Goal: Transaction & Acquisition: Purchase product/service

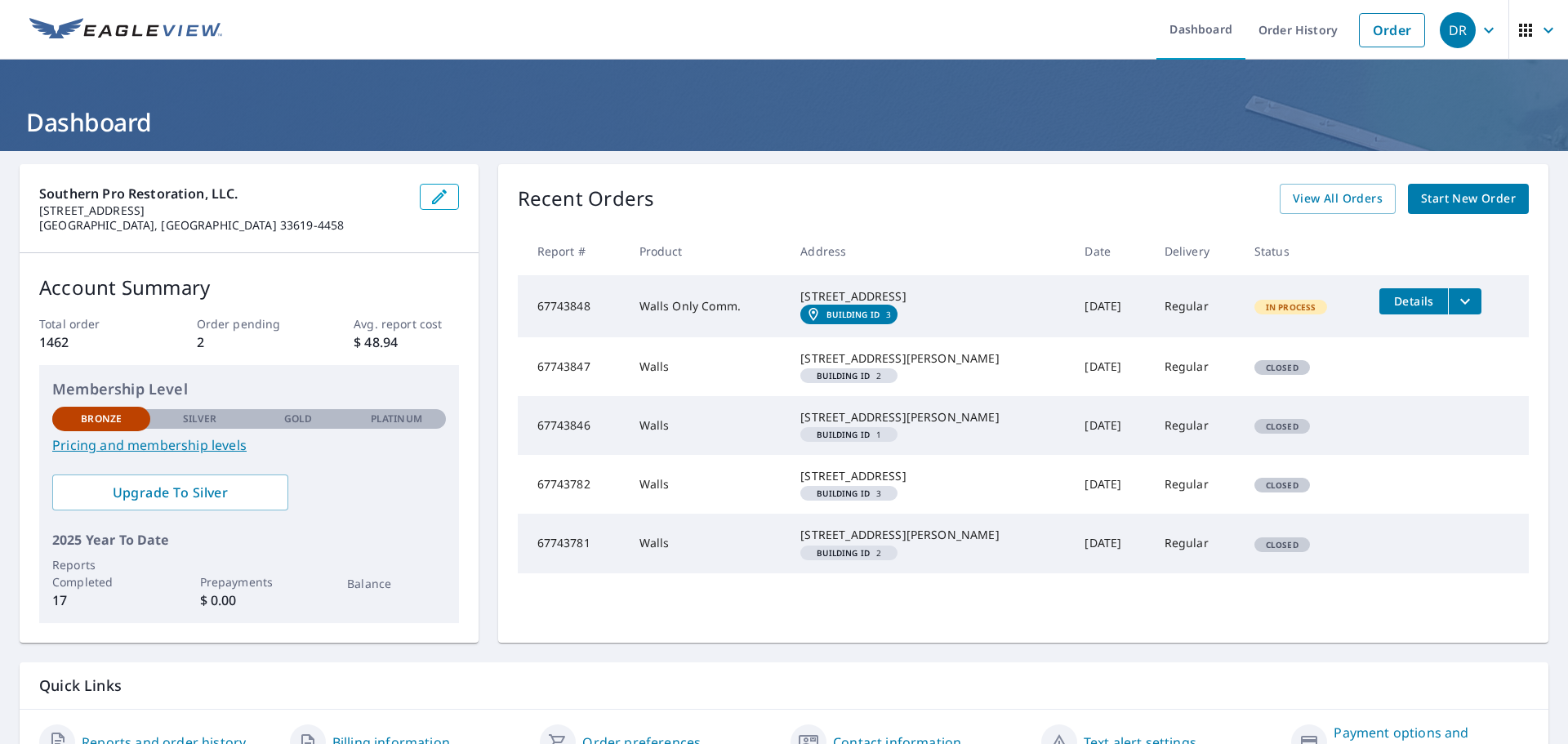
click at [521, 382] on td "67743847" at bounding box center [572, 366] width 109 height 59
click at [582, 388] on td "67743847" at bounding box center [572, 366] width 109 height 59
click at [1326, 200] on span "View All Orders" at bounding box center [1337, 199] width 90 height 21
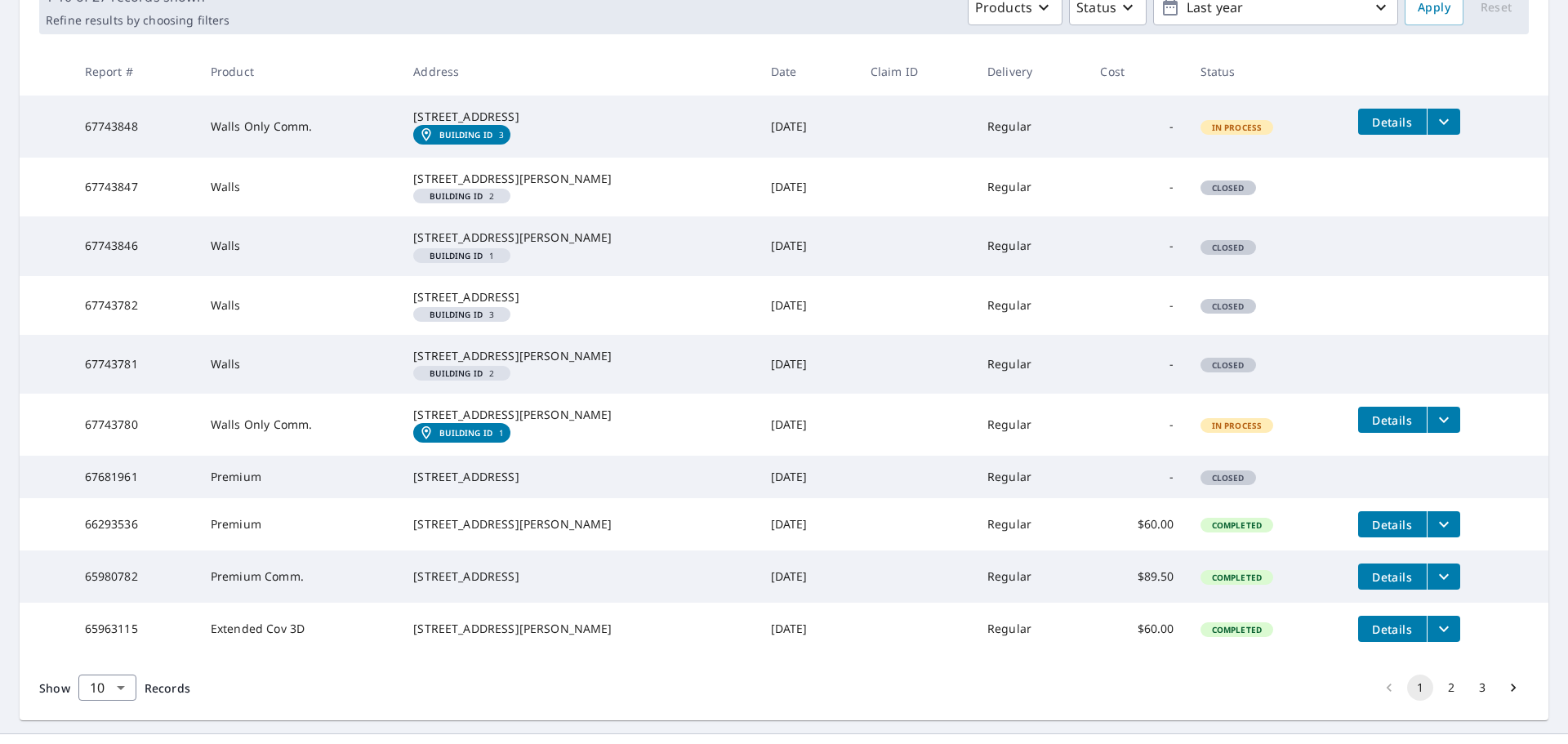
scroll to position [272, 0]
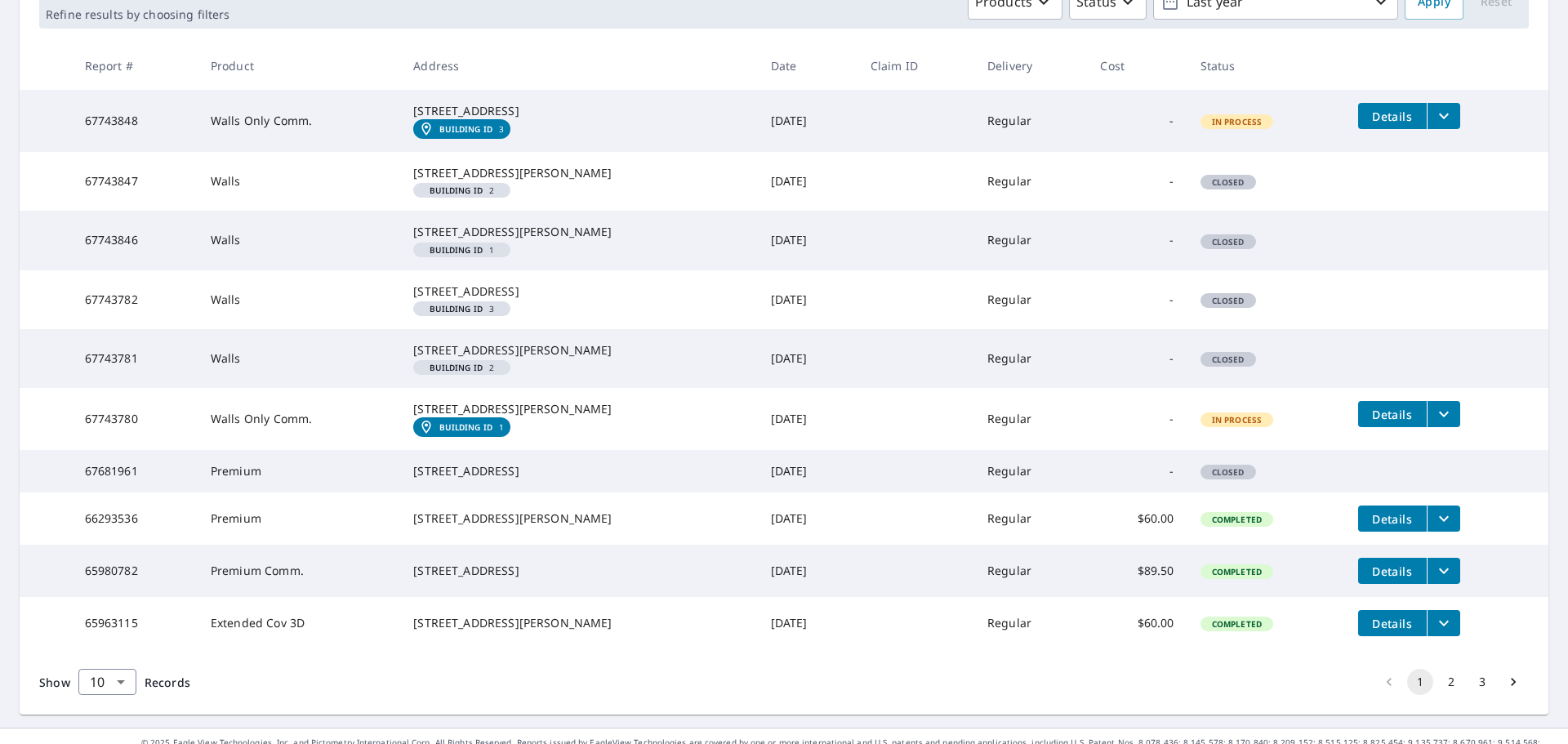
click at [138, 270] on td "67743846" at bounding box center [134, 239] width 125 height 59
click at [509, 240] on div "[STREET_ADDRESS][PERSON_NAME]" at bounding box center [578, 232] width 331 height 16
click at [506, 257] on div "Building ID 1" at bounding box center [462, 250] width 97 height 15
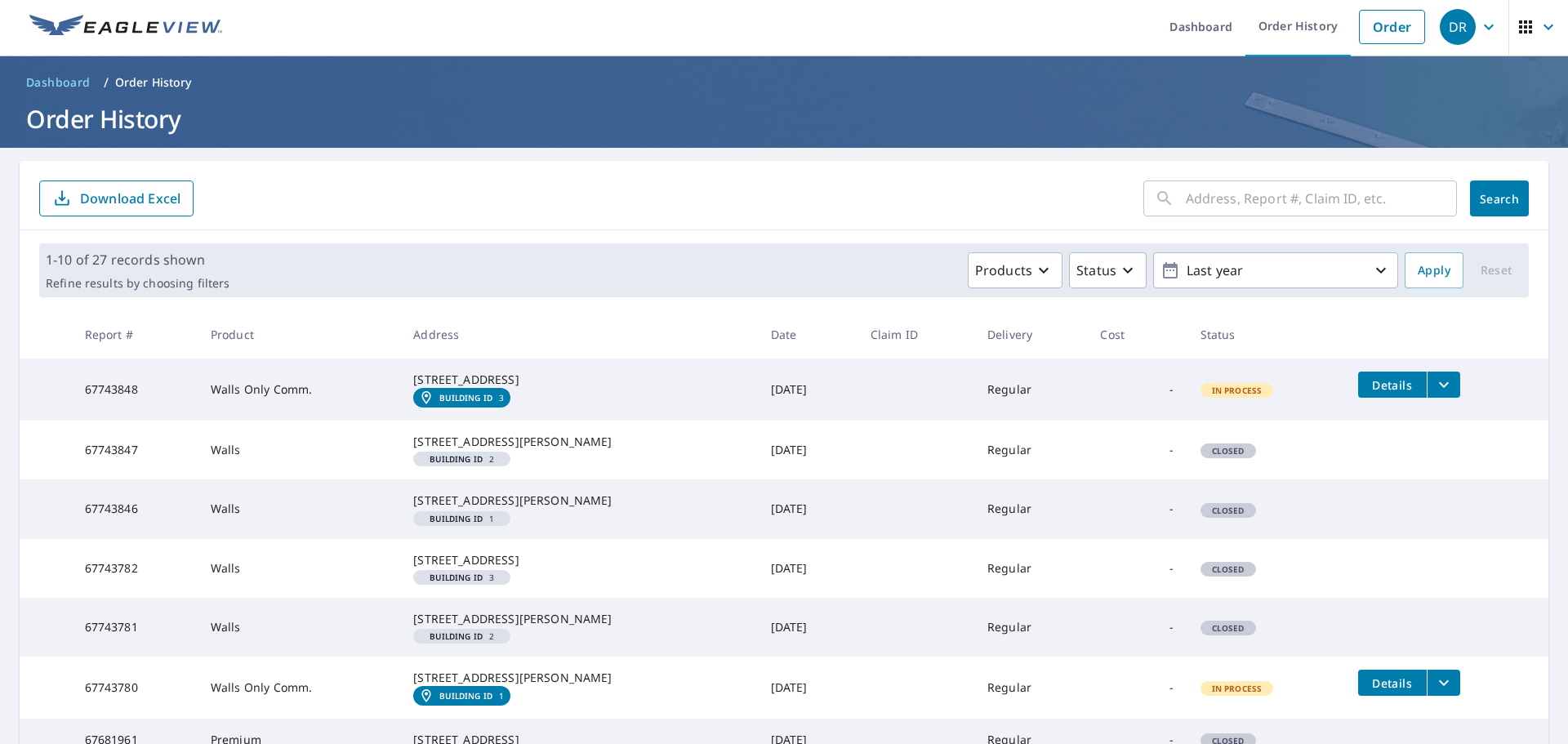
scroll to position [0, 0]
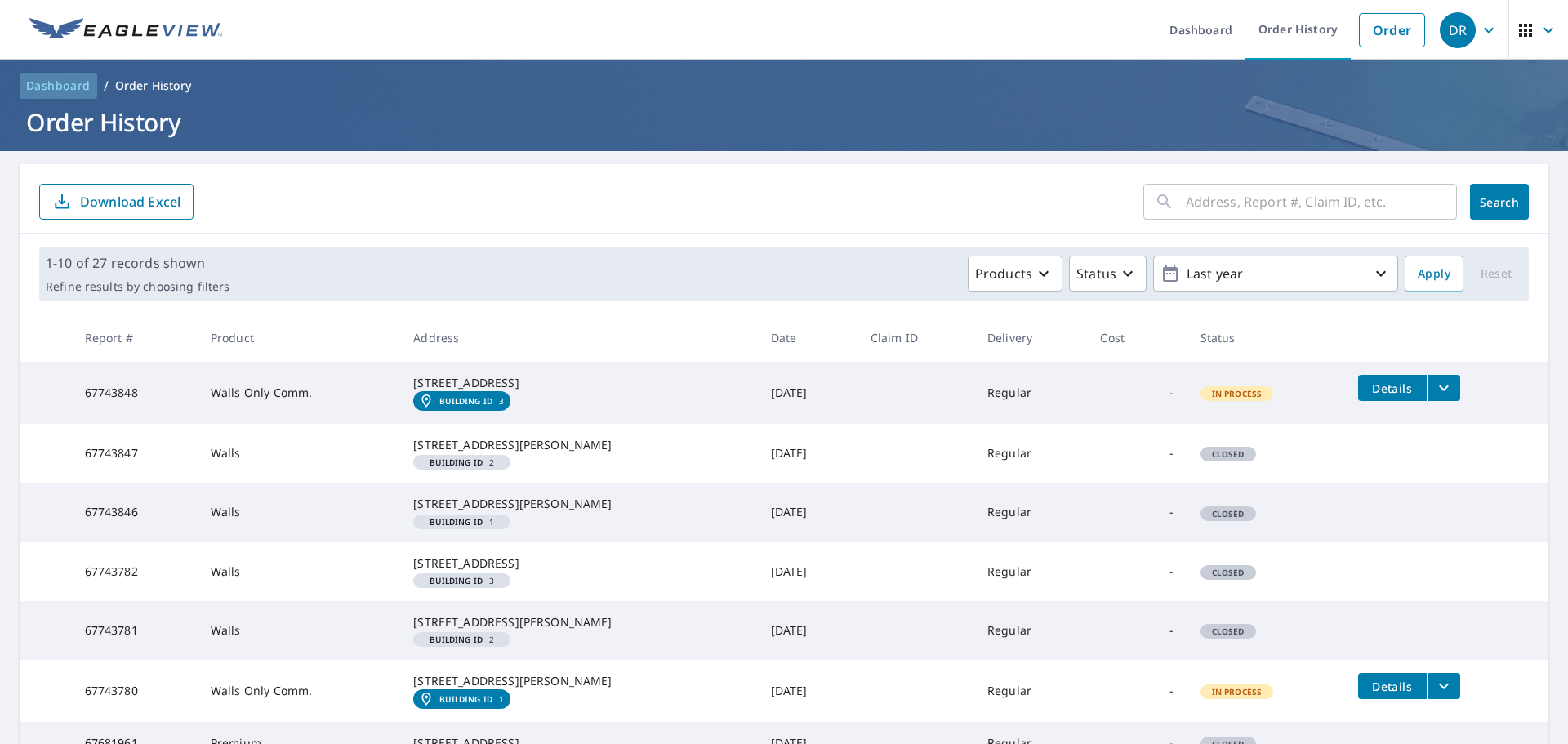
click at [77, 84] on span "Dashboard" at bounding box center [59, 86] width 64 height 16
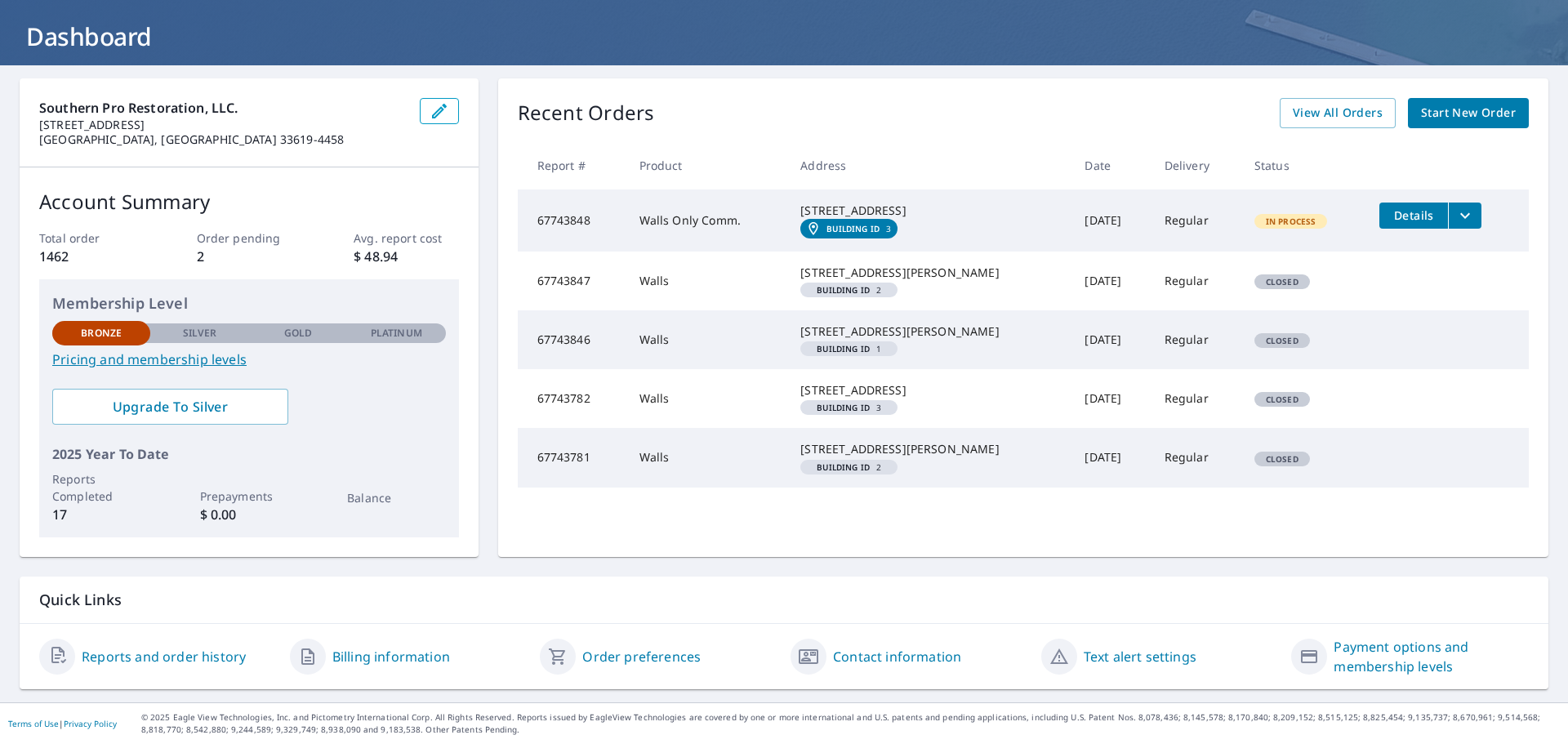
scroll to position [117, 0]
click at [191, 652] on link "Reports and order history" at bounding box center [163, 657] width 164 height 20
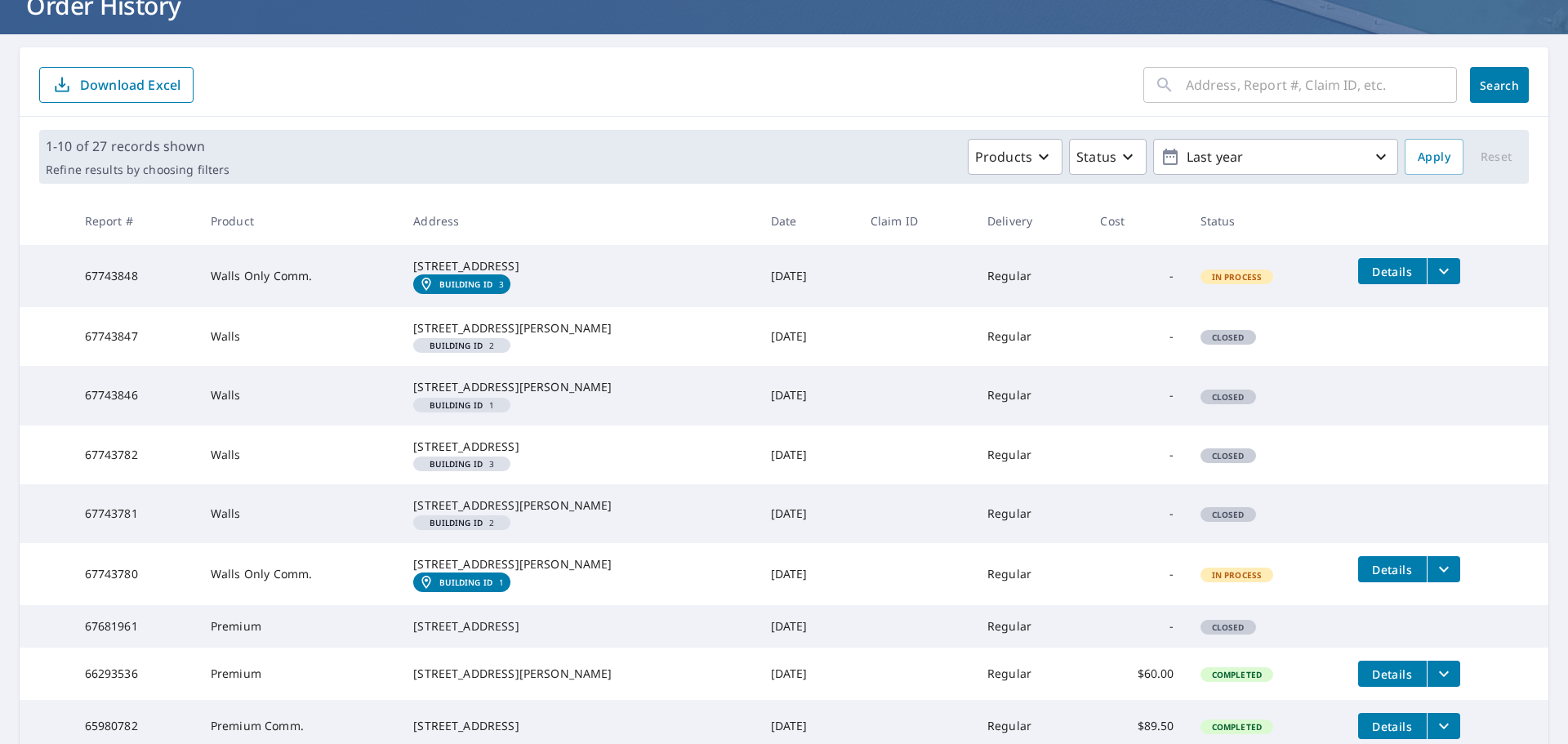
click at [100, 363] on td "67743847" at bounding box center [134, 336] width 125 height 59
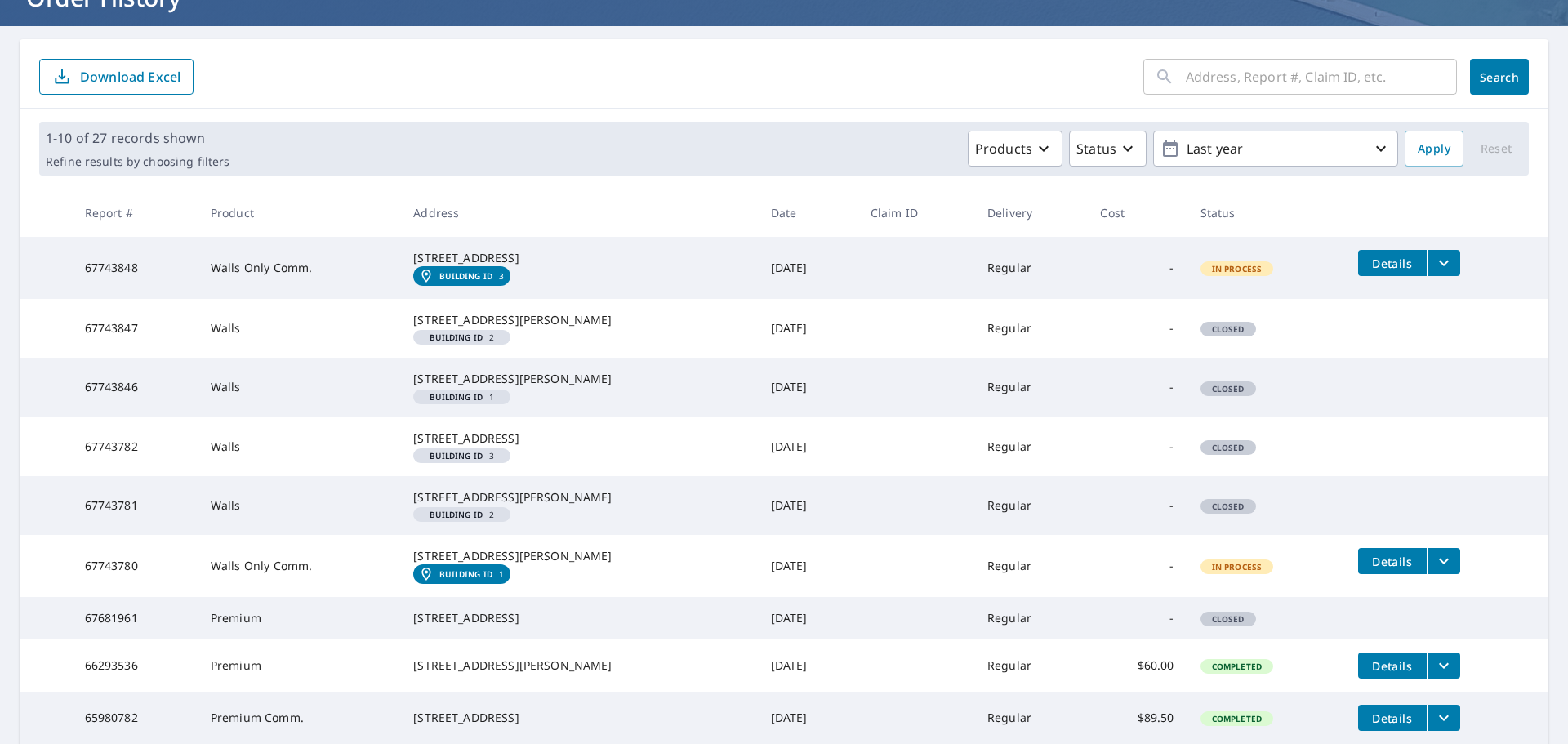
scroll to position [117, 0]
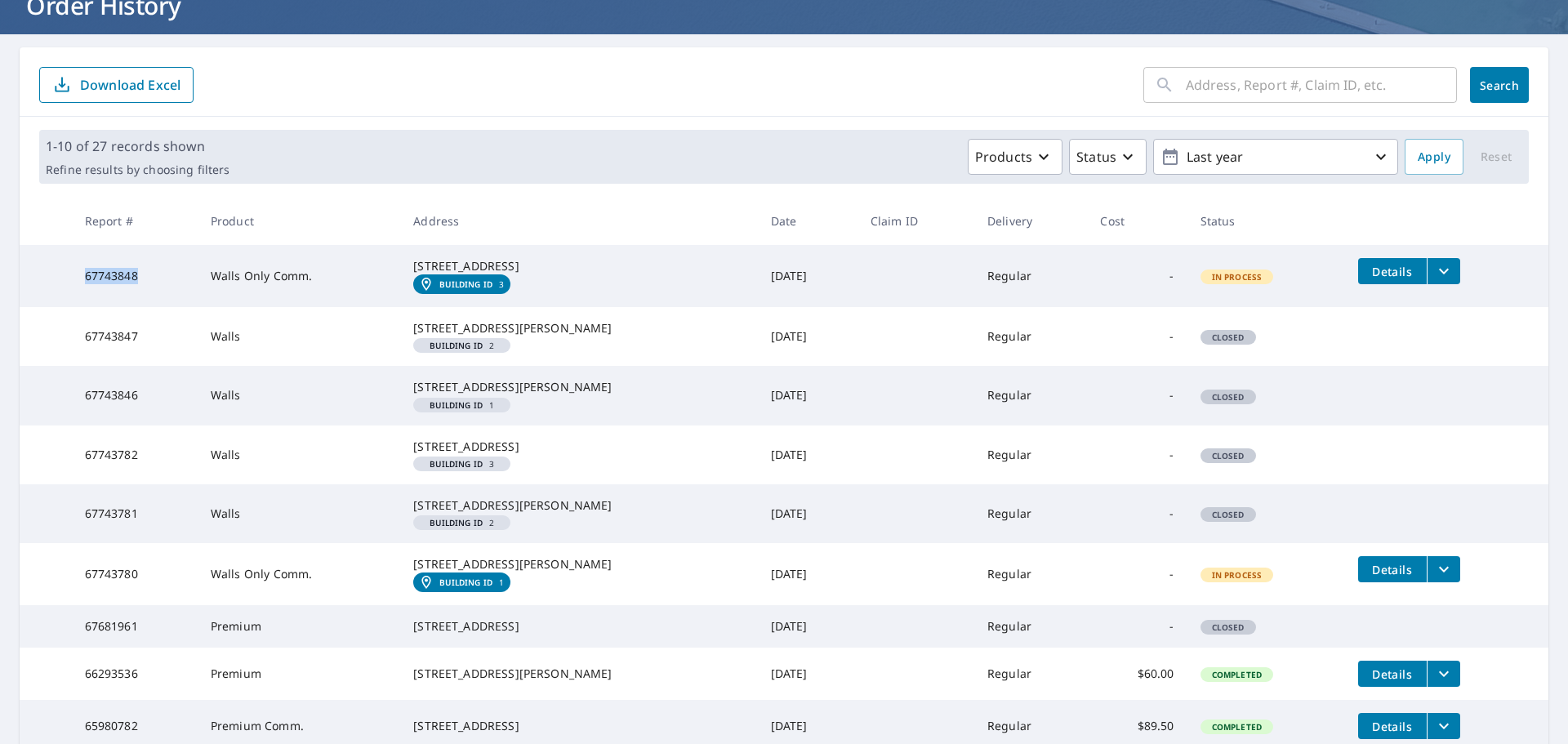
drag, startPoint x: 139, startPoint y: 286, endPoint x: 87, endPoint y: 287, distance: 52.0
click at [87, 287] on td "67743848" at bounding box center [134, 275] width 125 height 62
drag, startPoint x: 153, startPoint y: 365, endPoint x: 65, endPoint y: 364, distance: 88.0
click at [65, 364] on tr "67743847 Walls 7805 Edward Spray Rd Tampa, FL 33617 Building ID 2 Oct 06, 2025 …" at bounding box center [784, 336] width 1528 height 59
copy tr "67743847"
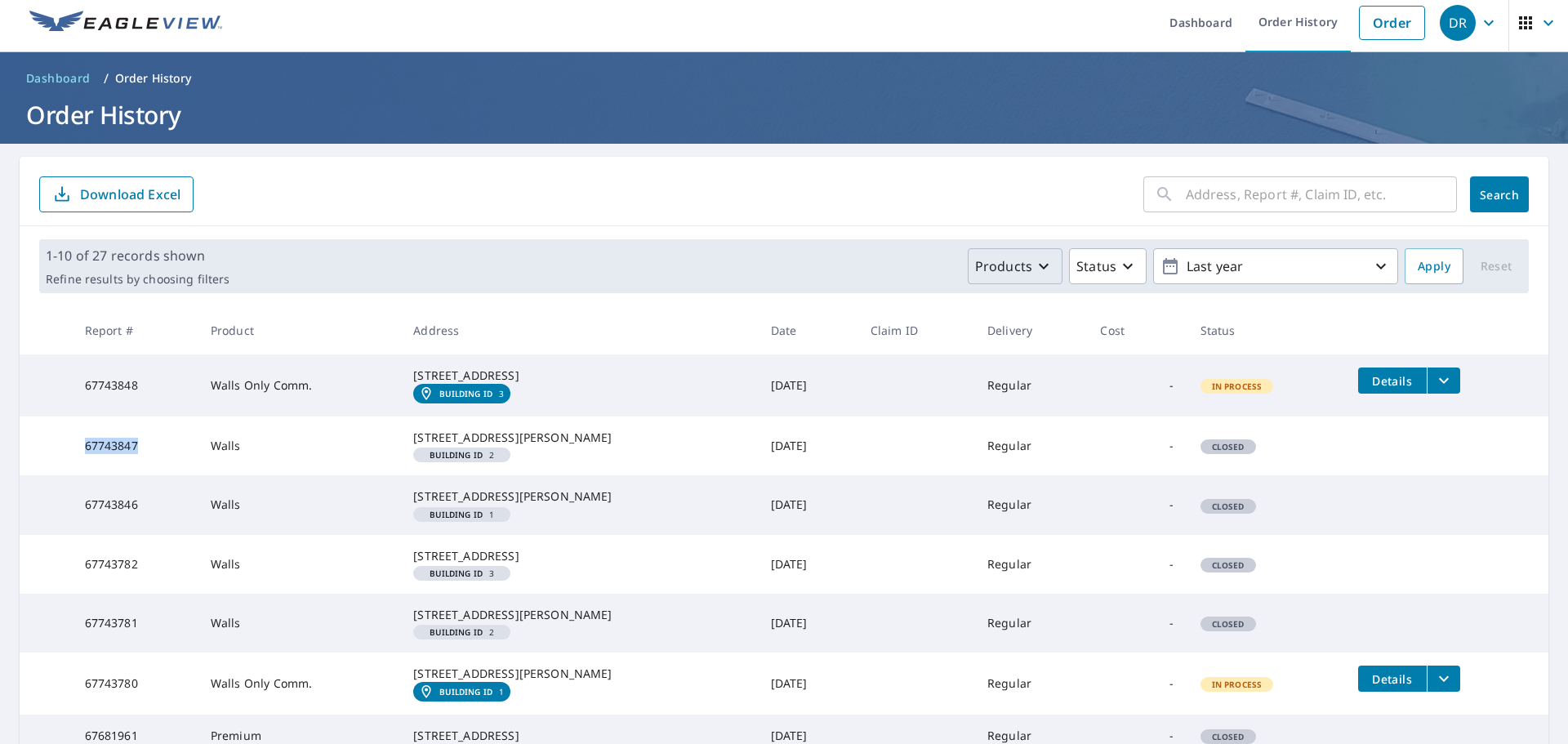
scroll to position [0, 0]
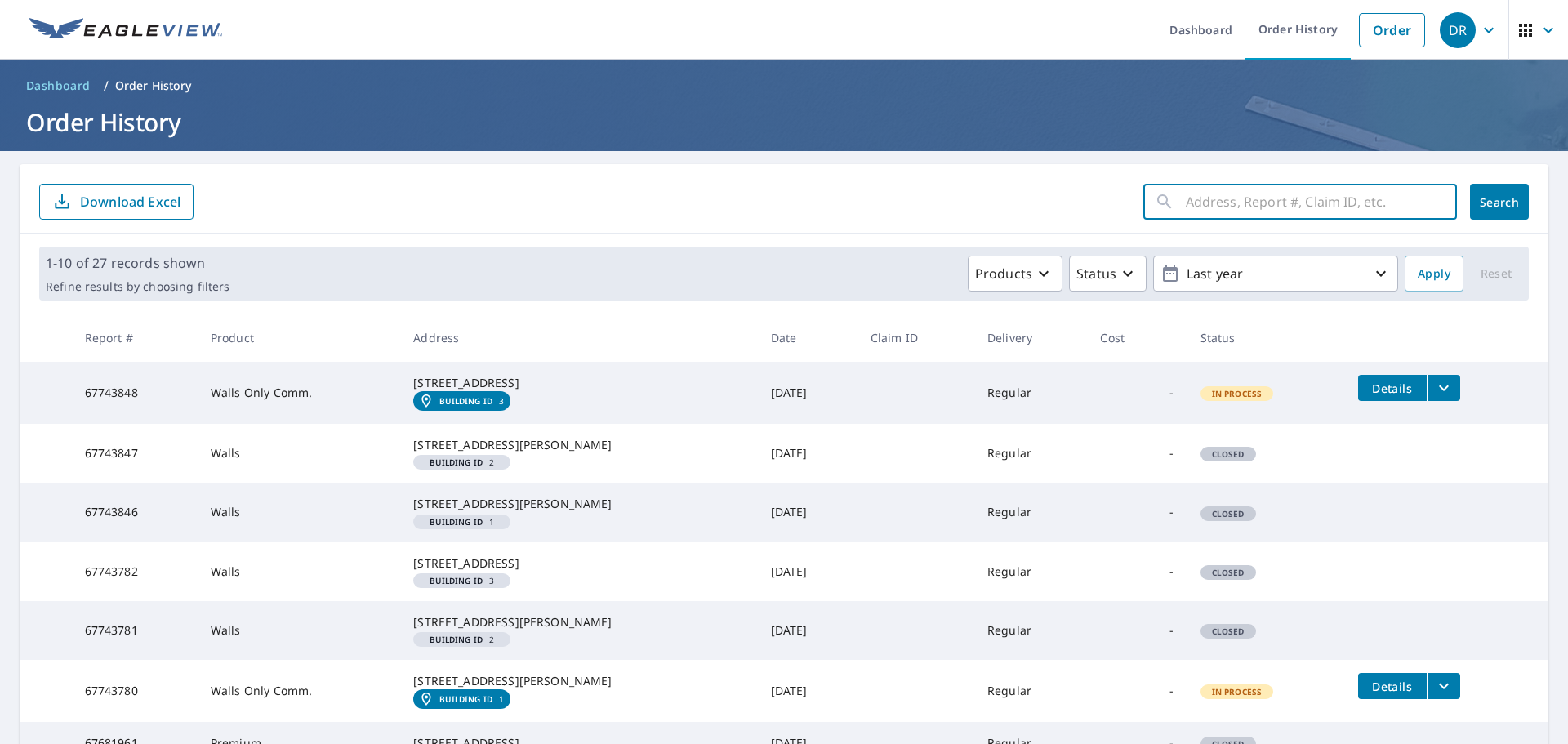
click at [1218, 187] on input "text" at bounding box center [1321, 201] width 271 height 45
paste input "67743847"
type input "67743847"
click at [1489, 206] on span "Search" at bounding box center [1500, 202] width 33 height 16
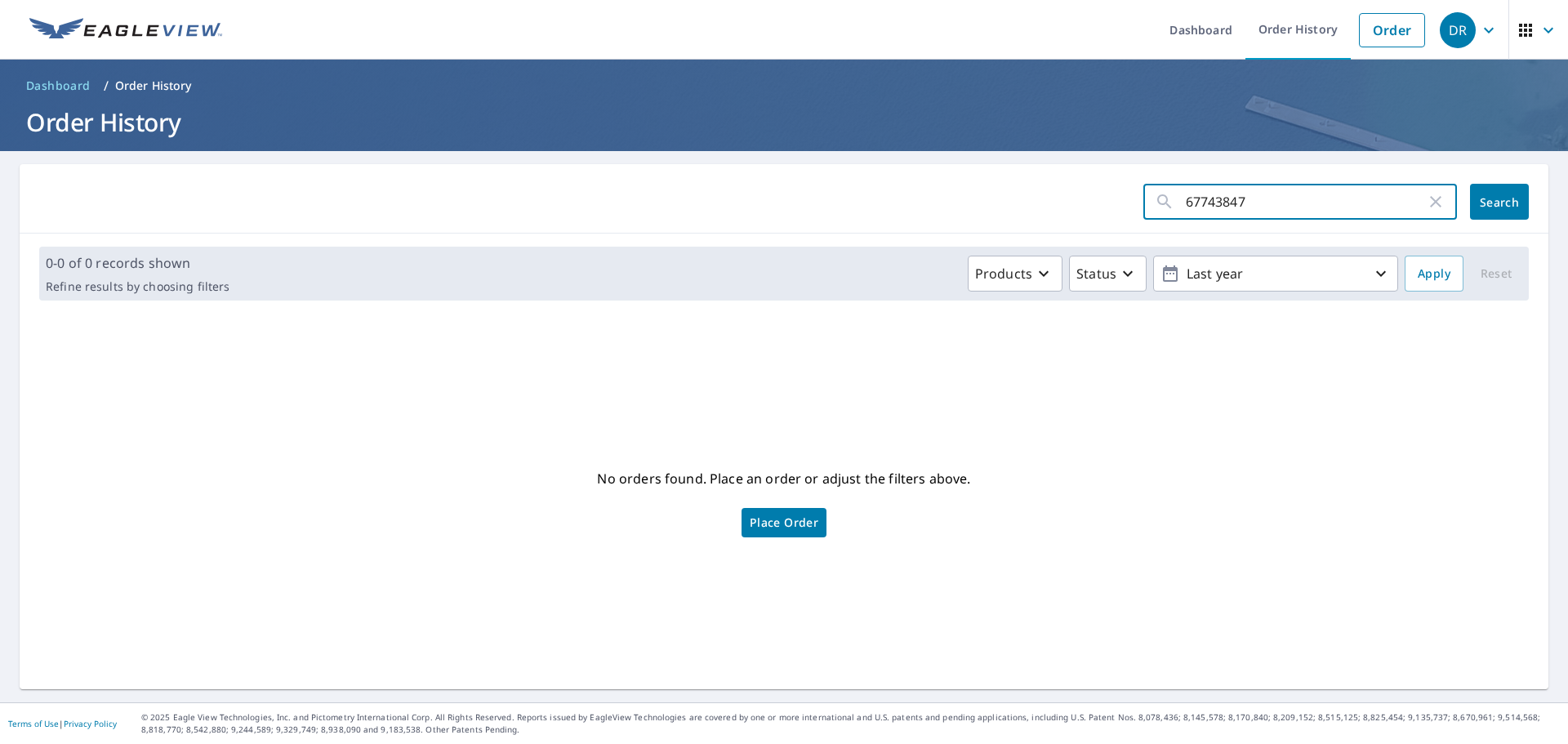
drag, startPoint x: 1207, startPoint y: 200, endPoint x: 1122, endPoint y: 207, distance: 85.3
click at [1122, 207] on form "67743847 ​ Search" at bounding box center [784, 202] width 1490 height 36
type input "67743847"
click button "Search" at bounding box center [1499, 202] width 59 height 36
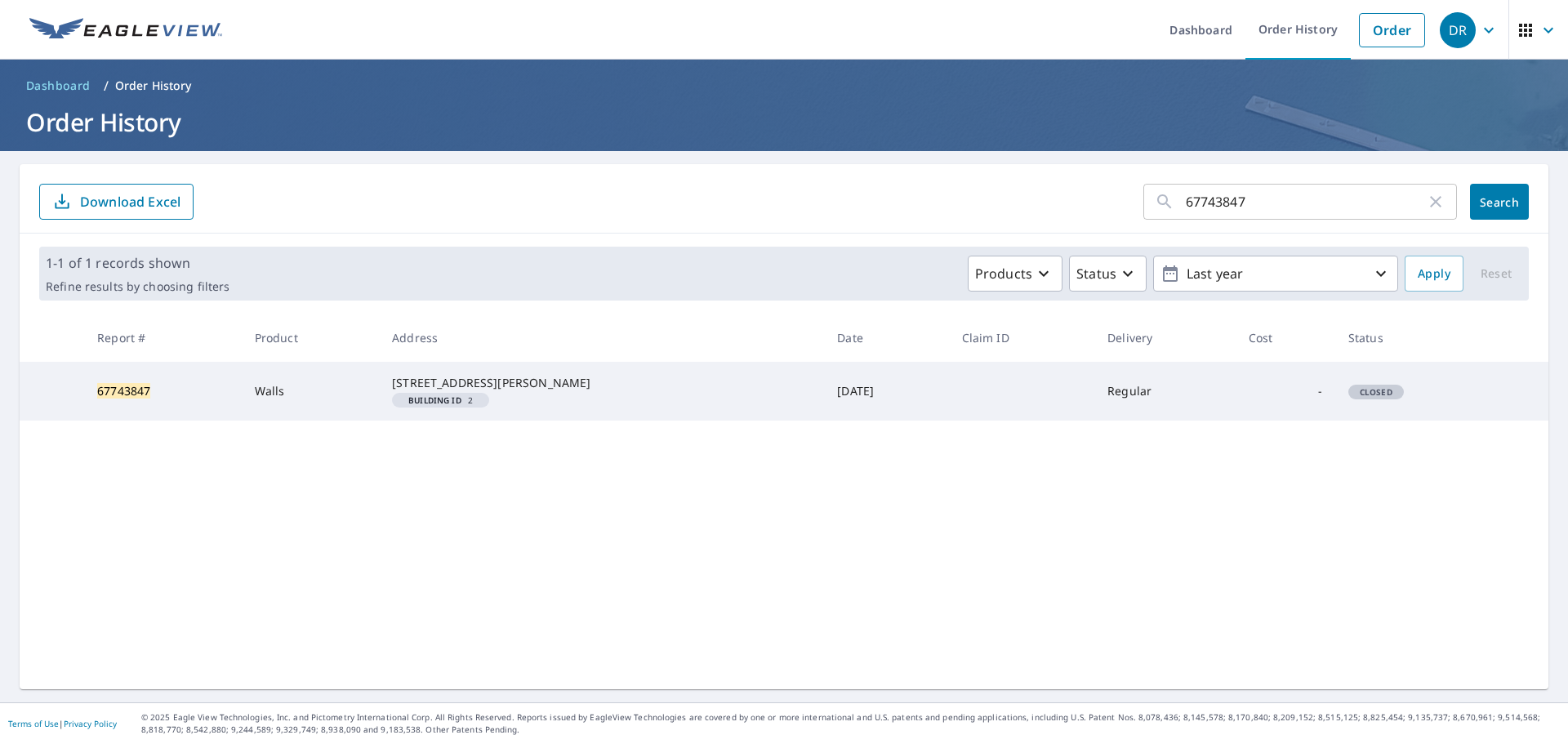
click at [1350, 398] on span "Closed" at bounding box center [1376, 392] width 52 height 12
click at [1335, 351] on th "Status" at bounding box center [1416, 337] width 162 height 48
click at [1273, 354] on th "Cost" at bounding box center [1285, 337] width 100 height 48
click at [1048, 354] on th "Claim ID" at bounding box center [1021, 337] width 146 height 48
click at [1024, 356] on th "Claim ID" at bounding box center [1021, 337] width 146 height 48
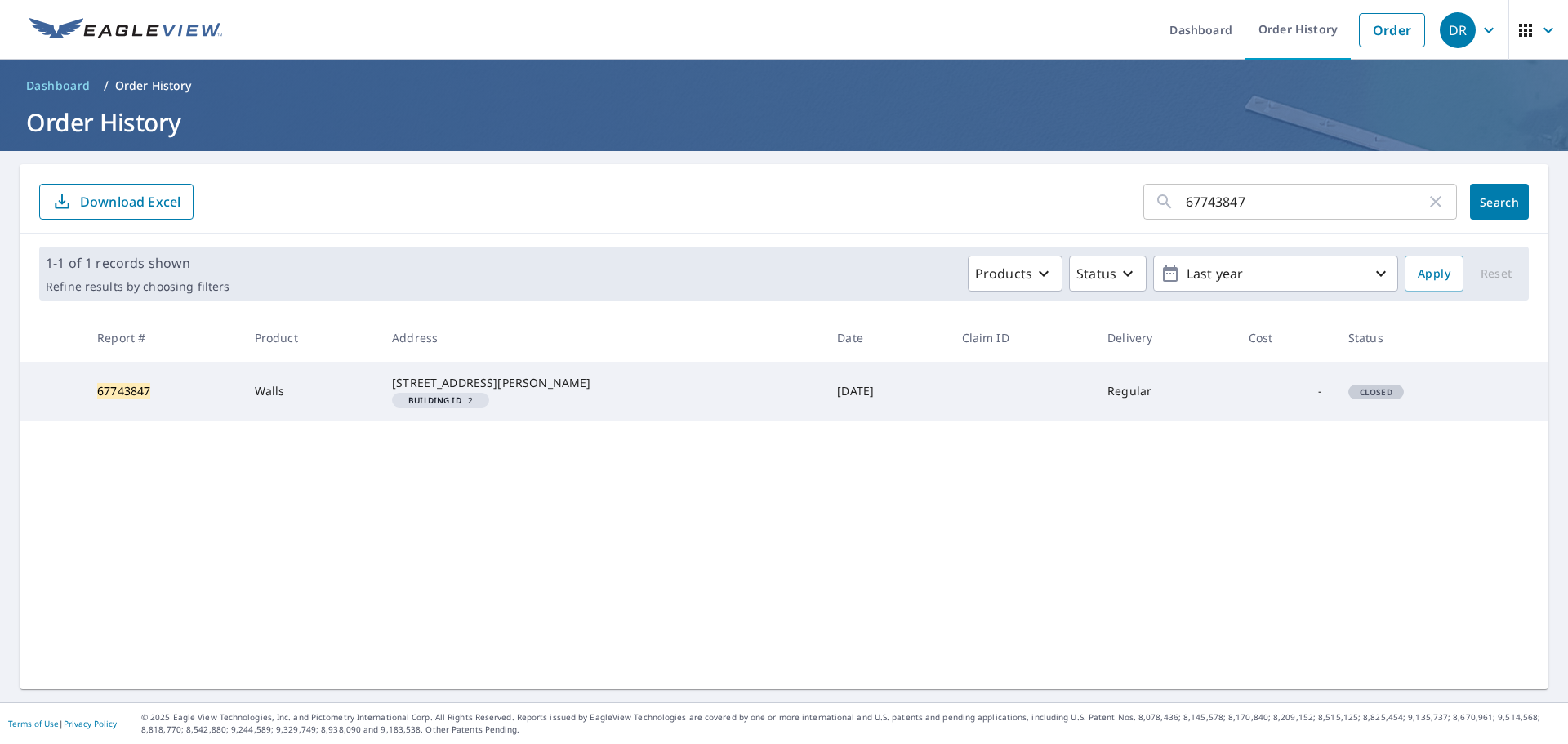
drag, startPoint x: 990, startPoint y: 341, endPoint x: 945, endPoint y: 338, distance: 45.1
click at [973, 341] on th "Claim ID" at bounding box center [1021, 337] width 146 height 48
click at [949, 338] on th "Claim ID" at bounding box center [1021, 337] width 146 height 48
drag, startPoint x: 945, startPoint y: 343, endPoint x: 947, endPoint y: 356, distance: 13.2
click at [949, 354] on th "Claim ID" at bounding box center [1021, 337] width 146 height 48
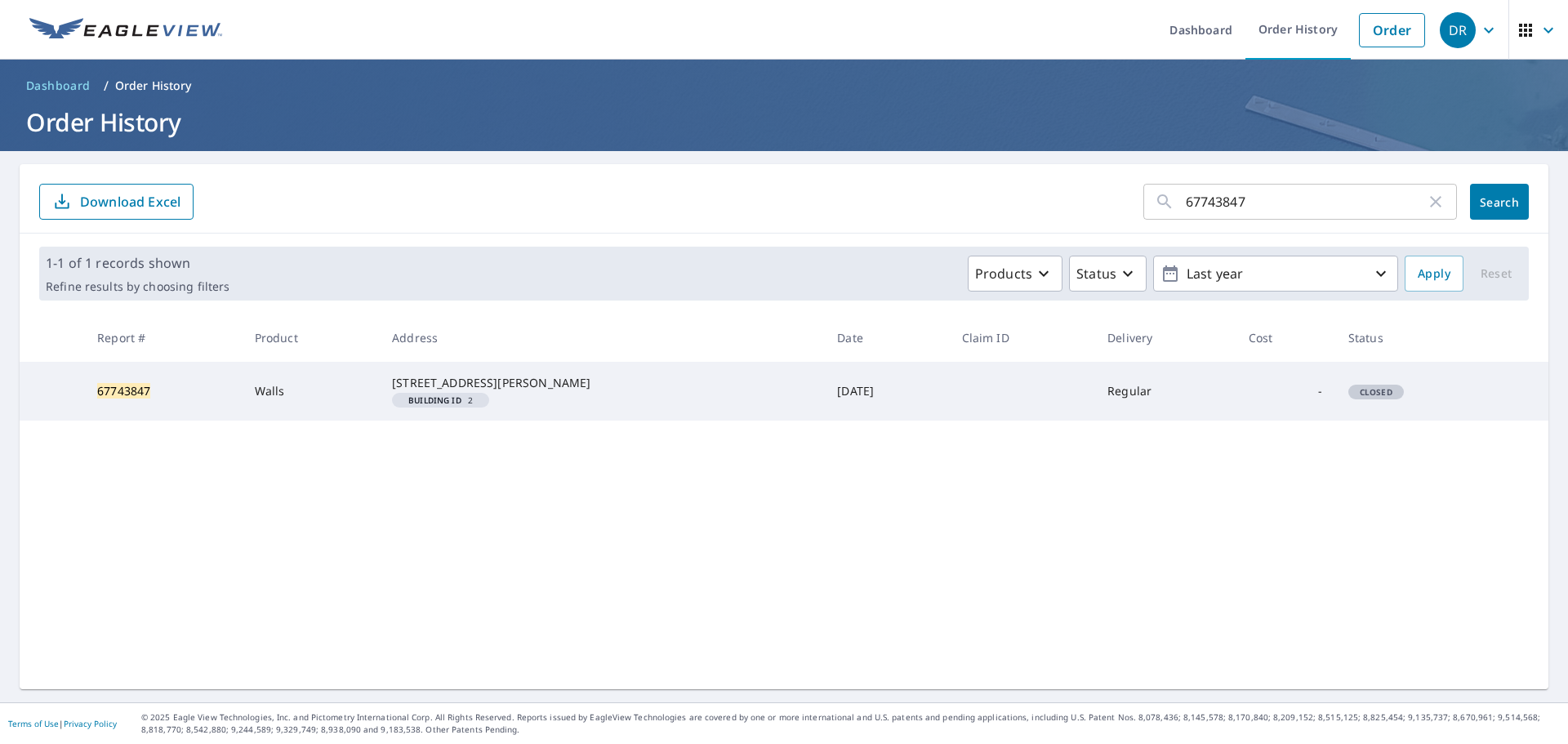
drag, startPoint x: 947, startPoint y: 356, endPoint x: 1020, endPoint y: 346, distance: 73.7
click at [949, 356] on th "Claim ID" at bounding box center [1021, 337] width 146 height 48
click at [1479, 26] on icon "button" at bounding box center [1489, 31] width 20 height 20
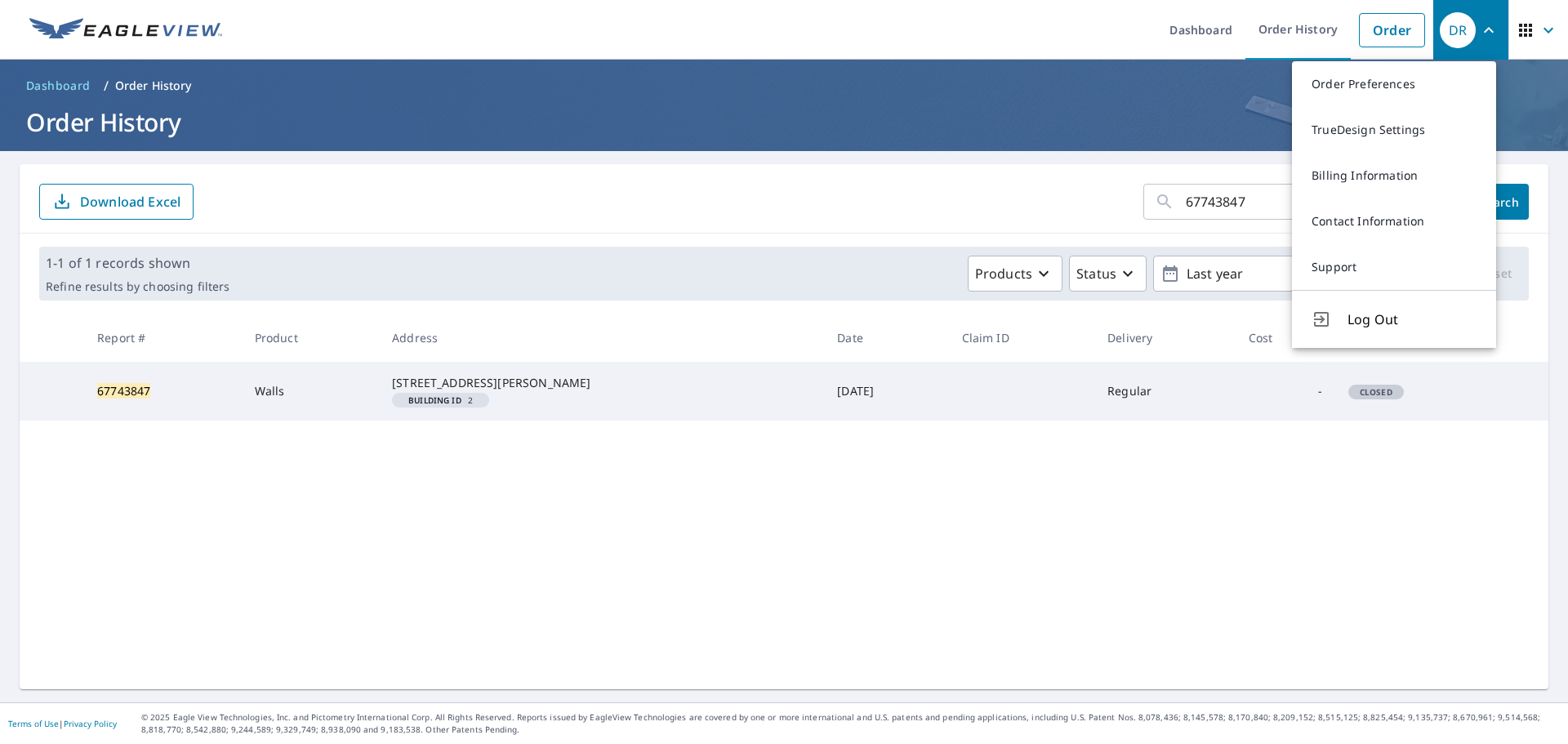
click at [1543, 24] on icon "button" at bounding box center [1548, 31] width 20 height 20
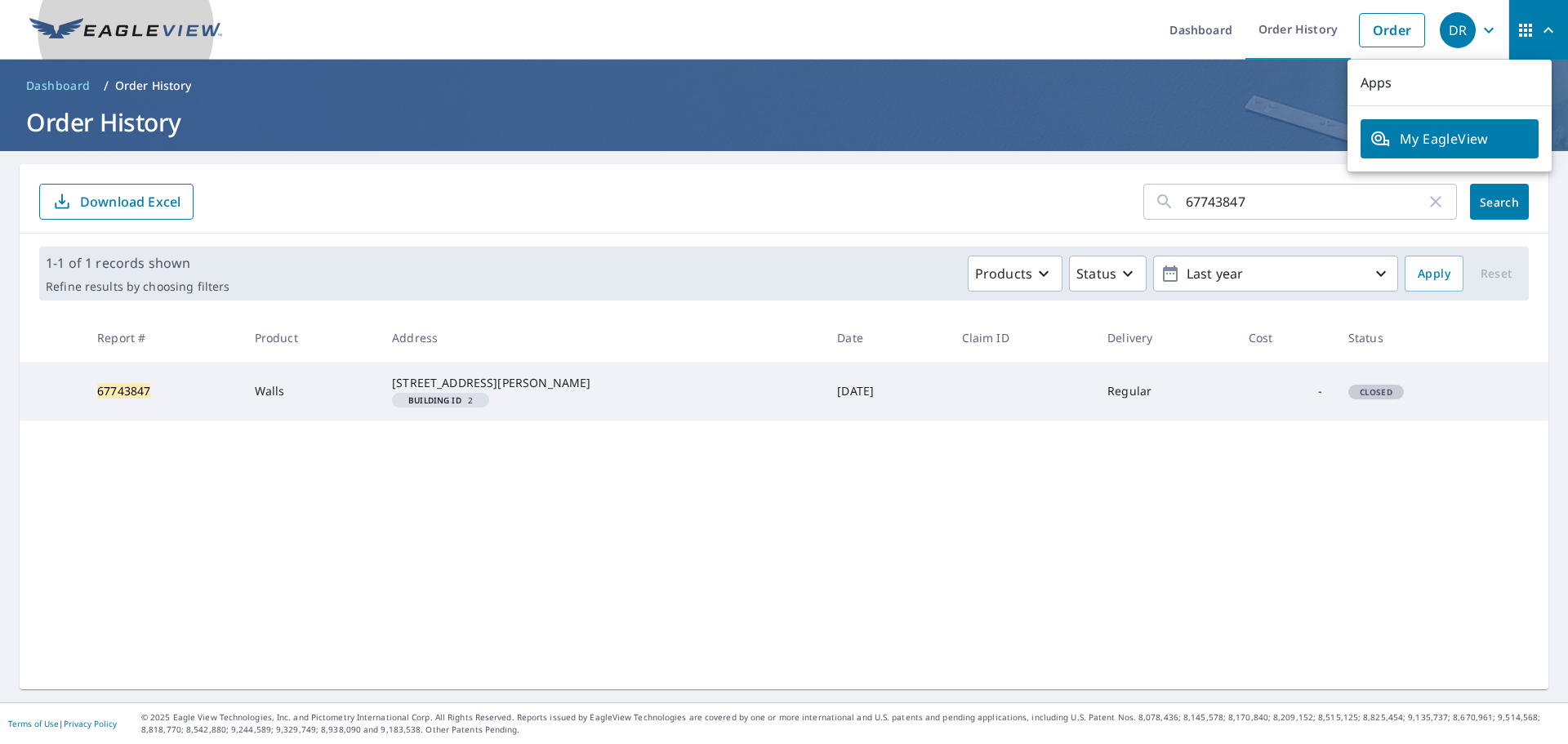
click at [138, 31] on img at bounding box center [126, 31] width 193 height 25
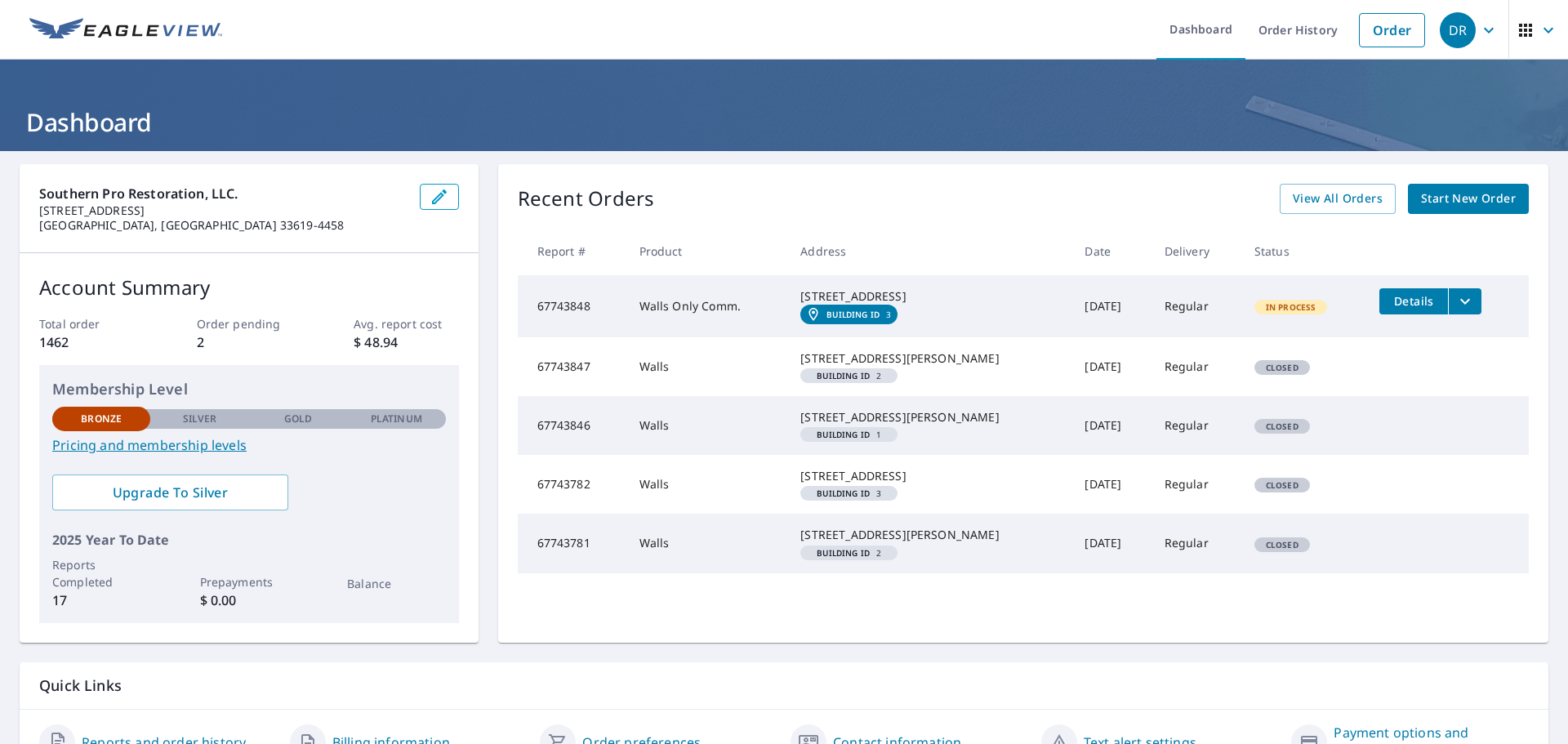
click at [1411, 294] on span "Details" at bounding box center [1413, 300] width 49 height 16
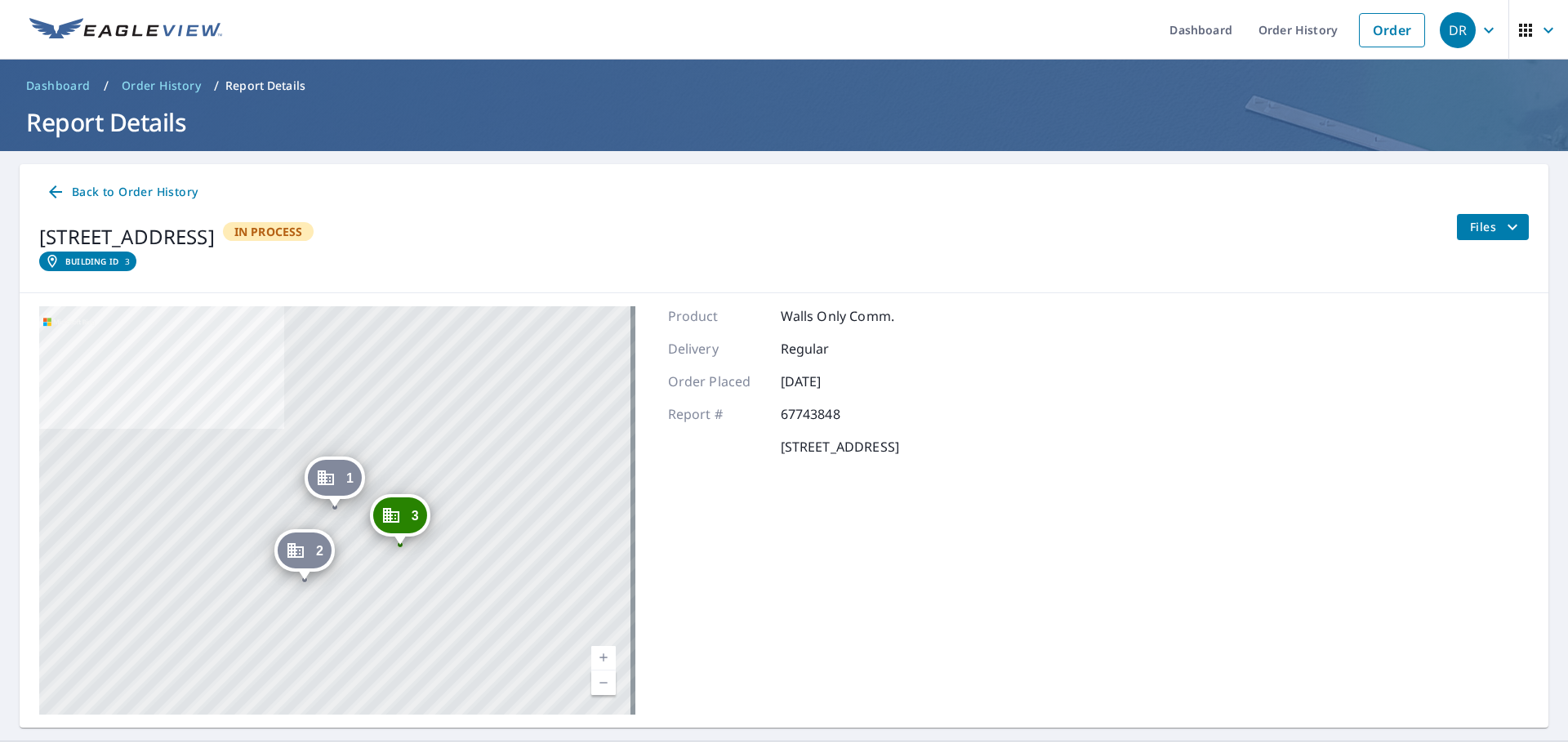
click at [334, 486] on icon "Dropped pin, building 1, Commercial property, 7903 Holly Lea Ct Tampa, FL 33617" at bounding box center [326, 478] width 20 height 20
click at [240, 481] on span "1" at bounding box center [236, 478] width 7 height 12
click at [64, 187] on icon at bounding box center [55, 192] width 20 height 20
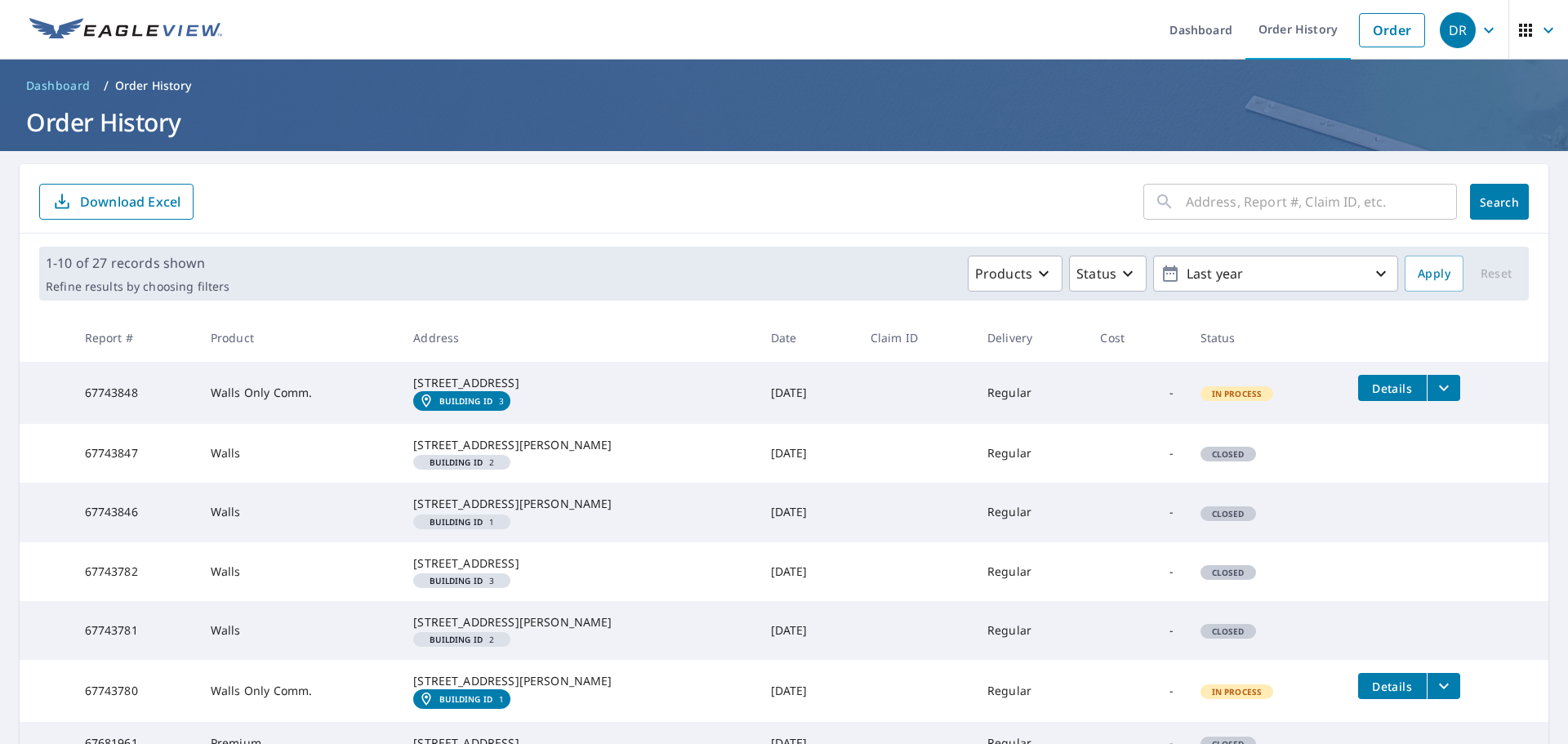
click at [51, 86] on span "Dashboard" at bounding box center [59, 86] width 64 height 16
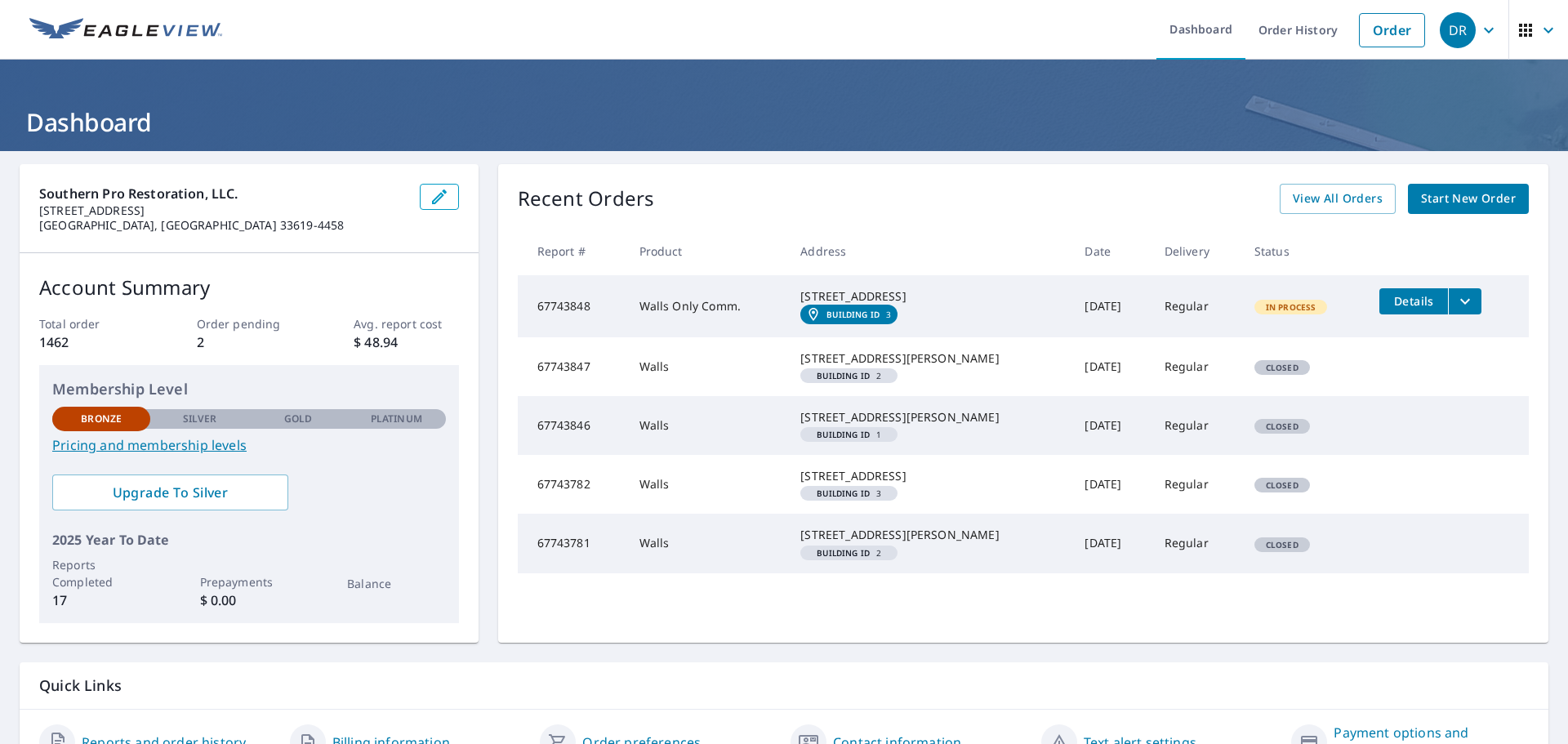
drag, startPoint x: 807, startPoint y: 450, endPoint x: 903, endPoint y: 465, distance: 97.2
click at [903, 454] on td "7903 Holly Lea Ct Tampa, FL 33617 Building ID 1" at bounding box center [929, 425] width 285 height 59
copy div "[STREET_ADDRESS][PERSON_NAME]"
click at [1438, 198] on span "Start New Order" at bounding box center [1468, 199] width 95 height 21
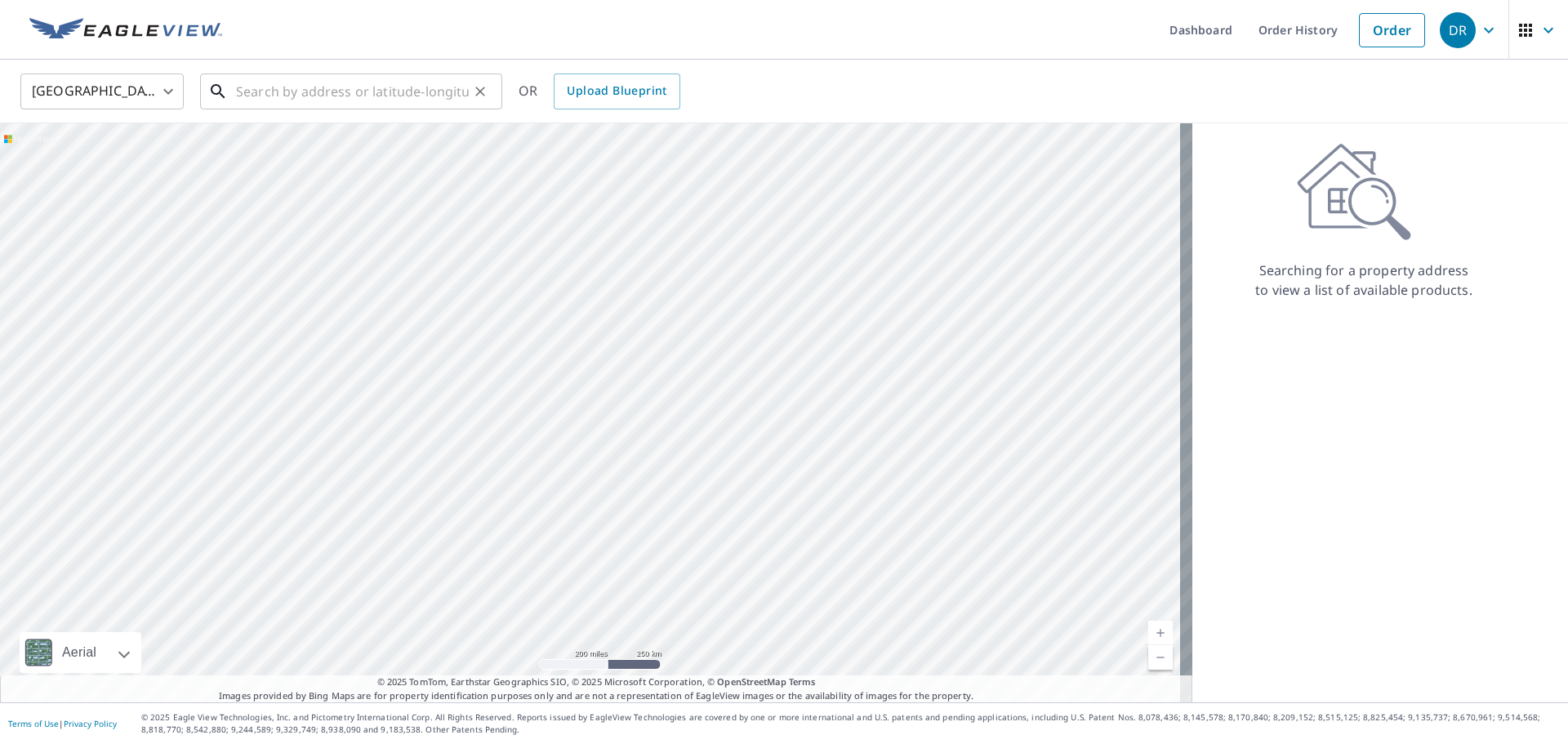
click at [368, 96] on input "text" at bounding box center [352, 91] width 233 height 45
paste input "7903 Holly Lea Ct Tampa, FL 33617"
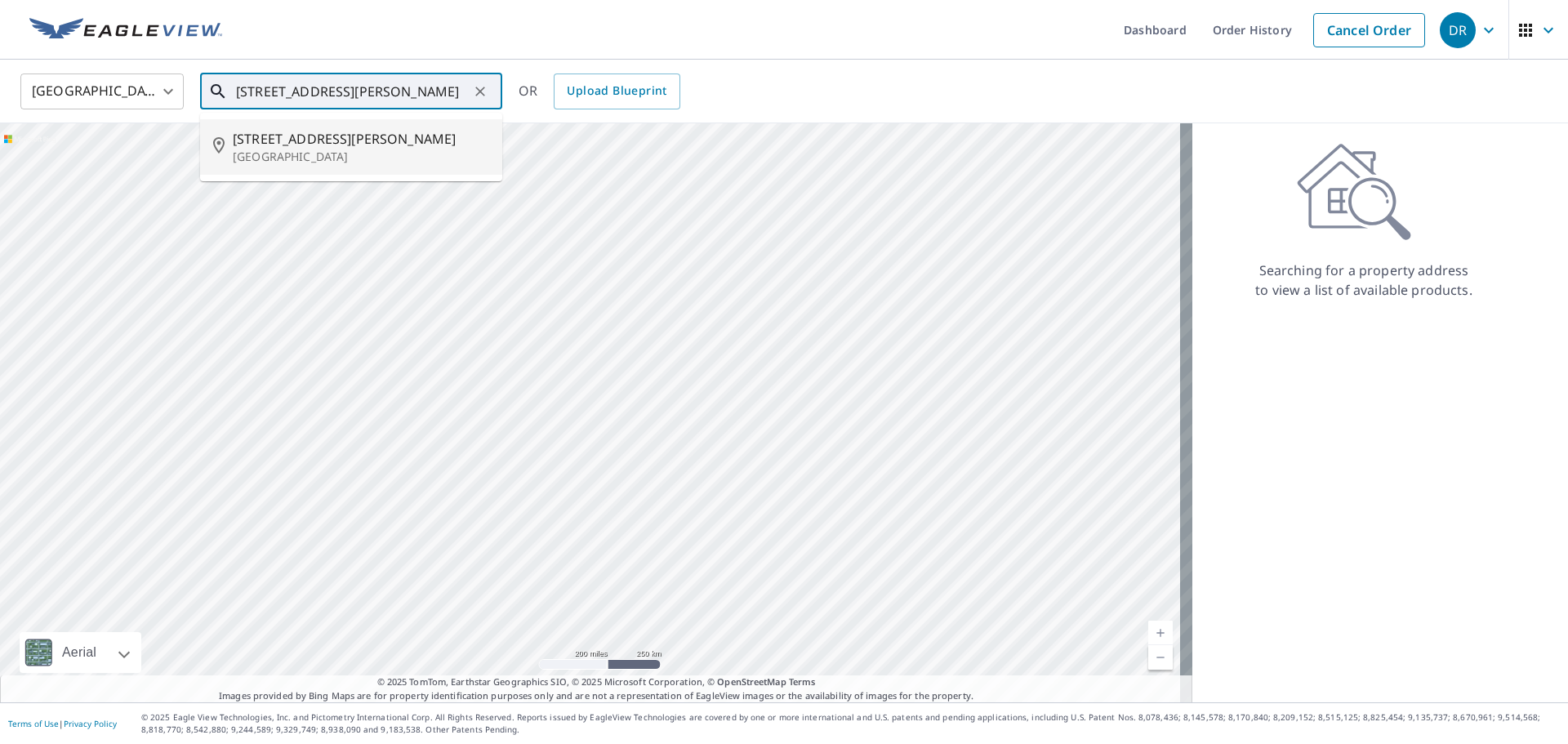
click at [364, 143] on span "7903 Holly Lea Ct" at bounding box center [360, 139] width 257 height 20
type input "7903 Holly Lea Ct Tampa, FL 33617"
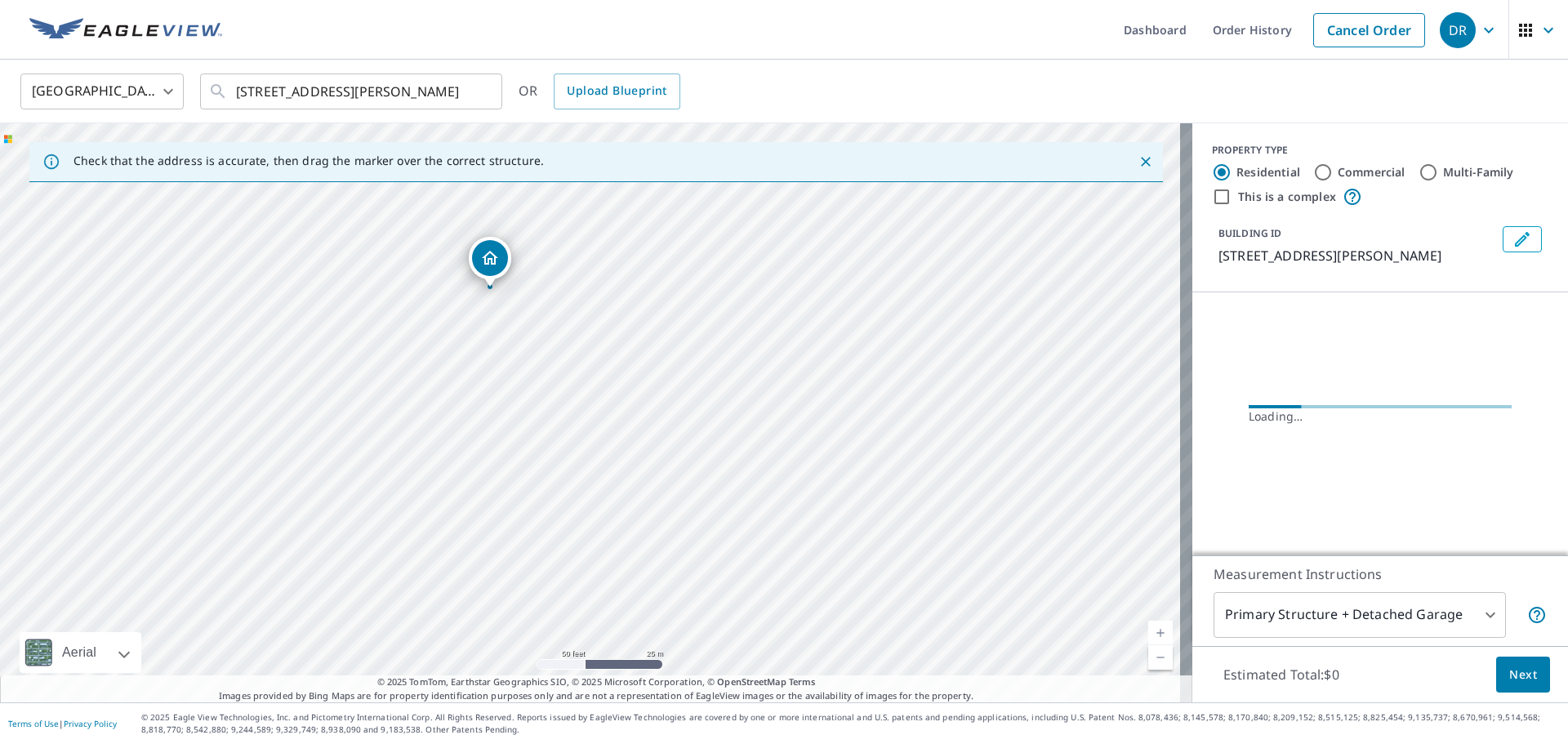
drag, startPoint x: 635, startPoint y: 493, endPoint x: 506, endPoint y: 374, distance: 175.5
click at [506, 374] on div "7903 Holly Lea Ct Tampa, FL 33617" at bounding box center [596, 412] width 1192 height 579
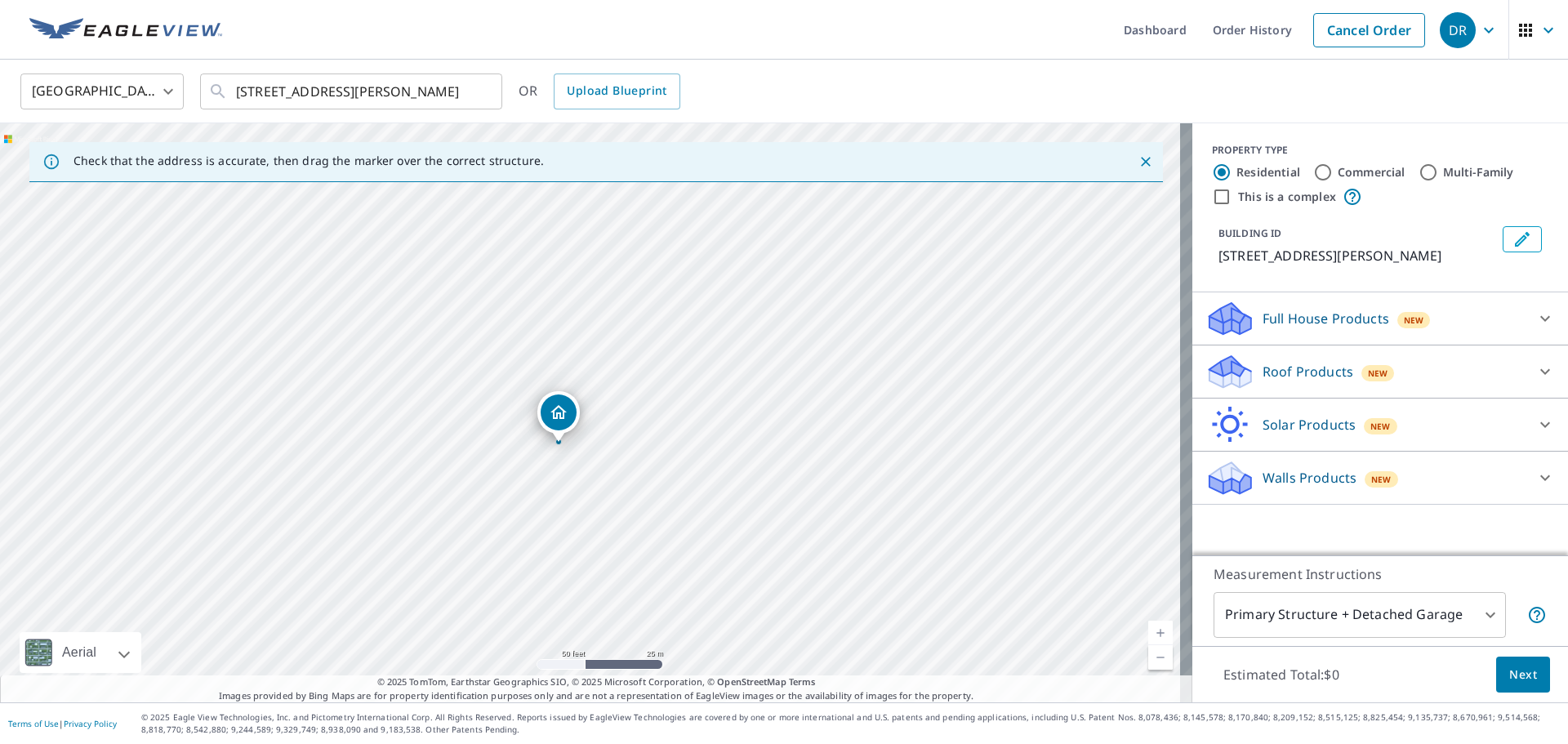
drag, startPoint x: 493, startPoint y: 400, endPoint x: 461, endPoint y: 432, distance: 45.3
click at [461, 432] on div "7903 Holly Lea Ct Tampa, FL 33617" at bounding box center [596, 412] width 1192 height 579
drag, startPoint x: 563, startPoint y: 428, endPoint x: 905, endPoint y: 608, distance: 386.5
click at [1307, 477] on p "Walls Products" at bounding box center [1310, 478] width 94 height 20
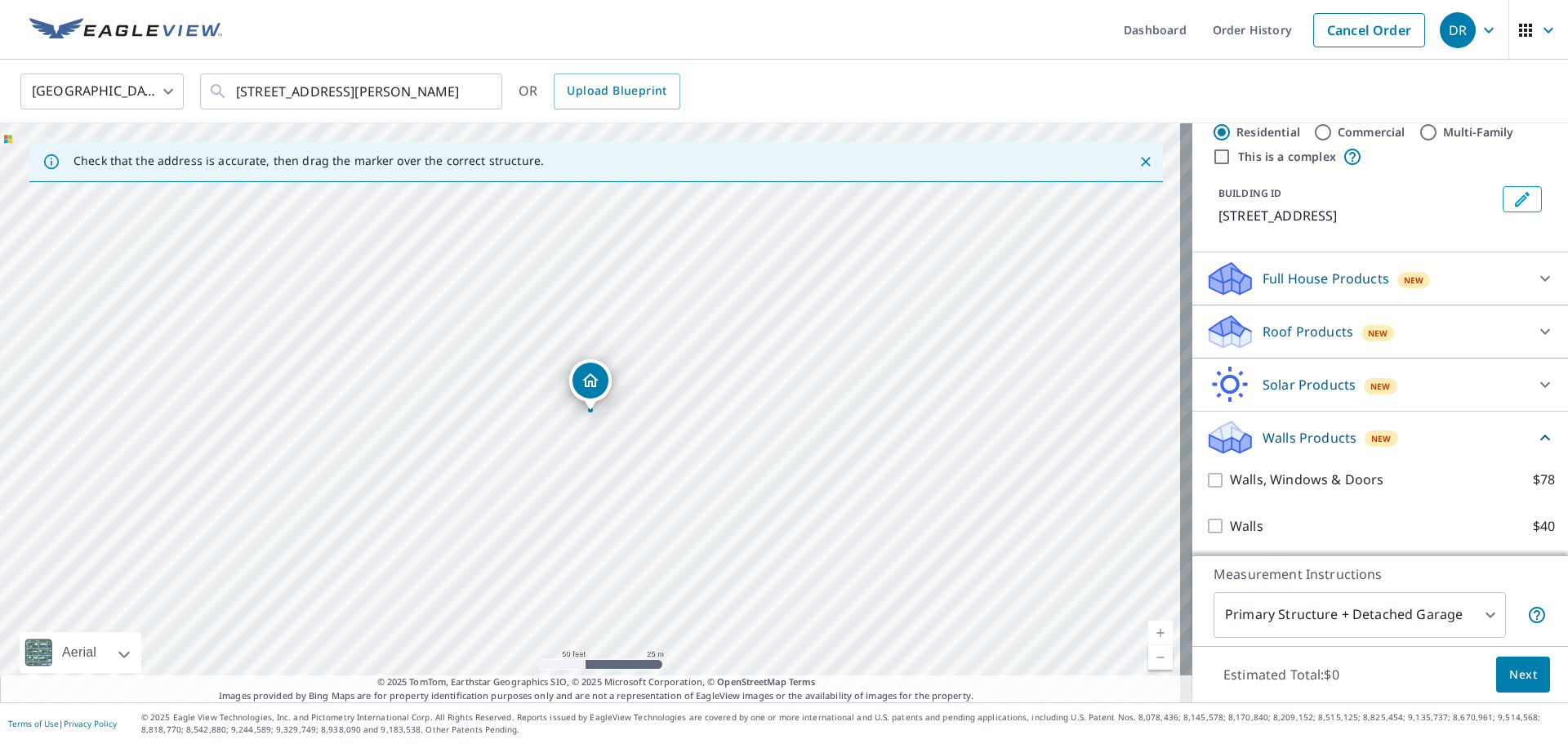
scroll to position [41, 0]
click at [1317, 134] on input "Commercial" at bounding box center [1323, 132] width 20 height 20
radio input "true"
type input "4"
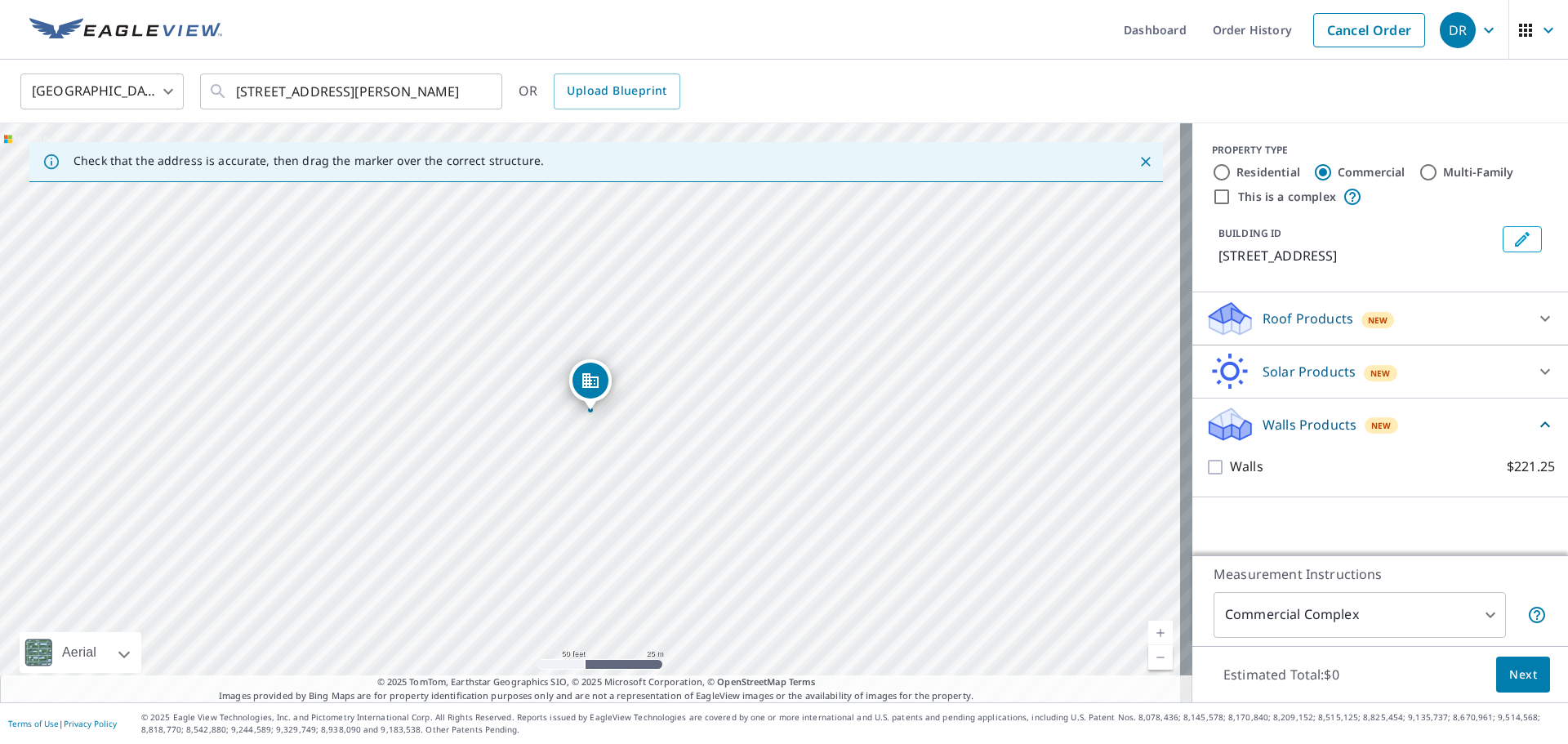
scroll to position [0, 0]
click at [1422, 177] on input "Multi-Family" at bounding box center [1429, 172] width 20 height 20
radio input "true"
type input "2"
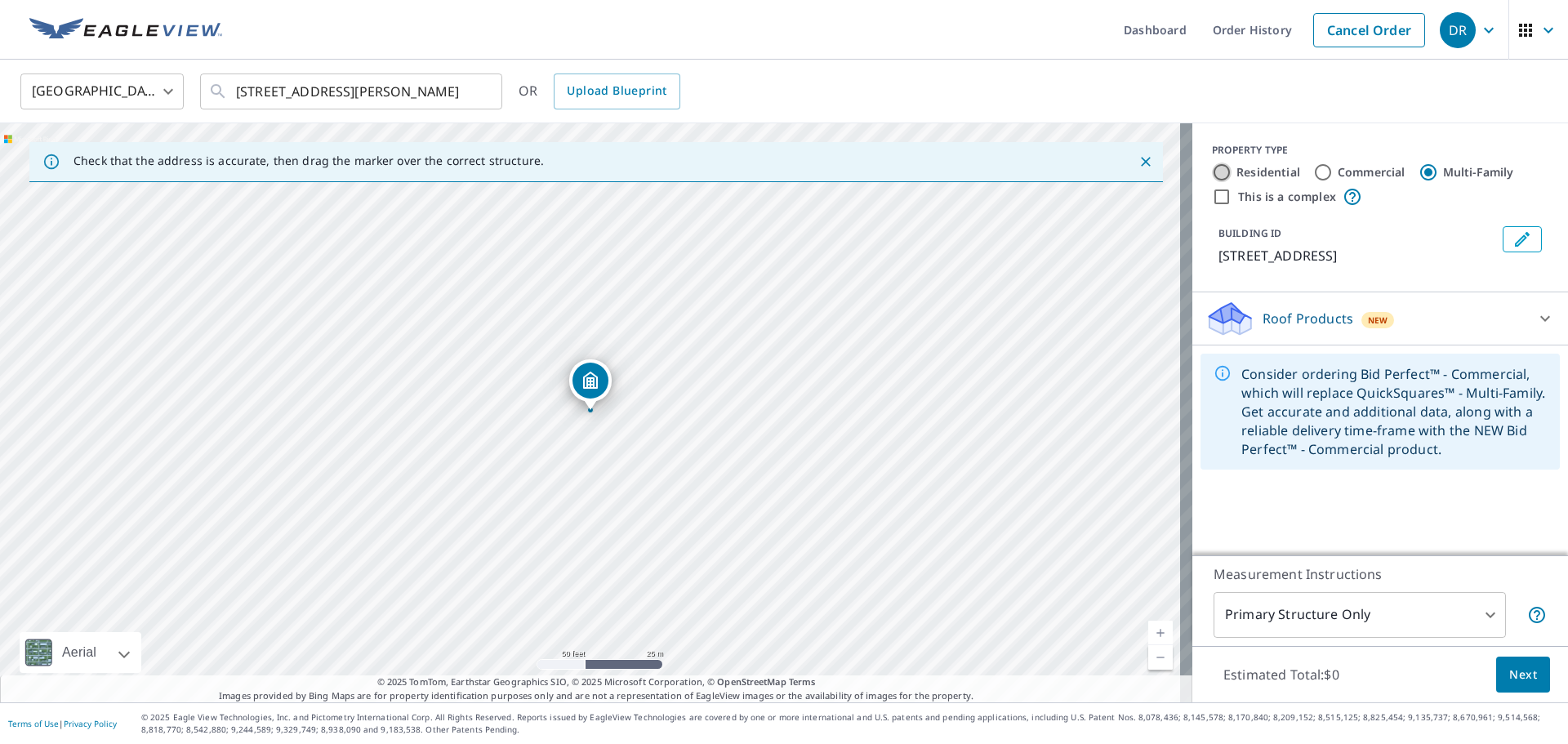
click at [1212, 171] on input "Residential" at bounding box center [1222, 172] width 20 height 20
radio input "true"
type input "1"
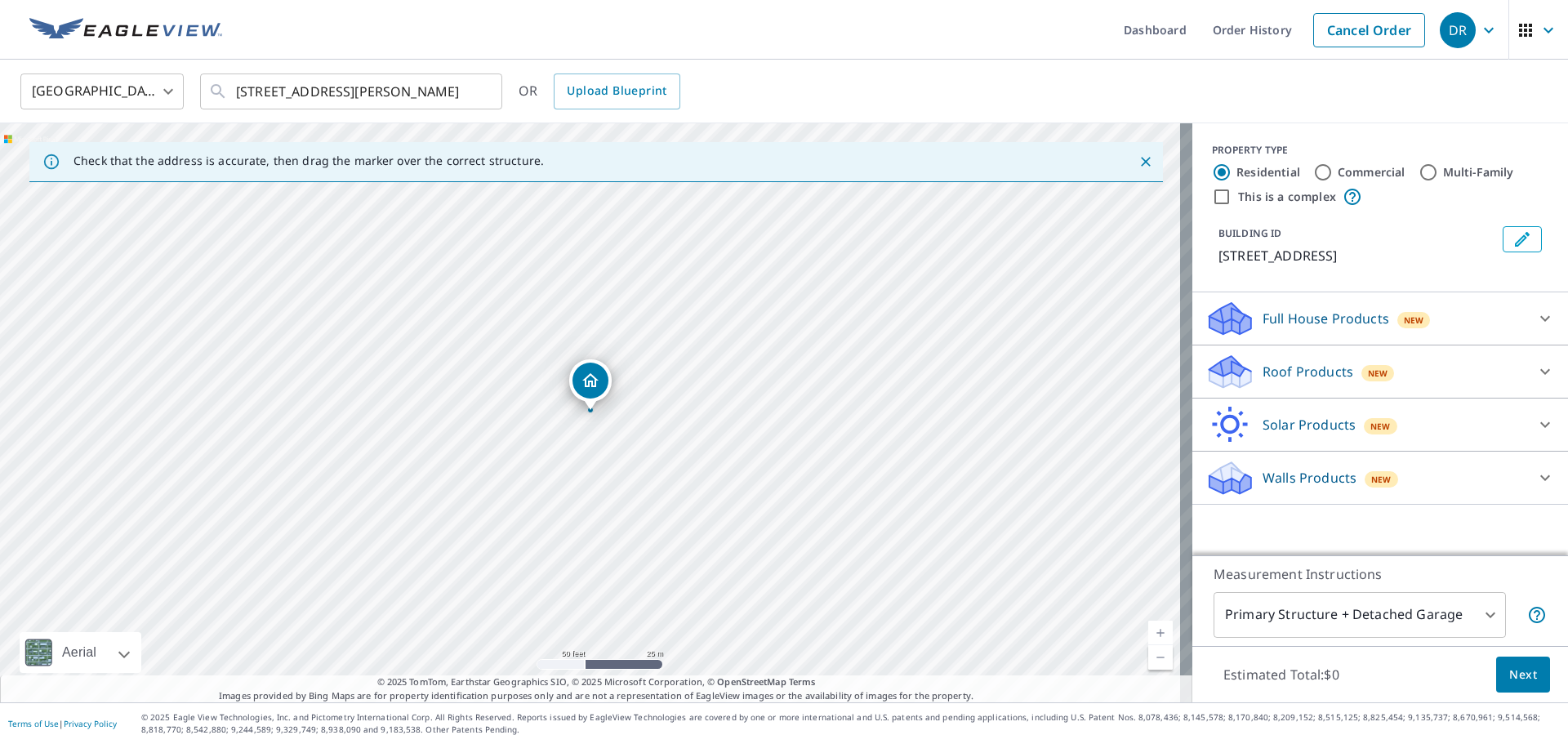
click at [1311, 468] on p "Walls Products" at bounding box center [1310, 478] width 94 height 20
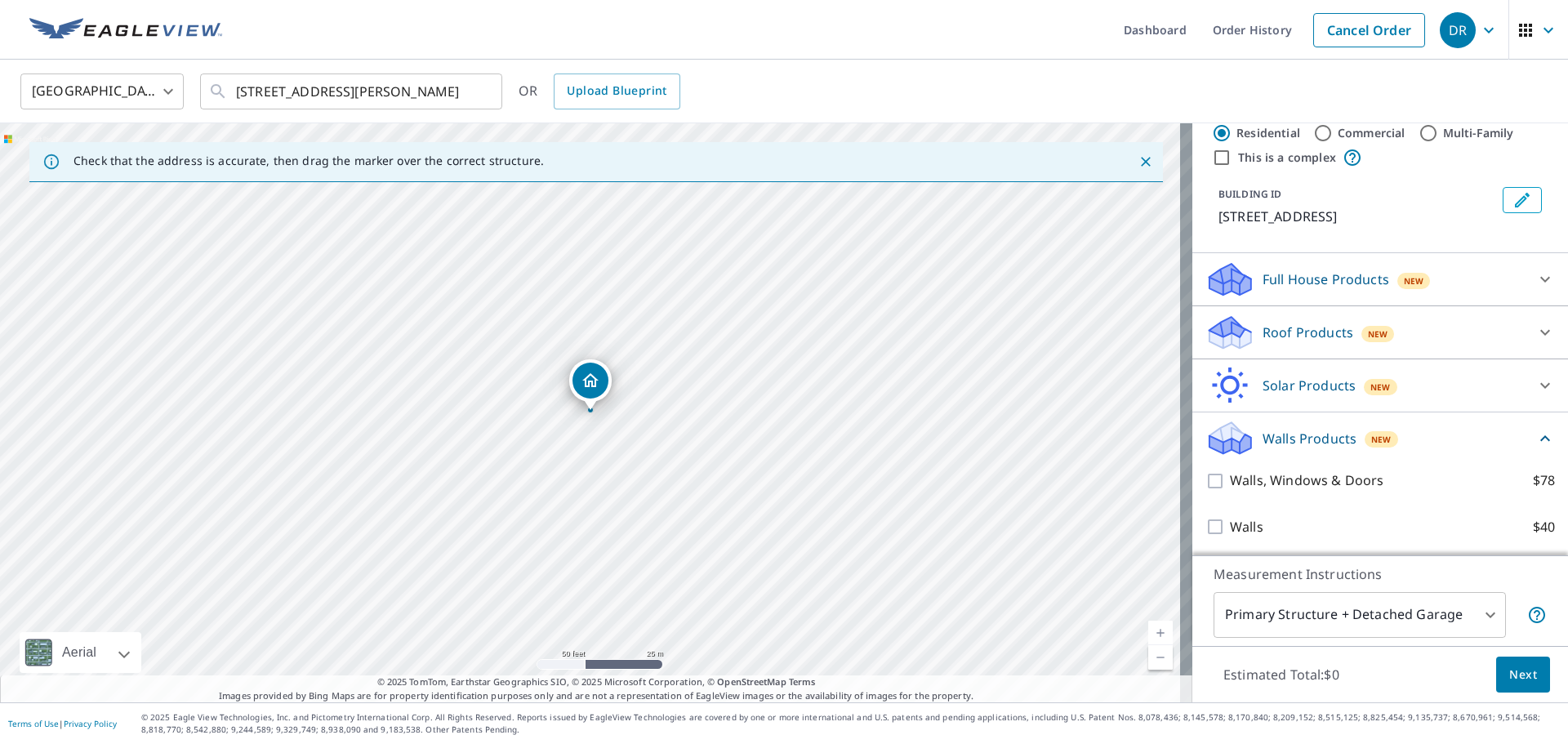
scroll to position [41, 0]
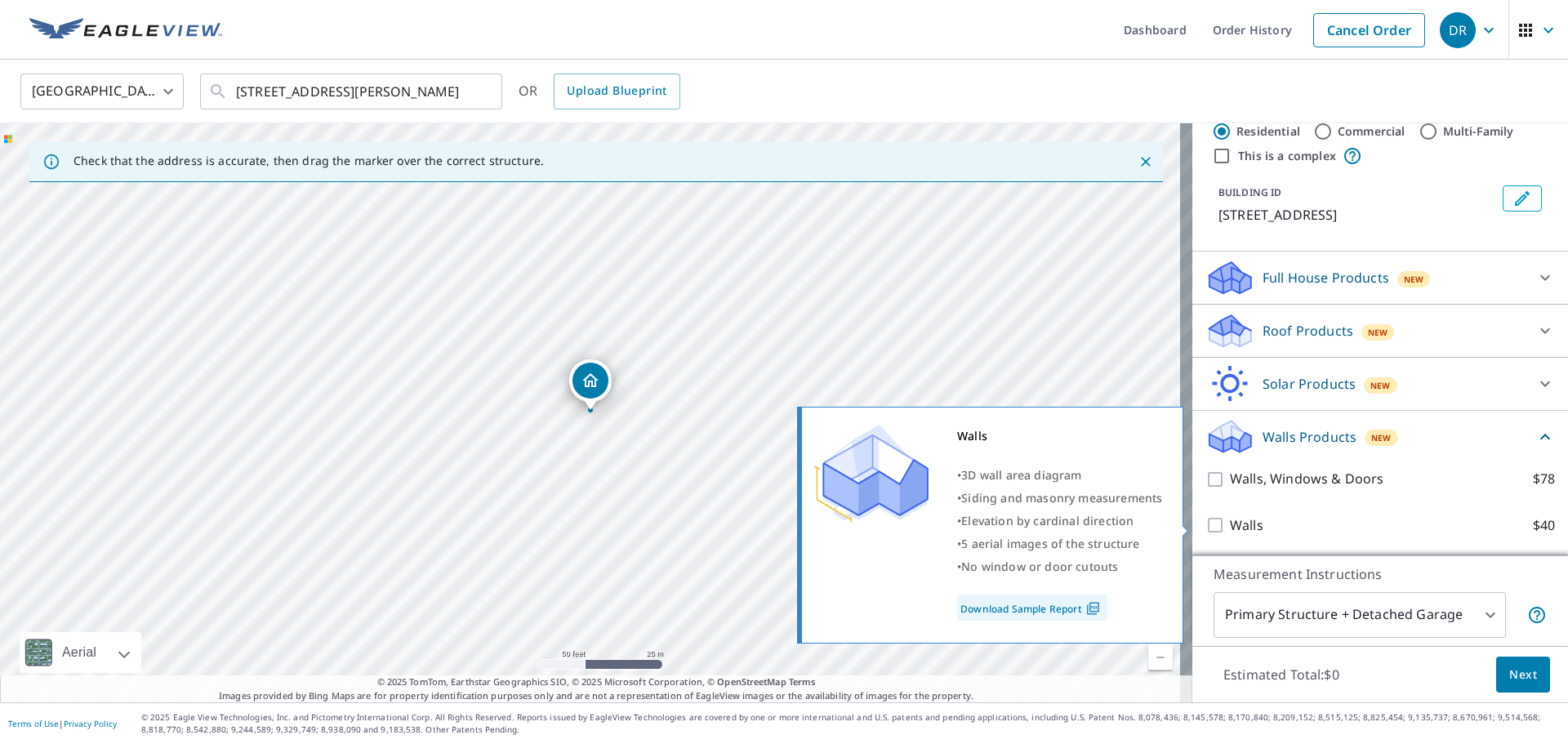
click at [1205, 534] on input "Walls $40" at bounding box center [1217, 525] width 25 height 20
checkbox input "true"
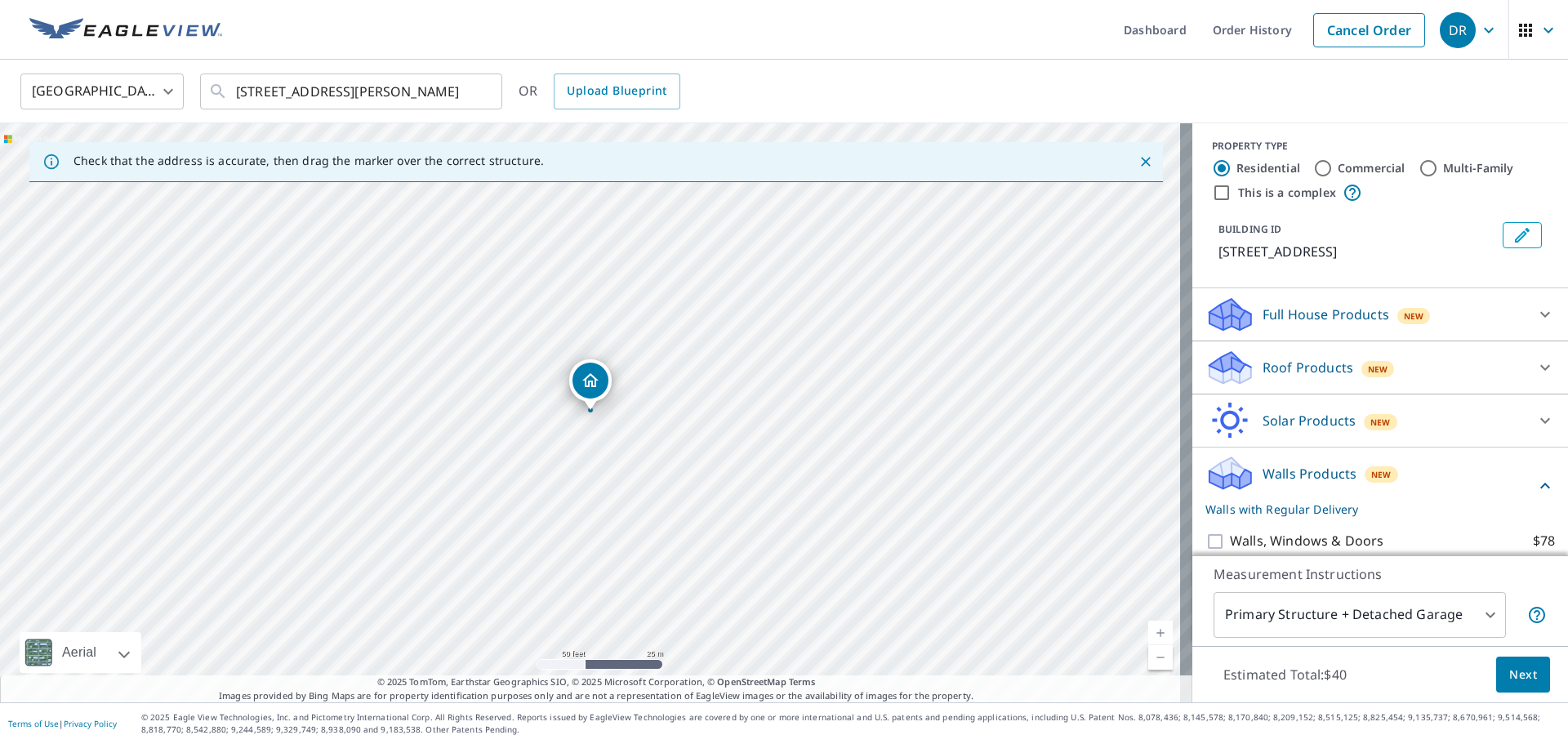
scroll to position [0, 0]
click at [1313, 174] on input "Commercial" at bounding box center [1323, 172] width 20 height 20
radio input "true"
type input "4"
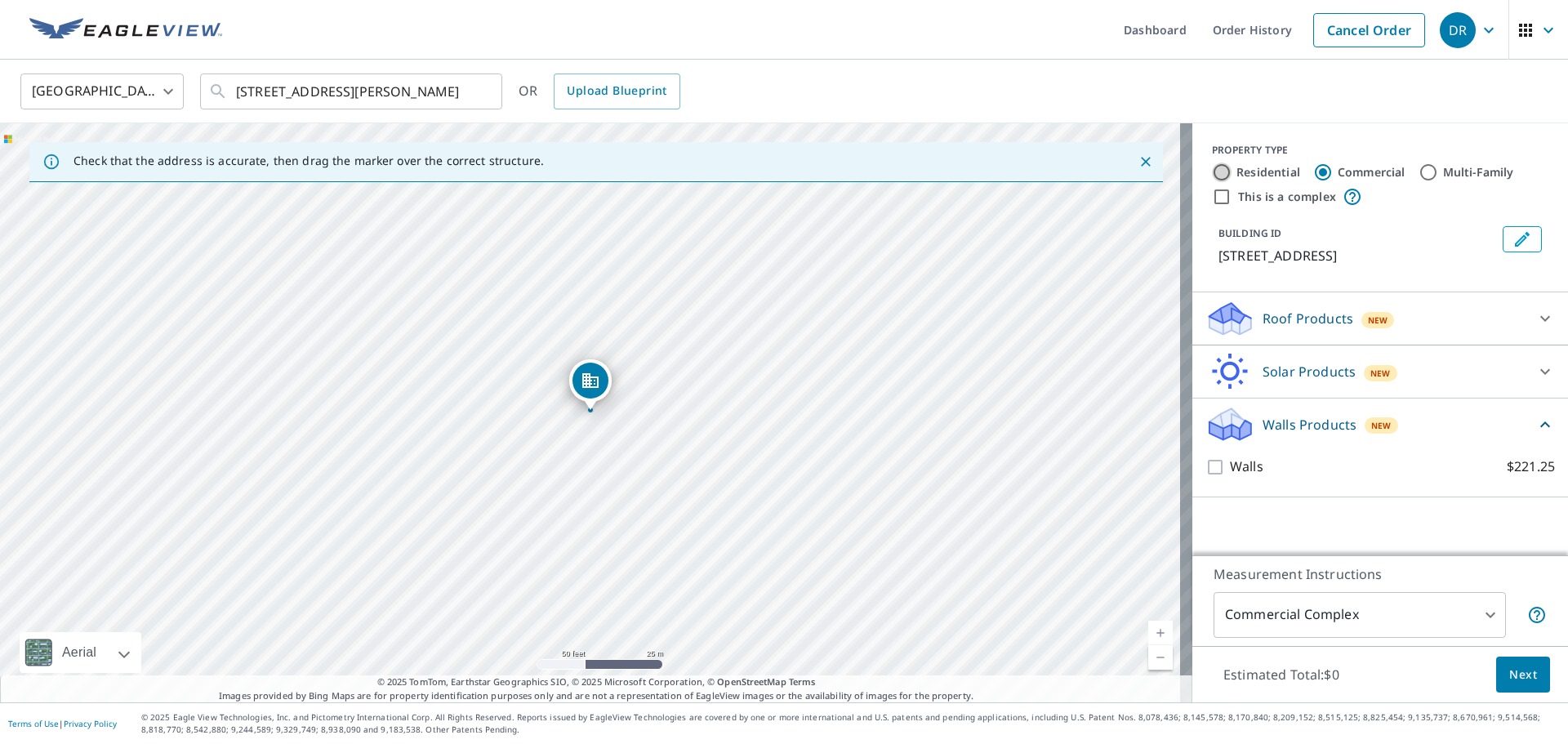
click at [1214, 172] on input "Residential" at bounding box center [1222, 172] width 20 height 20
radio input "true"
type input "1"
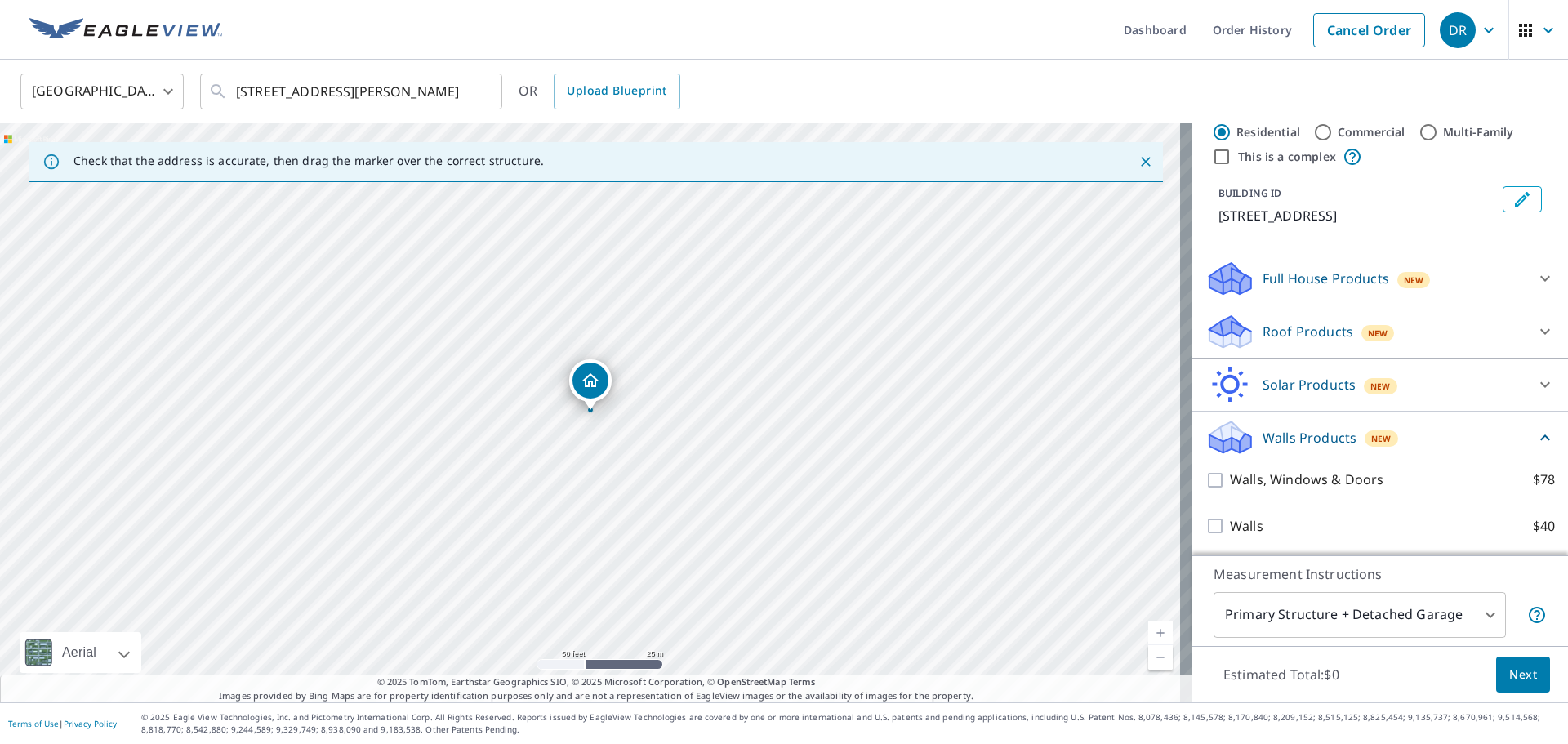
scroll to position [41, 0]
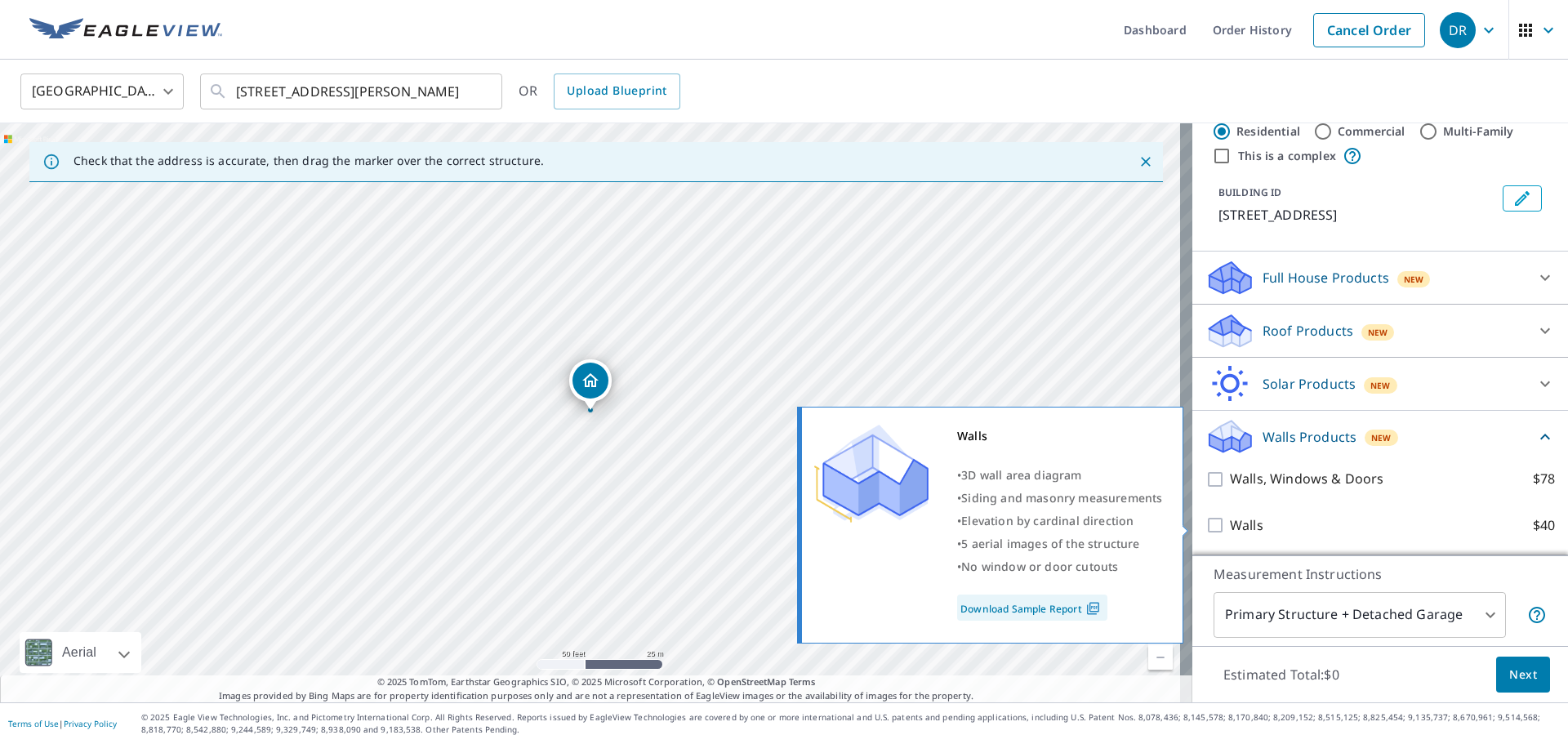
click at [1205, 528] on input "Walls $40" at bounding box center [1217, 525] width 25 height 20
checkbox input "true"
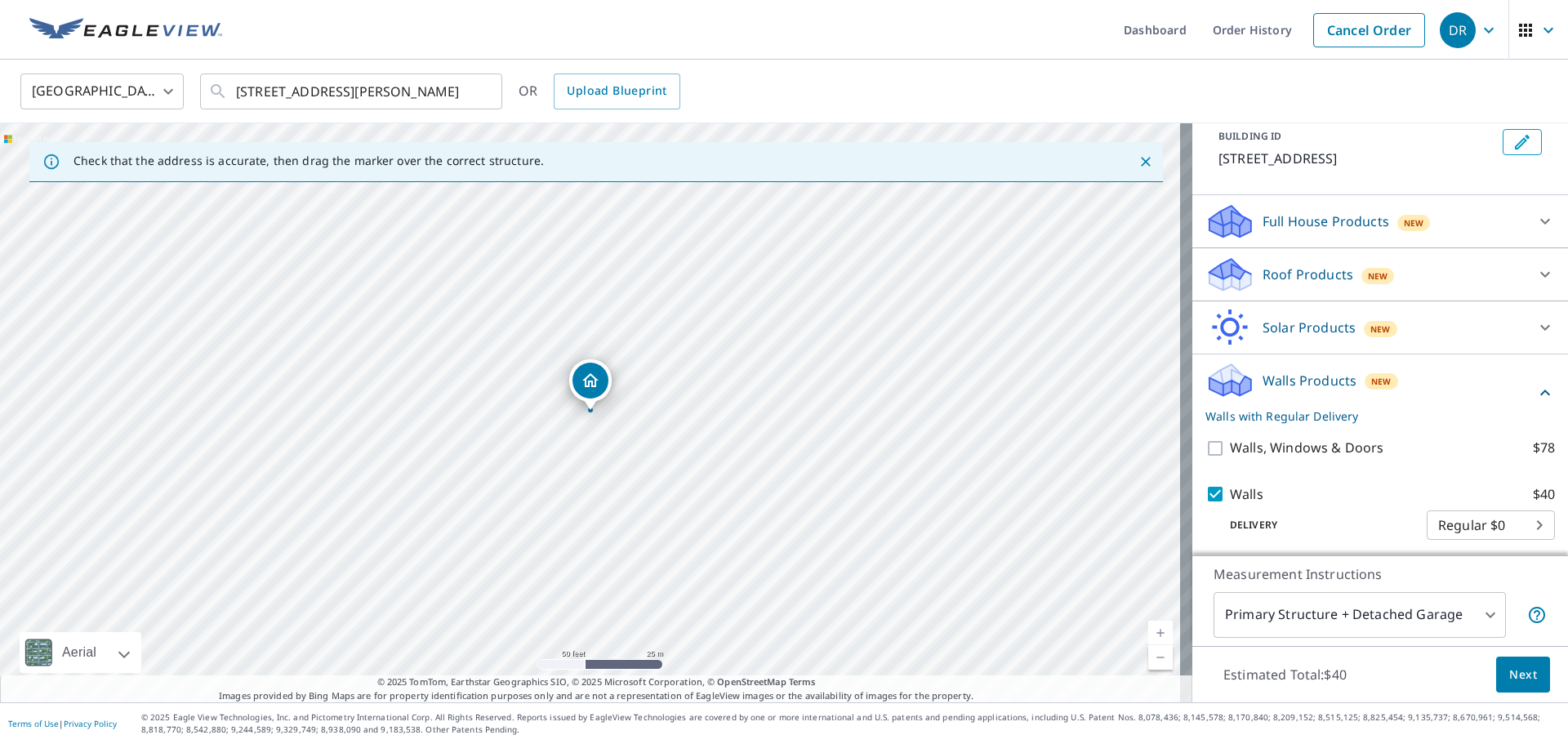
scroll to position [102, 0]
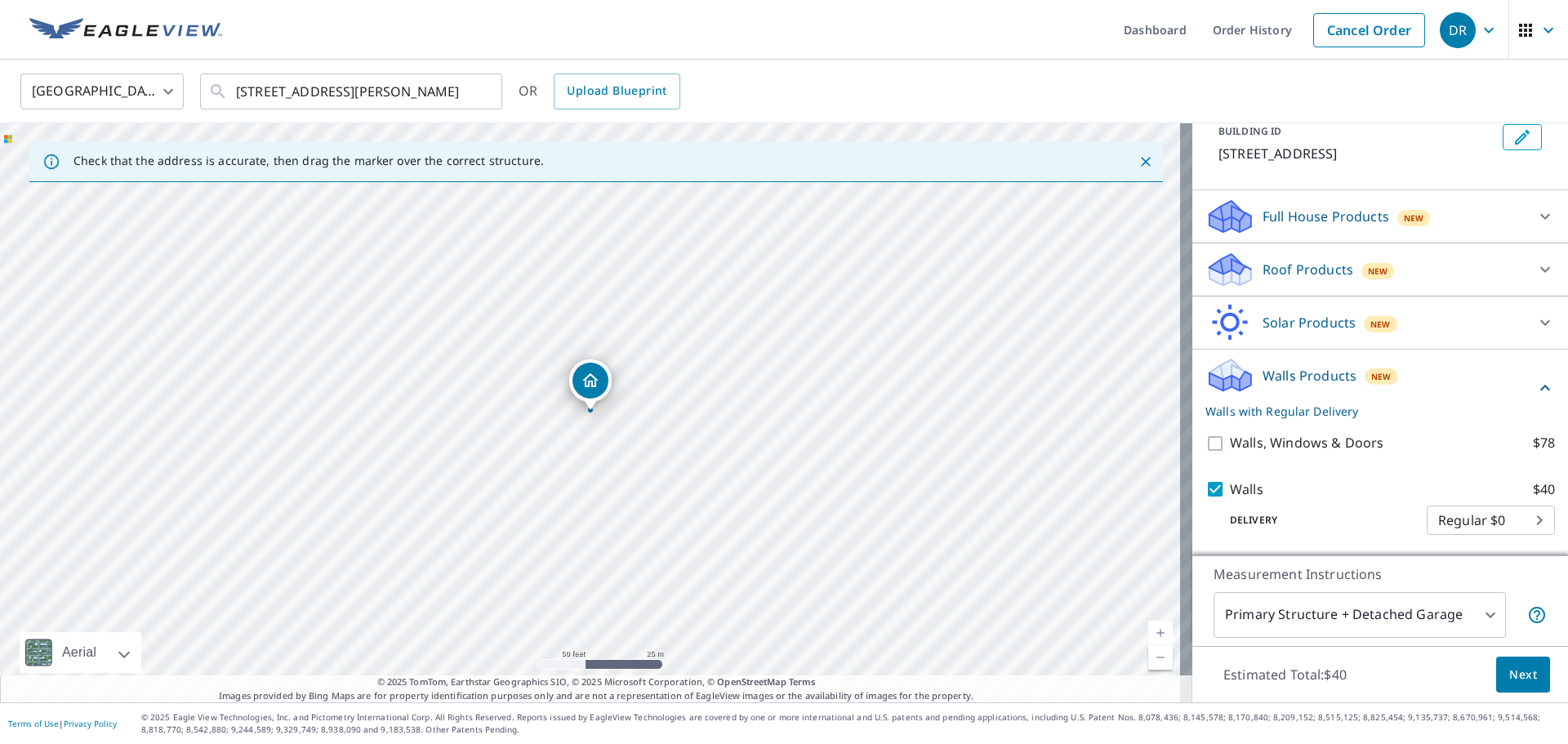
click at [1509, 677] on span "Next" at bounding box center [1523, 675] width 28 height 21
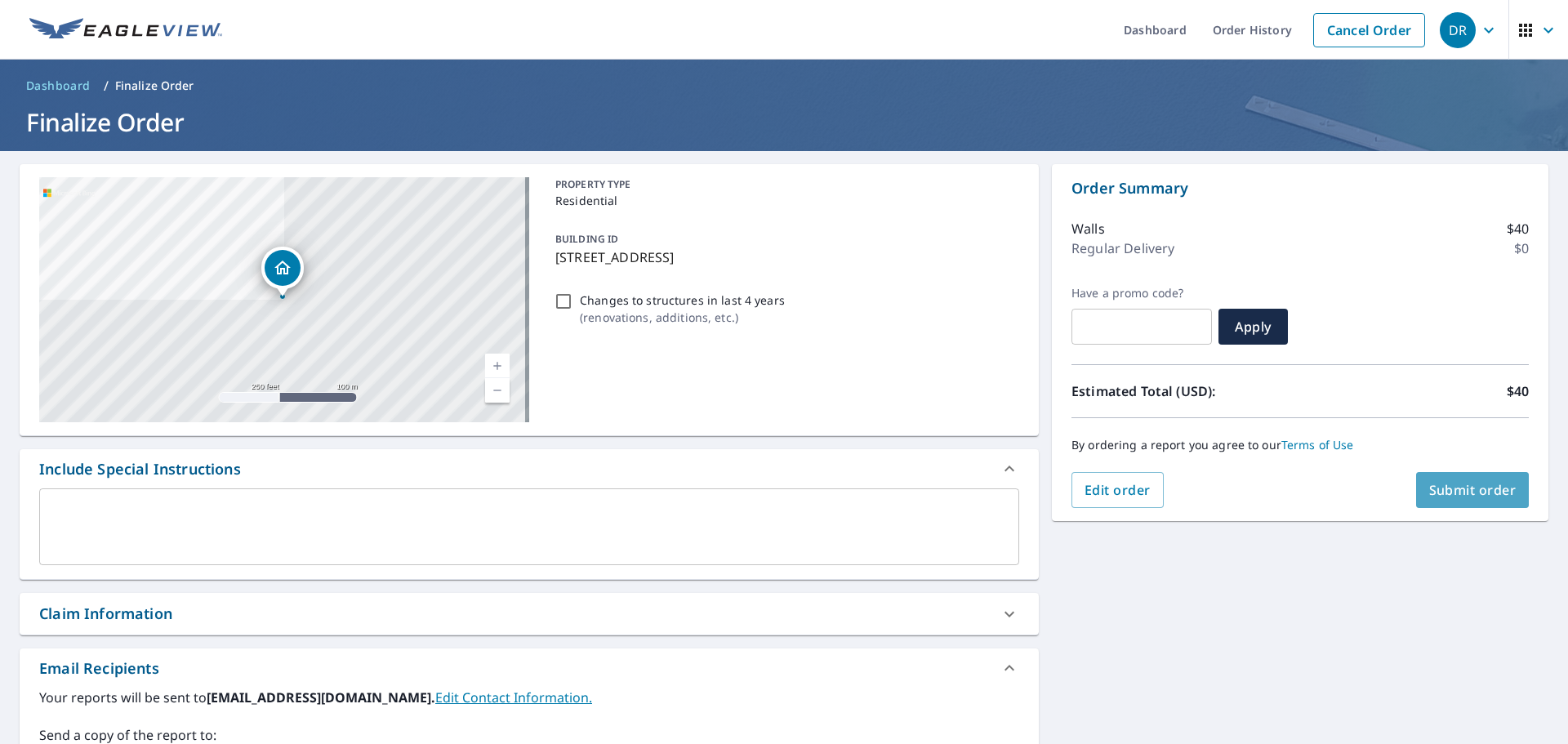
click at [1440, 487] on span "Submit order" at bounding box center [1473, 490] width 87 height 18
checkbox input "true"
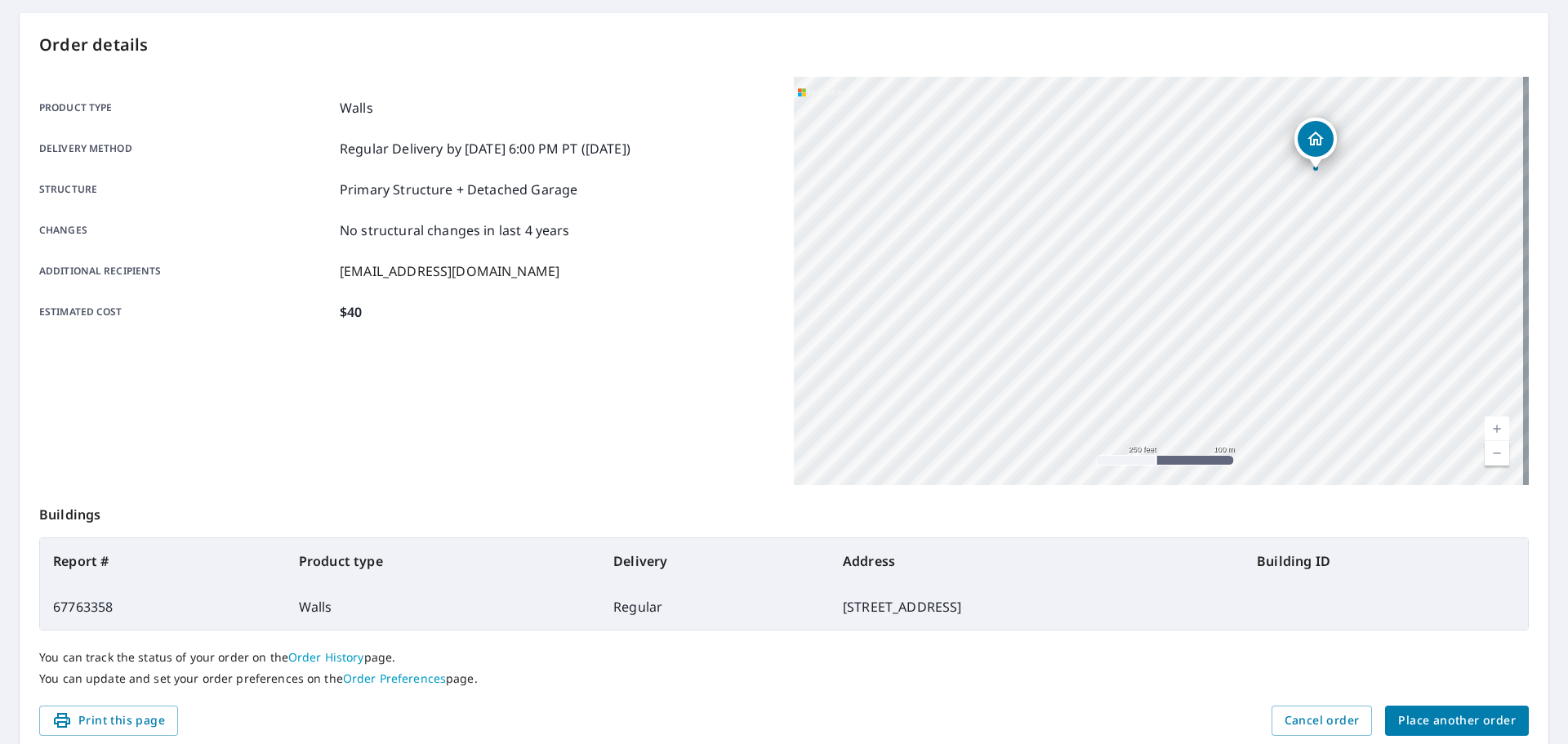
scroll to position [217, 0]
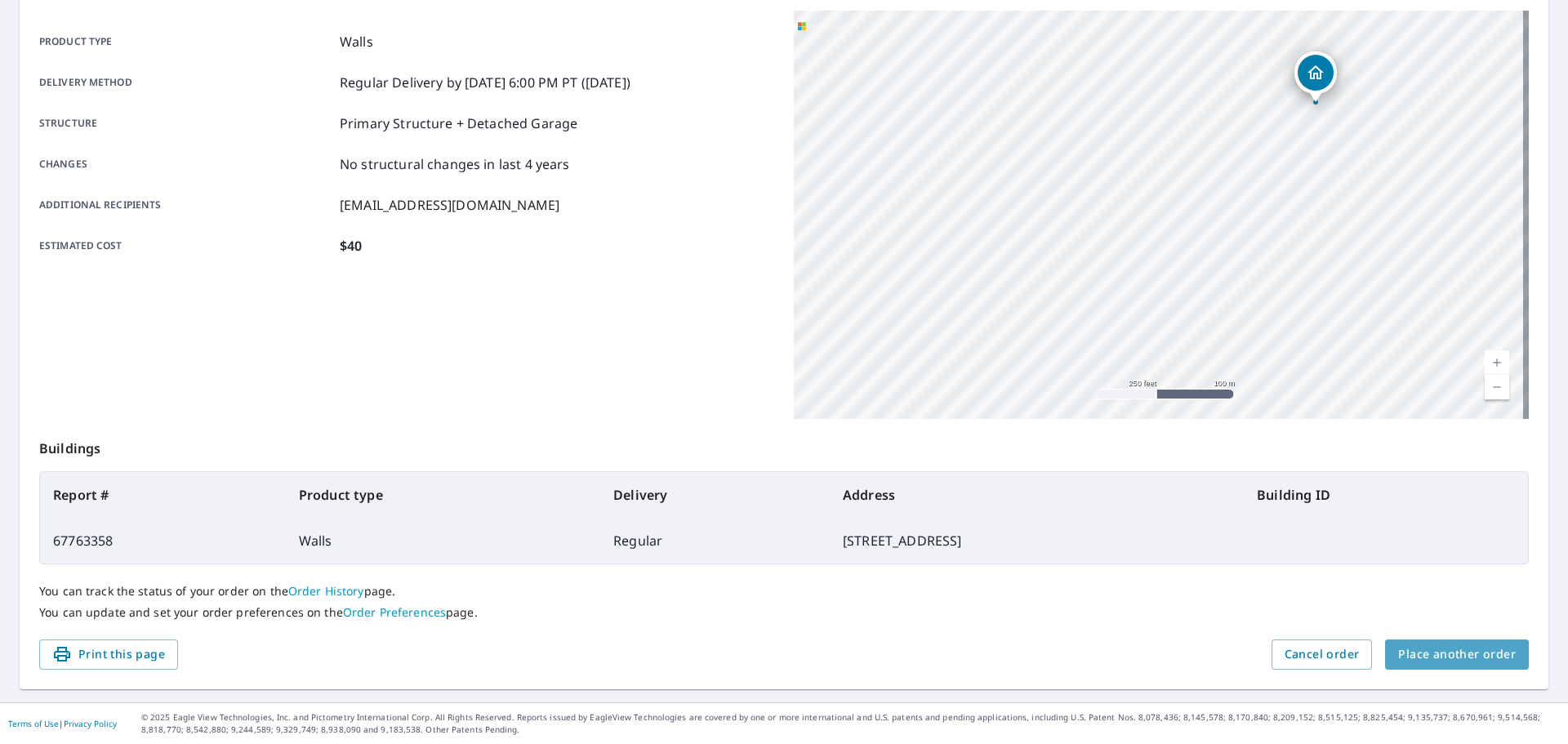
click at [1457, 654] on span "Place another order" at bounding box center [1457, 654] width 118 height 21
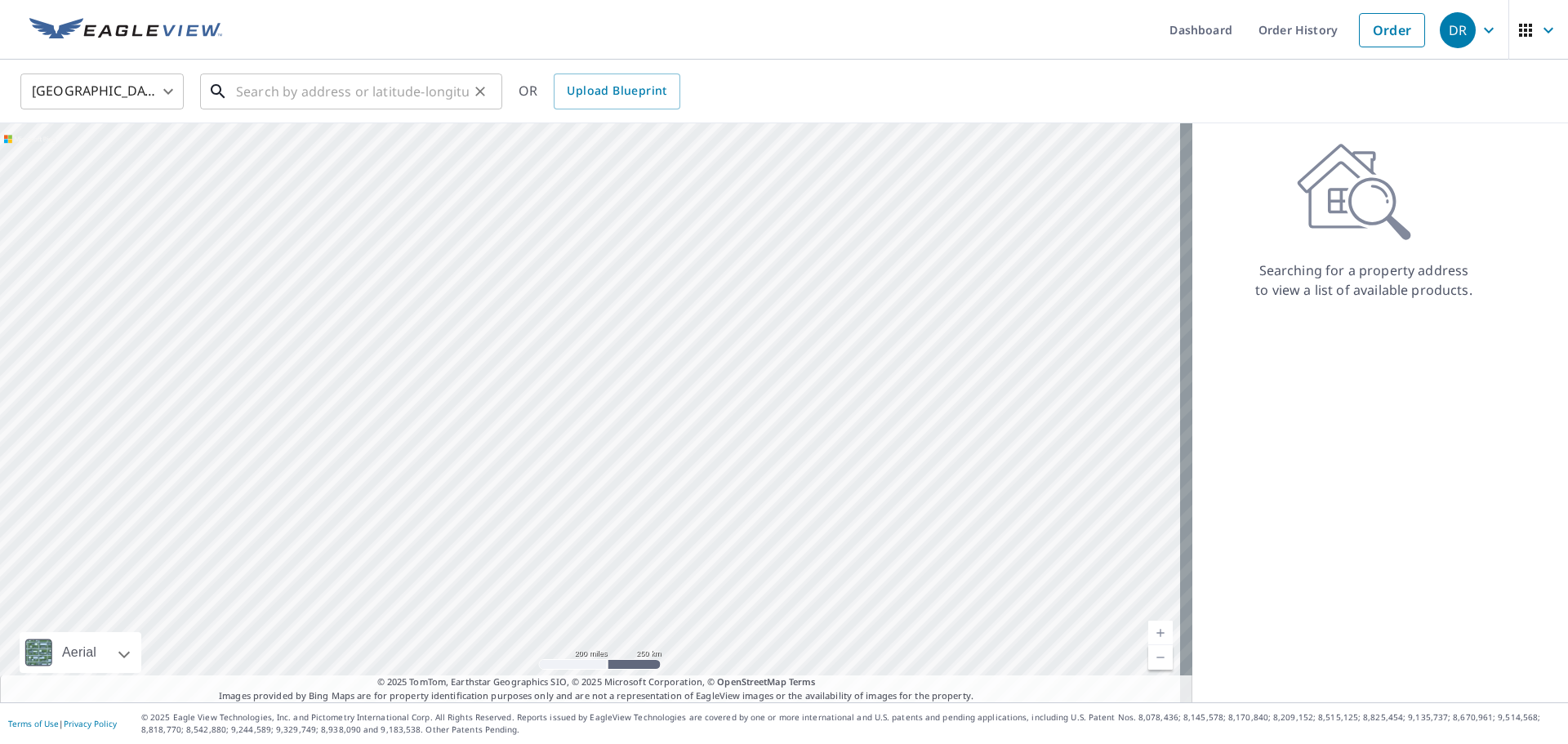
click at [300, 92] on input "text" at bounding box center [352, 91] width 233 height 45
paste input "7903 Holly Lea Ct Tampa, FL 33617"
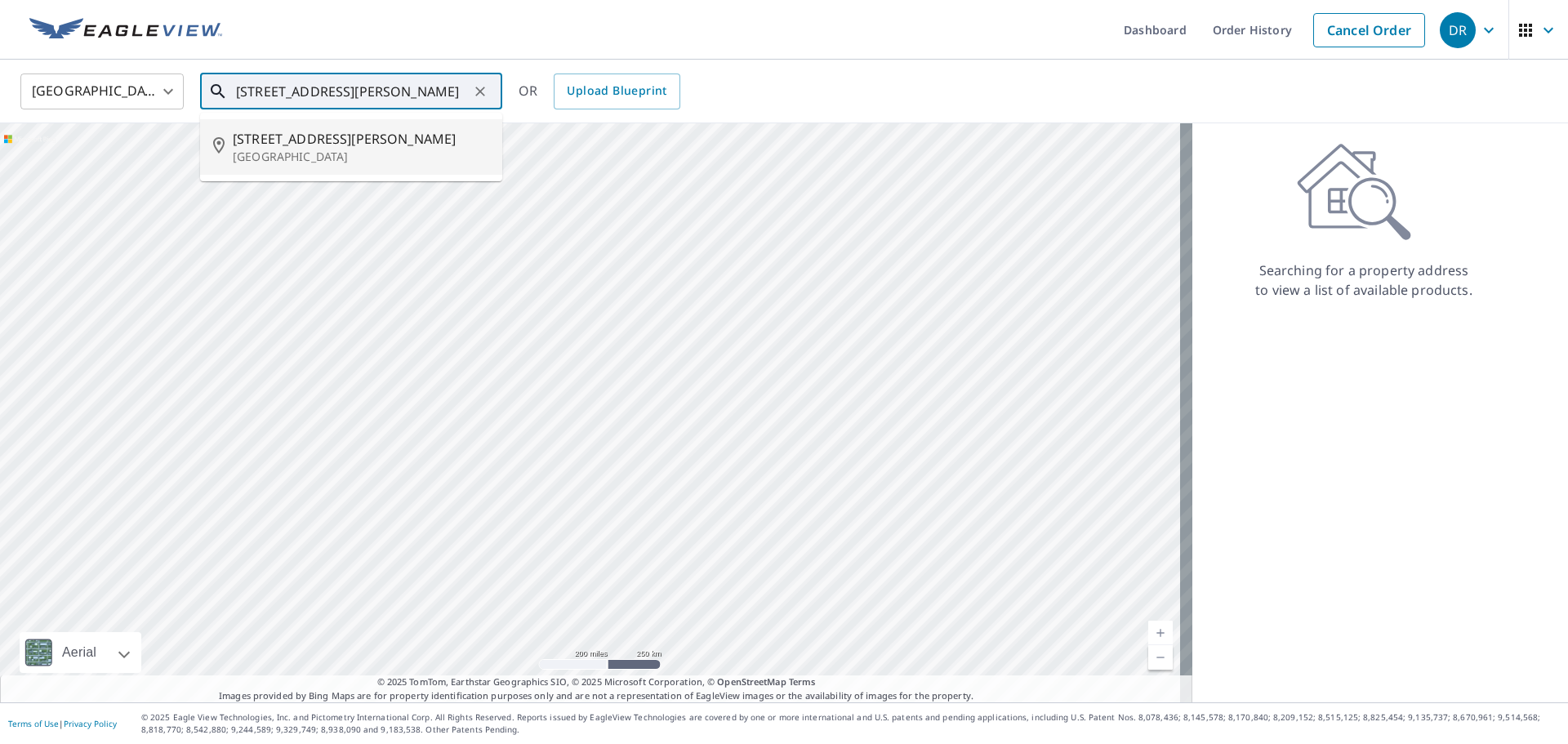
click at [344, 148] on p "Tampa, FL 33617" at bounding box center [360, 157] width 257 height 16
type input "7903 Holly Lea Ct Tampa, FL 33617"
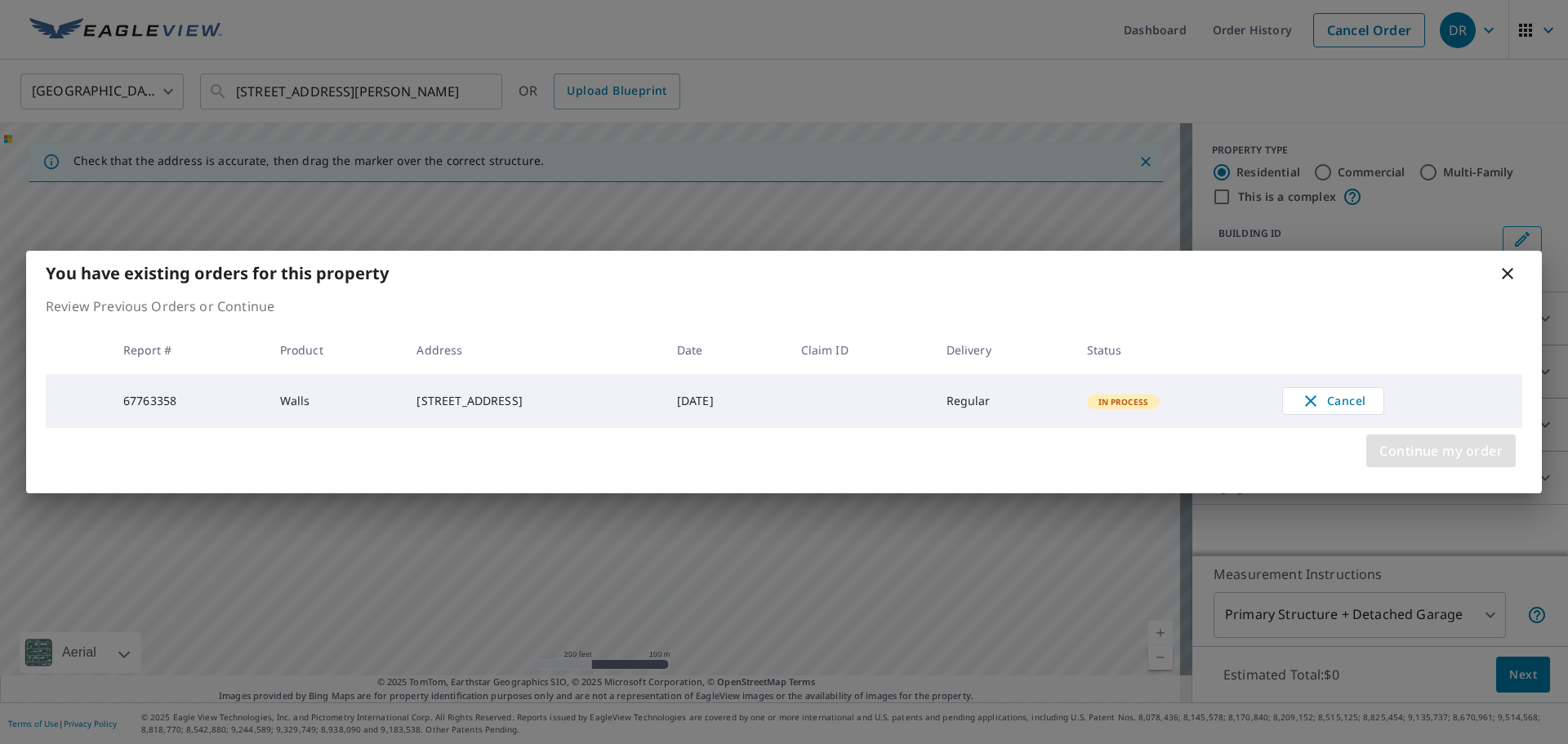
click at [1481, 448] on span "Continue my order" at bounding box center [1440, 451] width 123 height 23
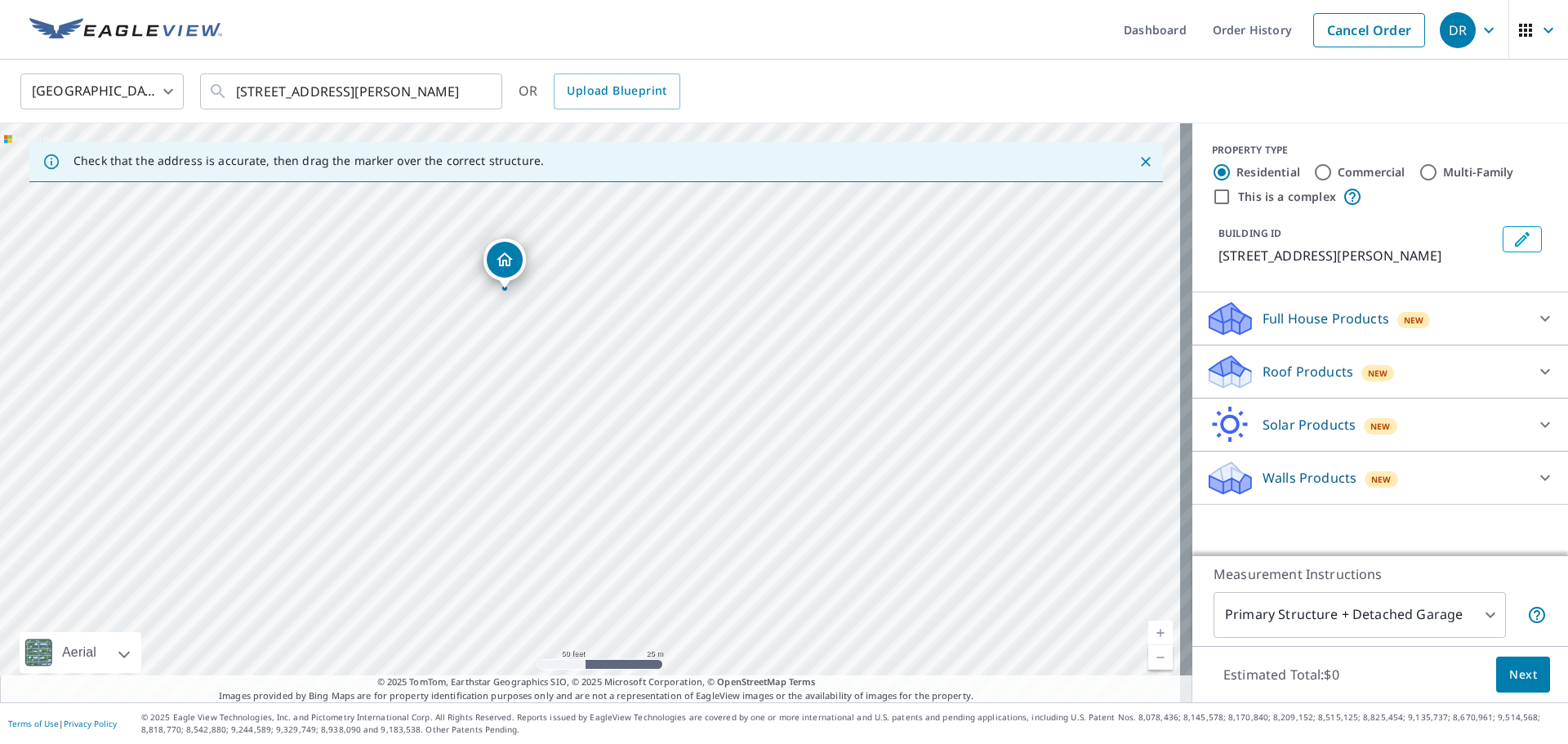
drag, startPoint x: 558, startPoint y: 430, endPoint x: 582, endPoint y: 443, distance: 27.3
click at [582, 443] on div "7903 Holly Lea Ct Tampa, FL 33617" at bounding box center [596, 412] width 1192 height 579
drag, startPoint x: 503, startPoint y: 275, endPoint x: 627, endPoint y: 489, distance: 247.3
click at [1303, 471] on p "Walls Products" at bounding box center [1310, 478] width 94 height 20
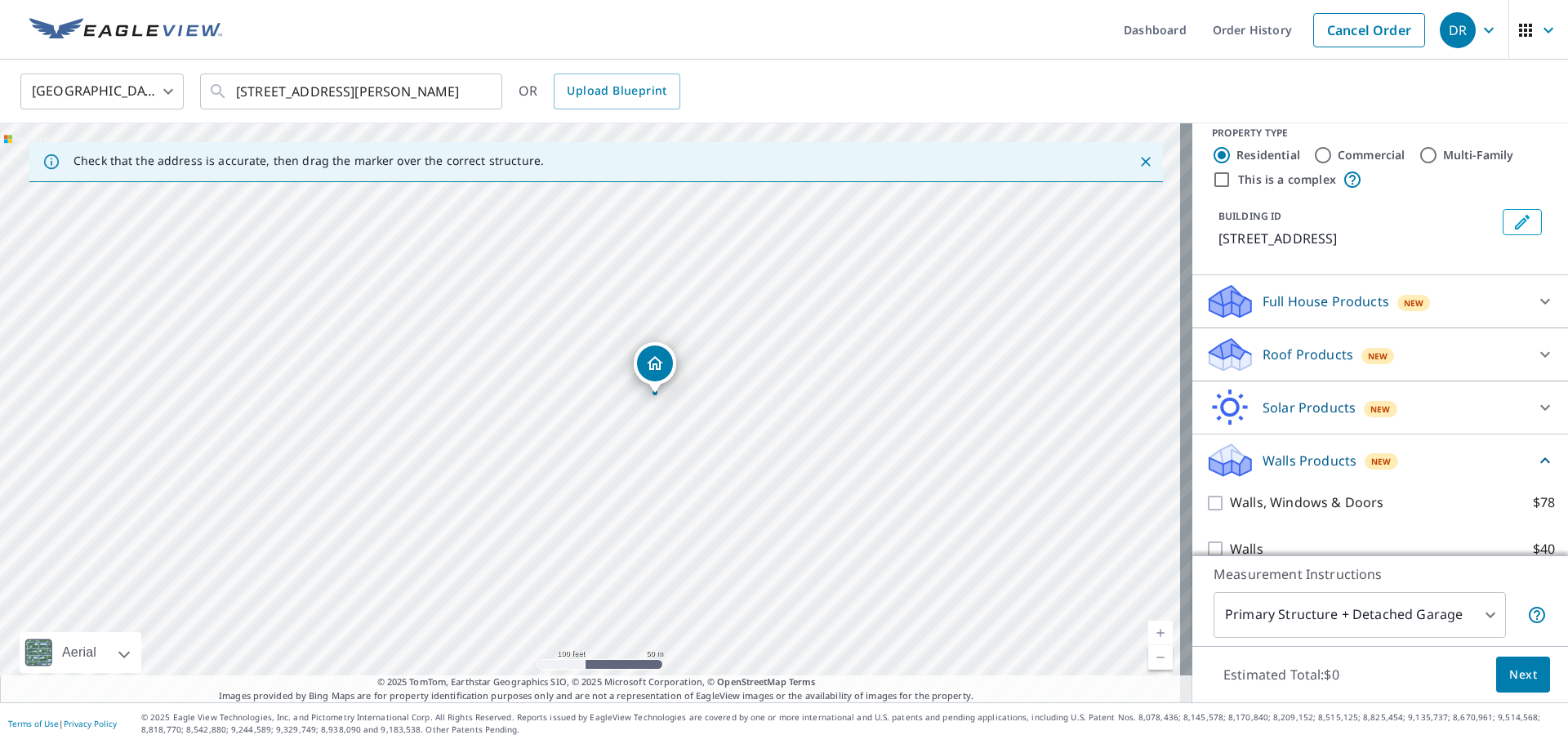
scroll to position [41, 0]
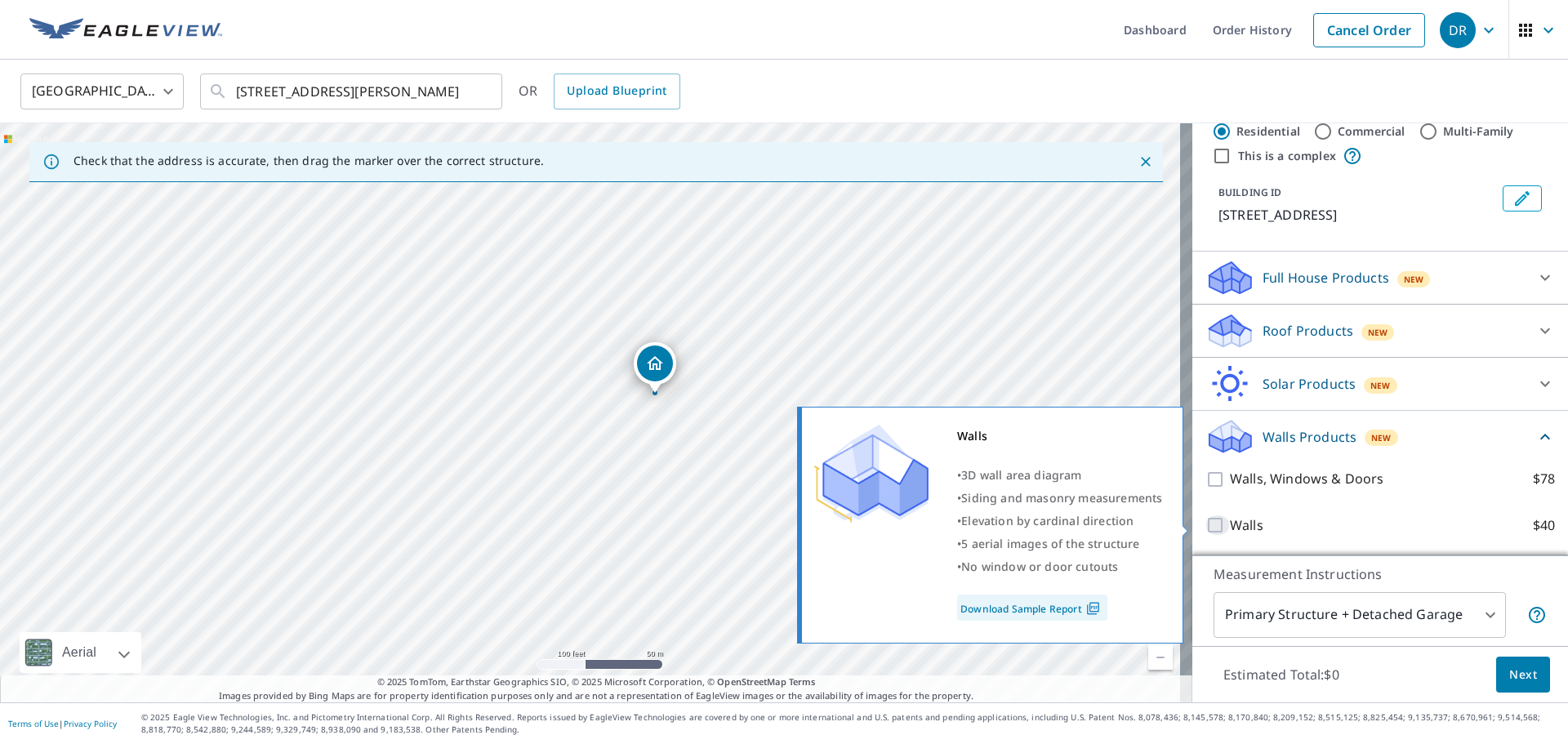
click at [1205, 528] on input "Walls $40" at bounding box center [1217, 525] width 25 height 20
checkbox input "true"
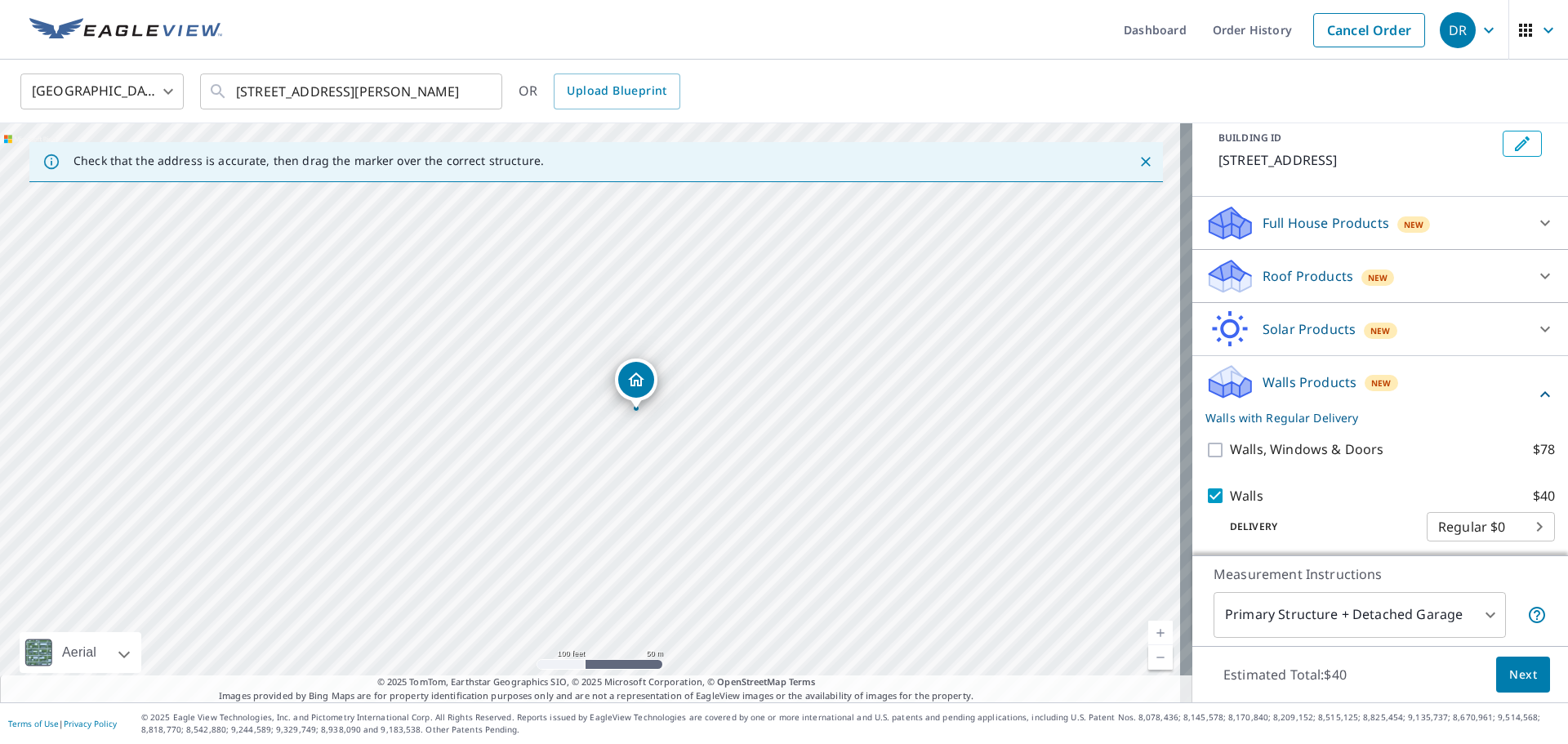
scroll to position [102, 0]
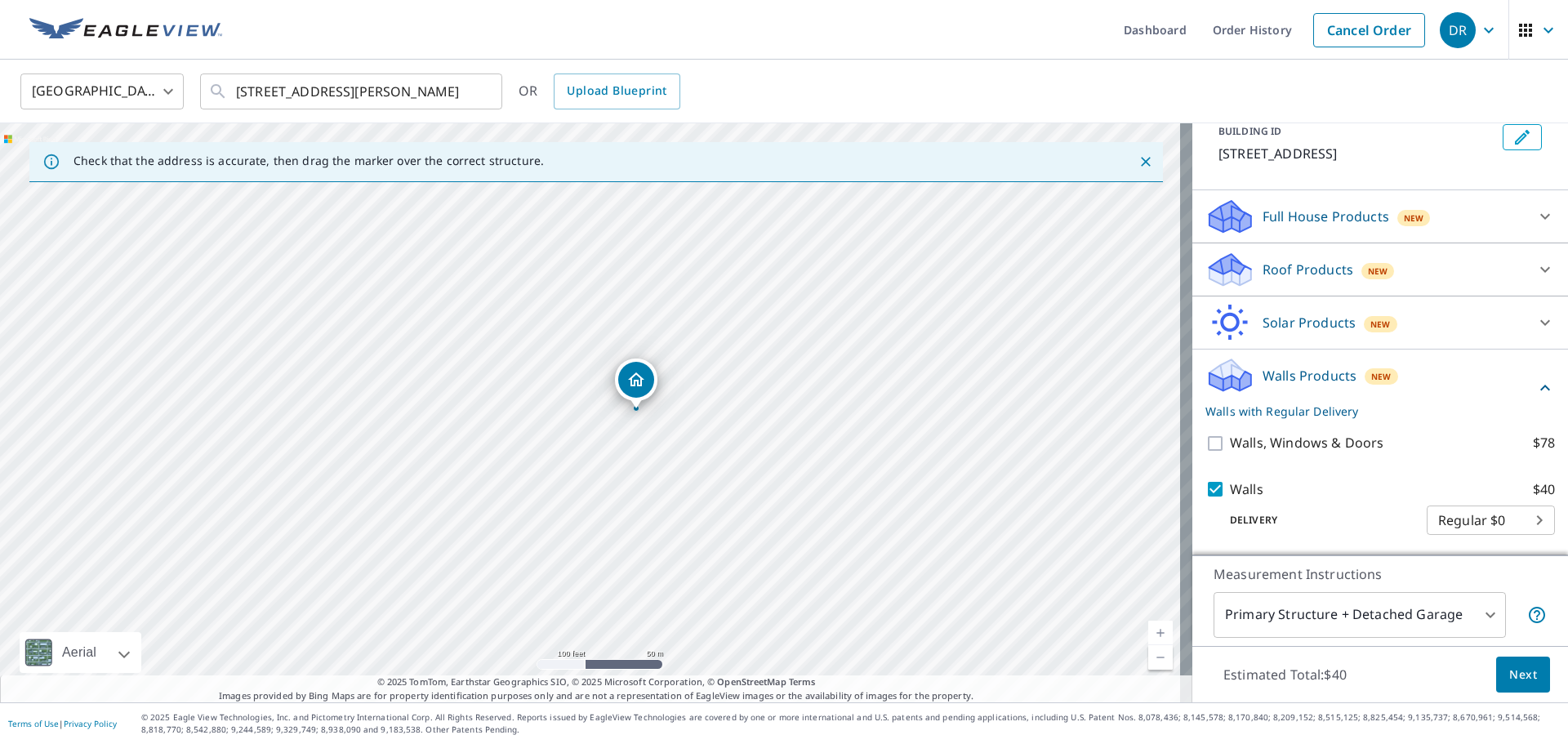
click at [1517, 679] on span "Next" at bounding box center [1523, 675] width 28 height 21
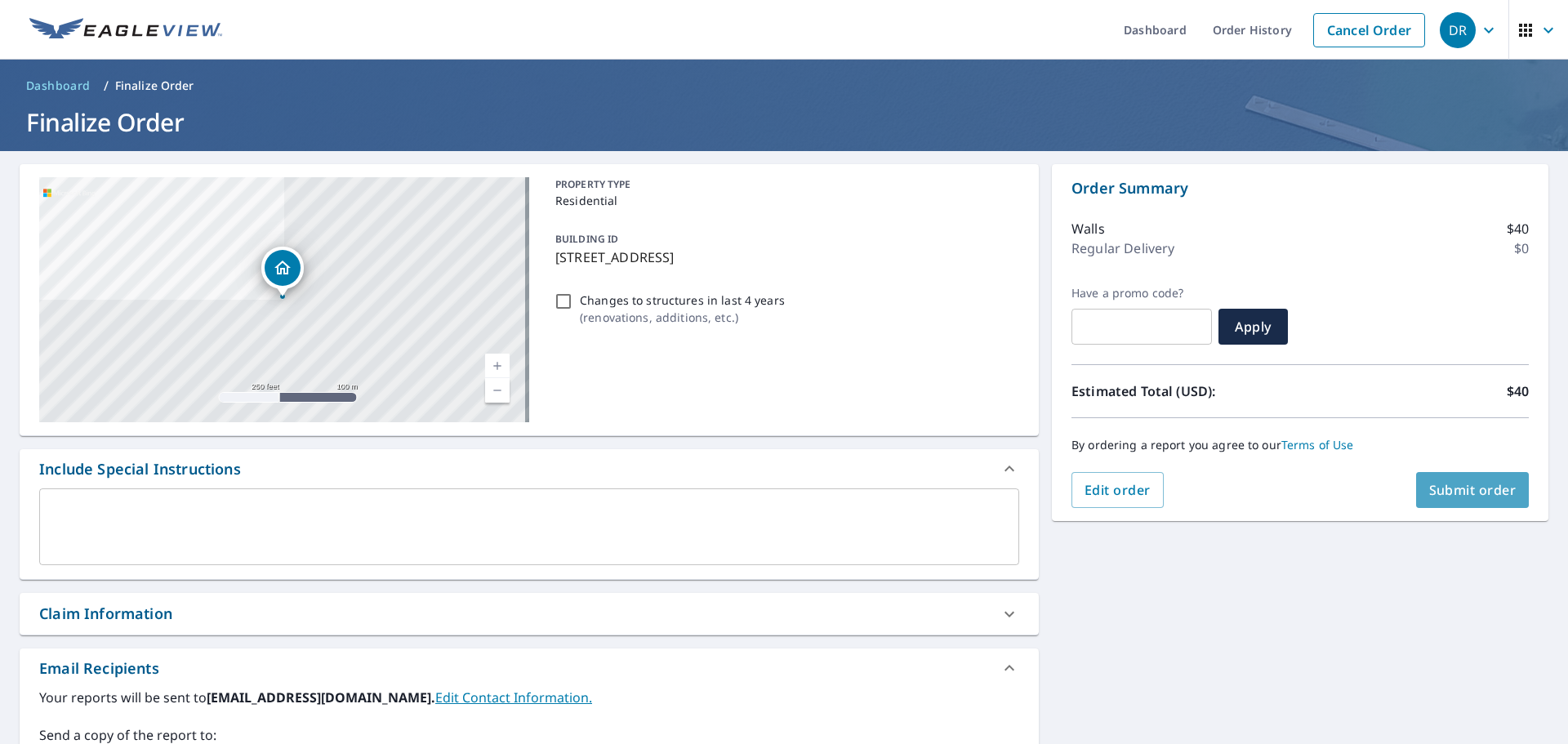
click at [1439, 492] on span "Submit order" at bounding box center [1473, 490] width 87 height 18
checkbox input "true"
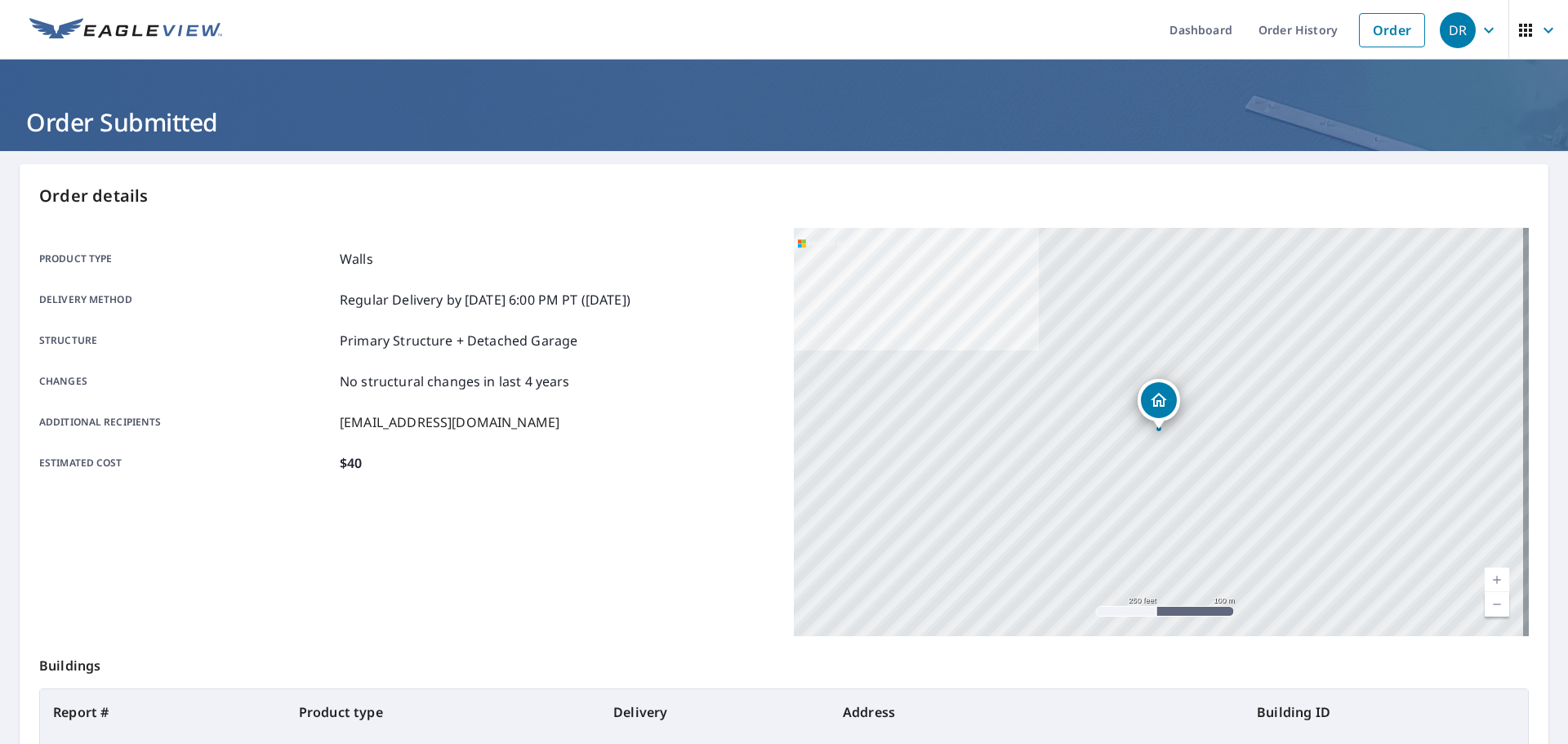
click at [110, 21] on img at bounding box center [126, 31] width 193 height 25
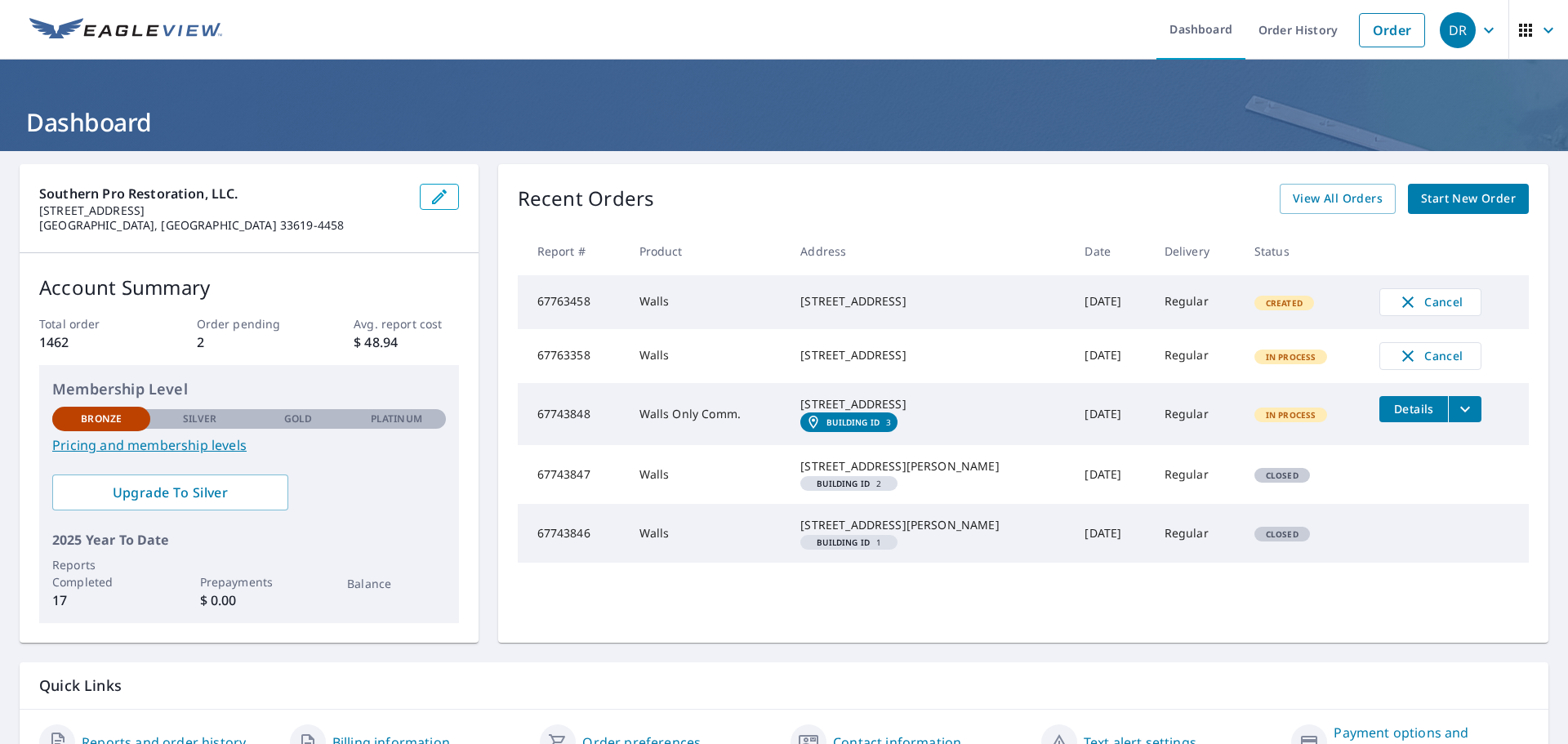
click at [1455, 419] on icon "filesDropdownBtn-67743848" at bounding box center [1465, 409] width 20 height 20
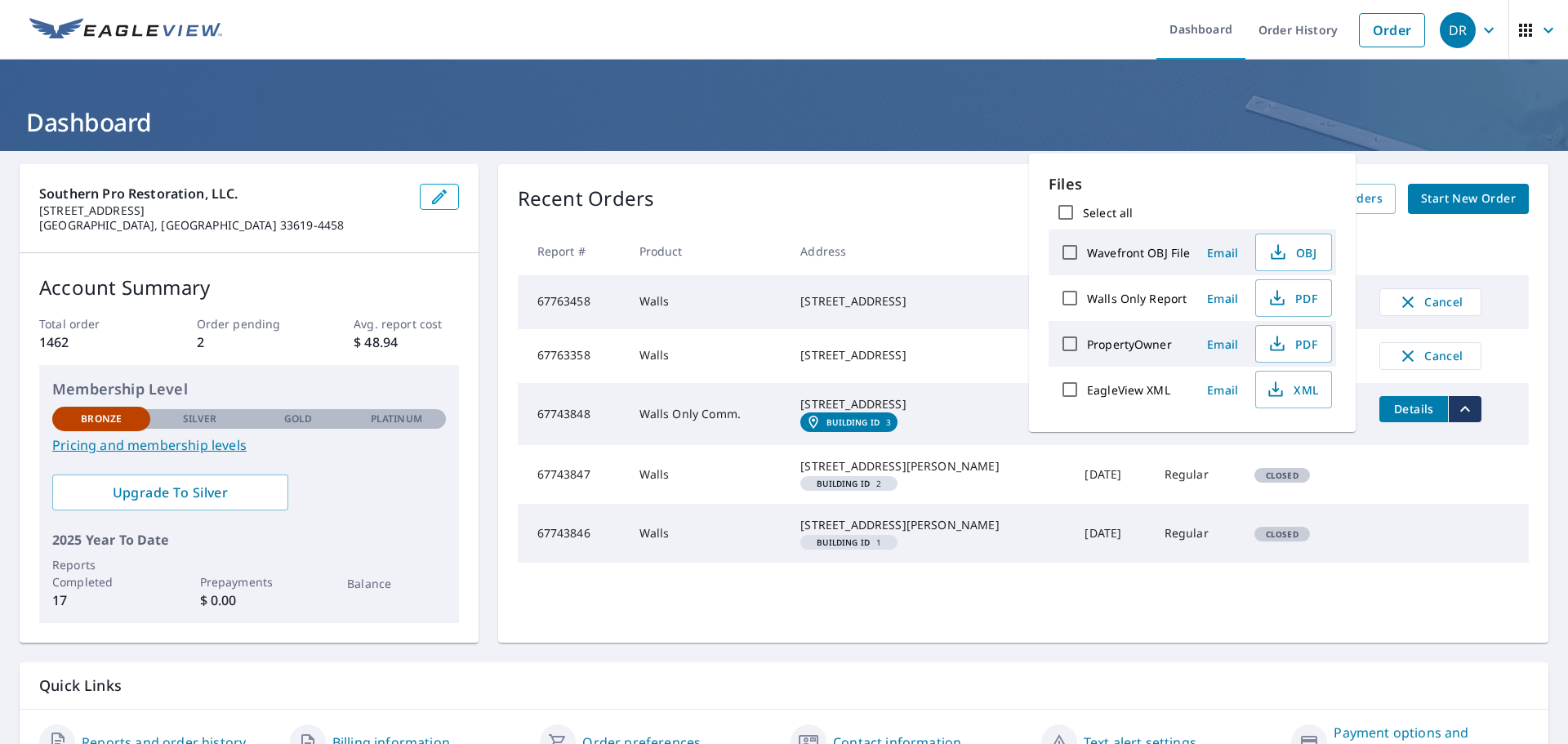
click at [1476, 504] on tr "67743847 Walls 7805 Edward Spray Rd Tampa, FL 33617 Building ID 2 Oct 06, 2025 …" at bounding box center [1024, 474] width 1011 height 59
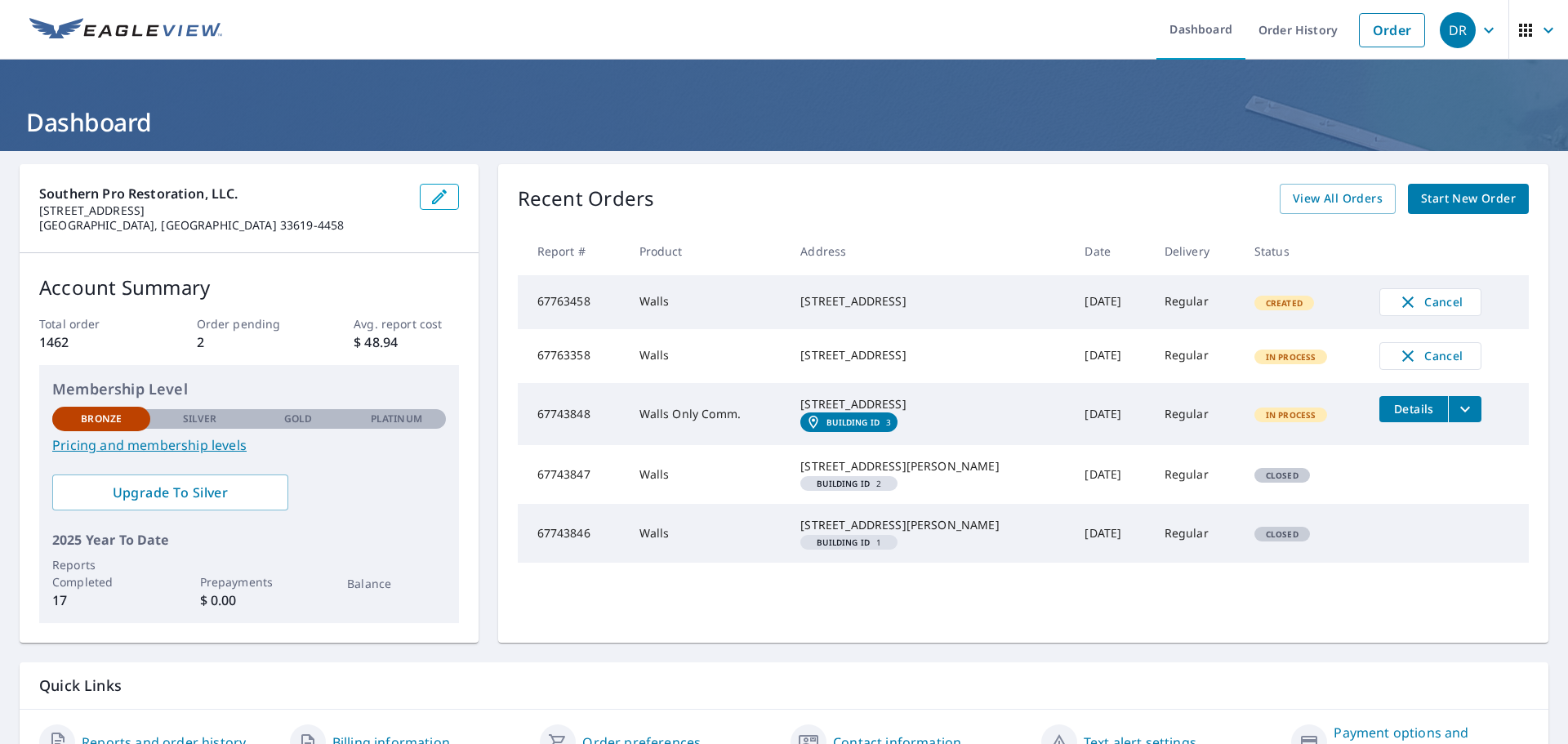
drag, startPoint x: 908, startPoint y: 428, endPoint x: 803, endPoint y: 412, distance: 106.2
click at [803, 412] on td "7811 River Resort Ln Tampa, FL 33617 Building ID 3" at bounding box center [929, 413] width 285 height 62
copy div "[STREET_ADDRESS]"
drag, startPoint x: 911, startPoint y: 374, endPoint x: 799, endPoint y: 357, distance: 113.3
click at [799, 357] on td "[STREET_ADDRESS]" at bounding box center [929, 356] width 285 height 54
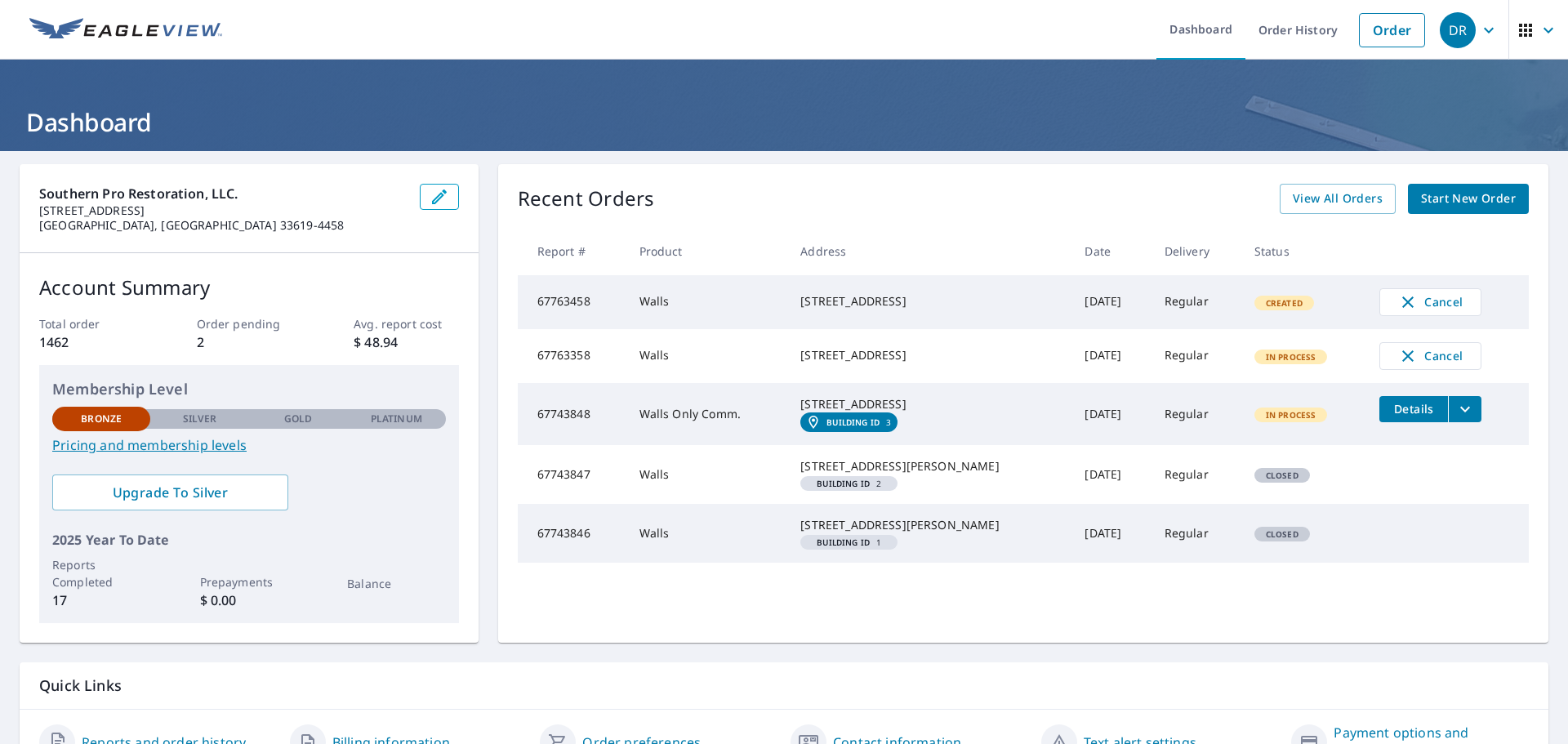
copy div "[STREET_ADDRESS]"
click at [1402, 360] on icon "button" at bounding box center [1408, 356] width 12 height 12
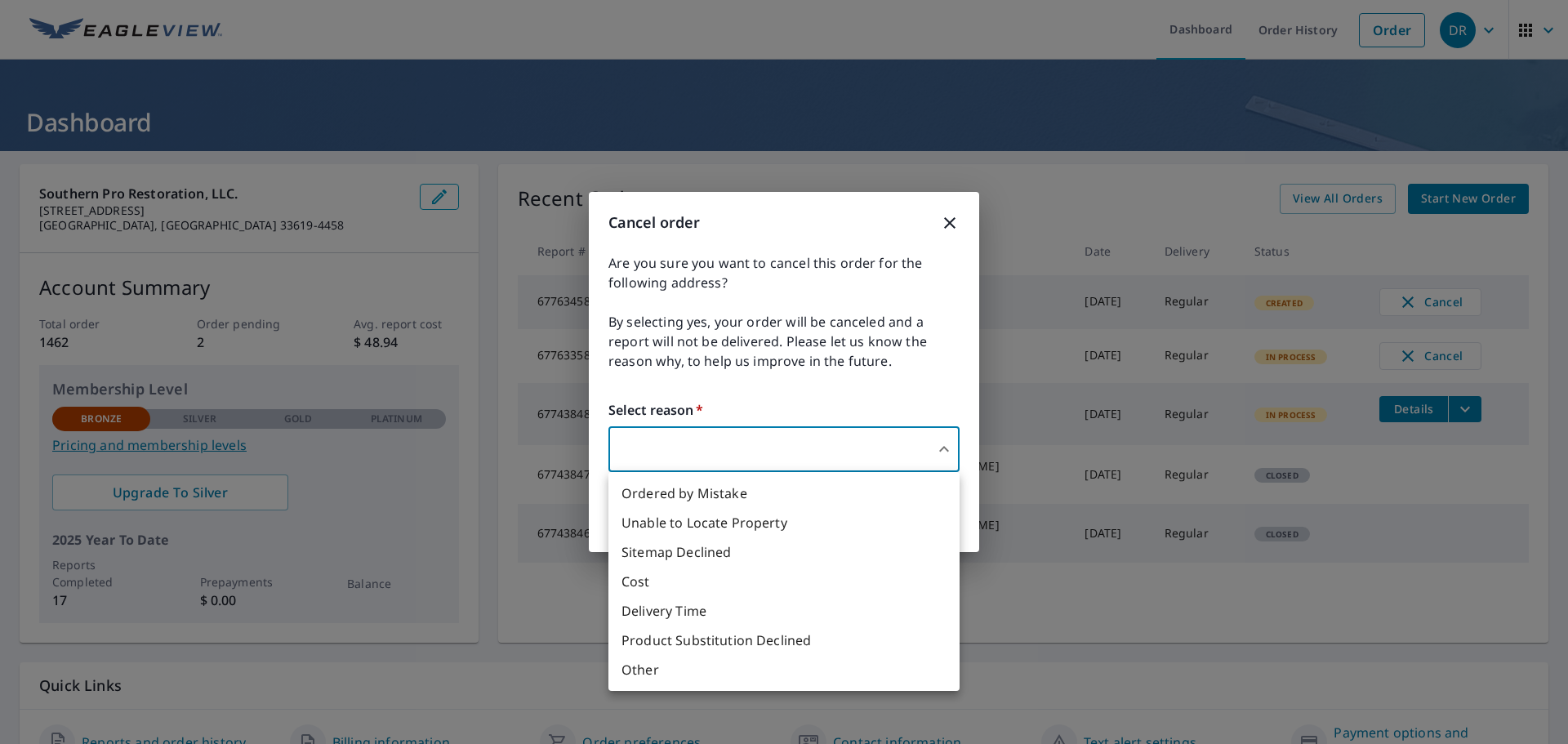
click at [930, 450] on body "DR DR Dashboard Order History Order DR Dashboard Southern Pro Restoration, LLC.…" at bounding box center [784, 372] width 1568 height 744
click at [699, 495] on li "Ordered by Mistake" at bounding box center [784, 493] width 351 height 30
type input "30"
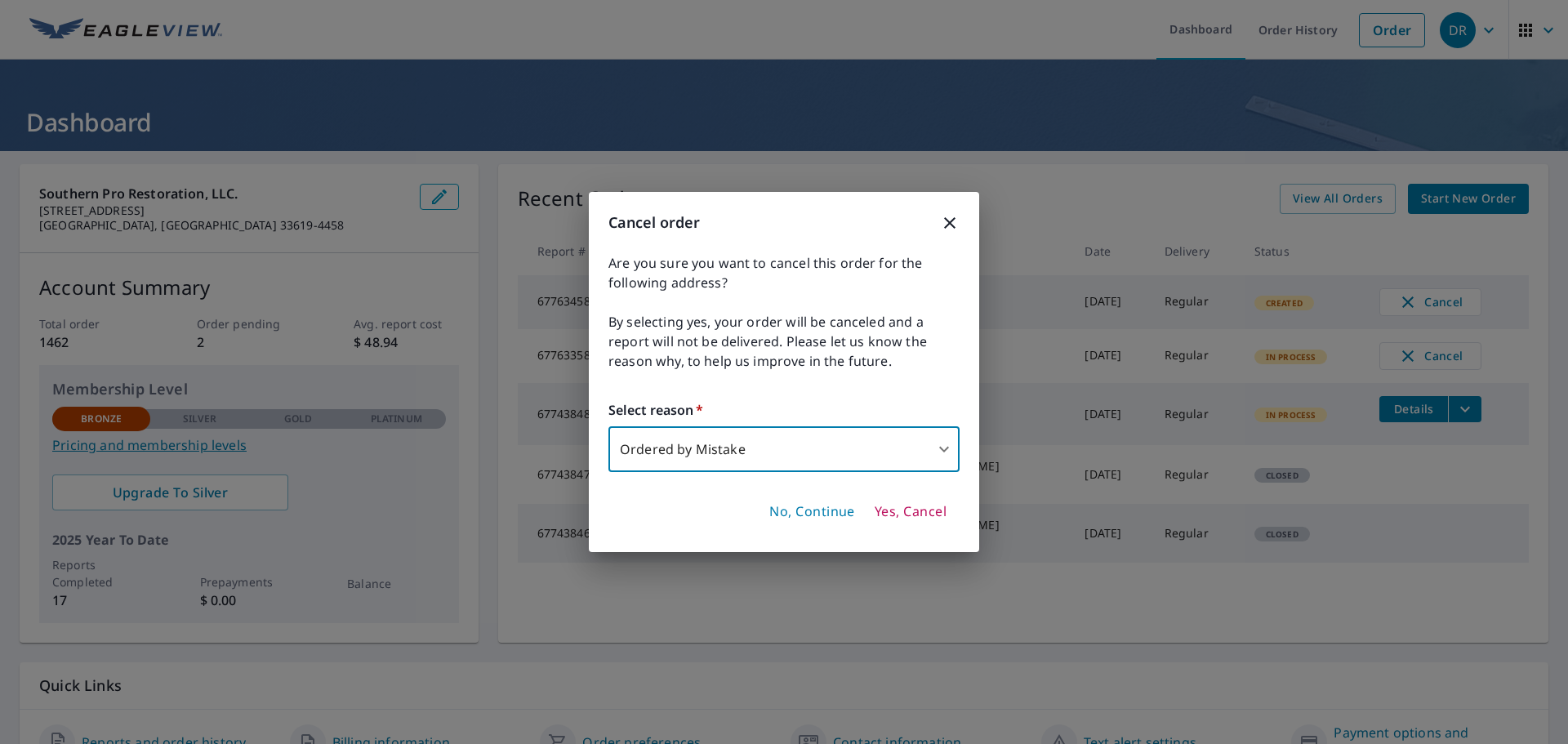
click at [927, 514] on span "Yes, Cancel" at bounding box center [910, 512] width 72 height 18
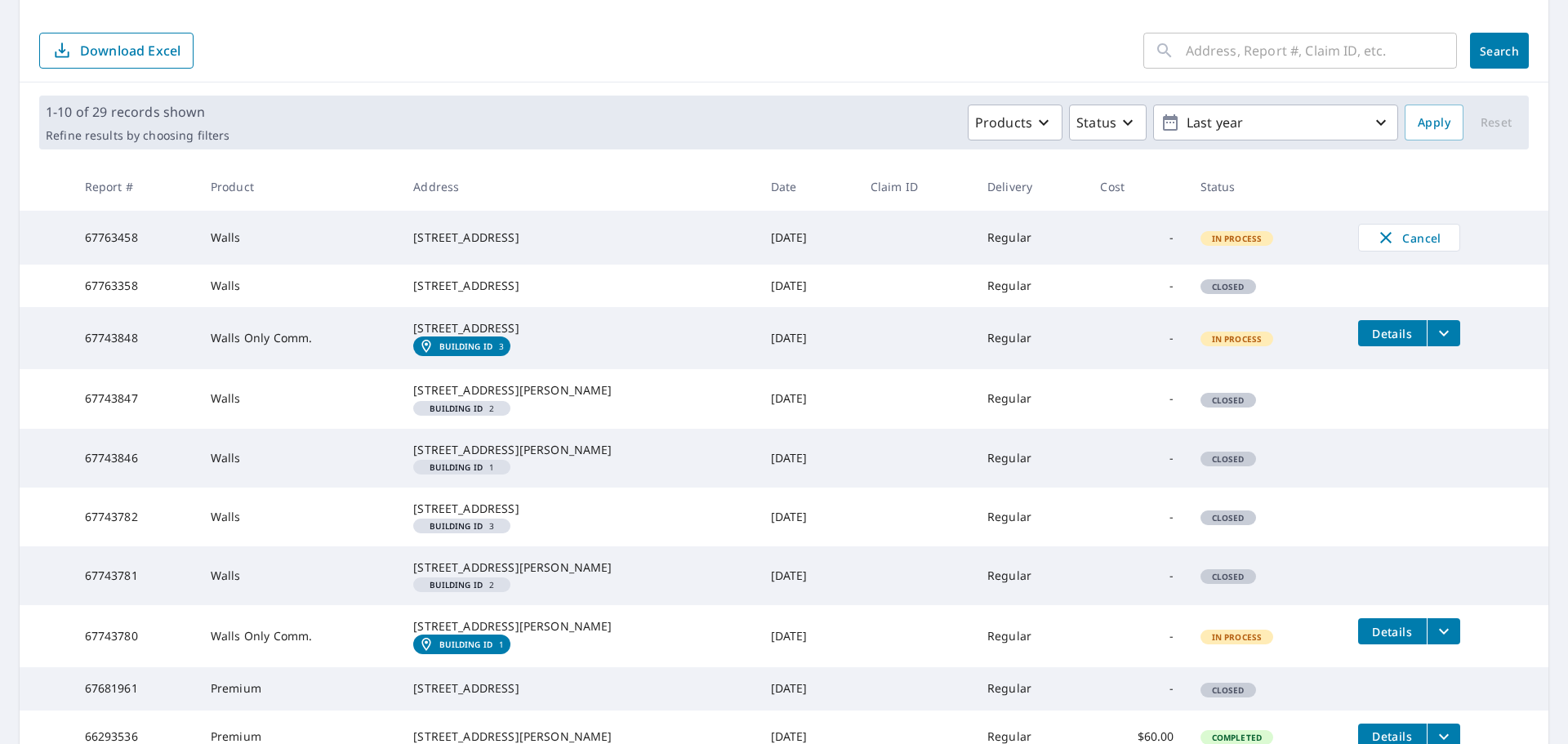
scroll to position [272, 0]
drag, startPoint x: 514, startPoint y: 251, endPoint x: 414, endPoint y: 220, distance: 104.7
click at [414, 220] on td "[STREET_ADDRESS]" at bounding box center [578, 236] width 357 height 54
copy div "[STREET_ADDRESS]"
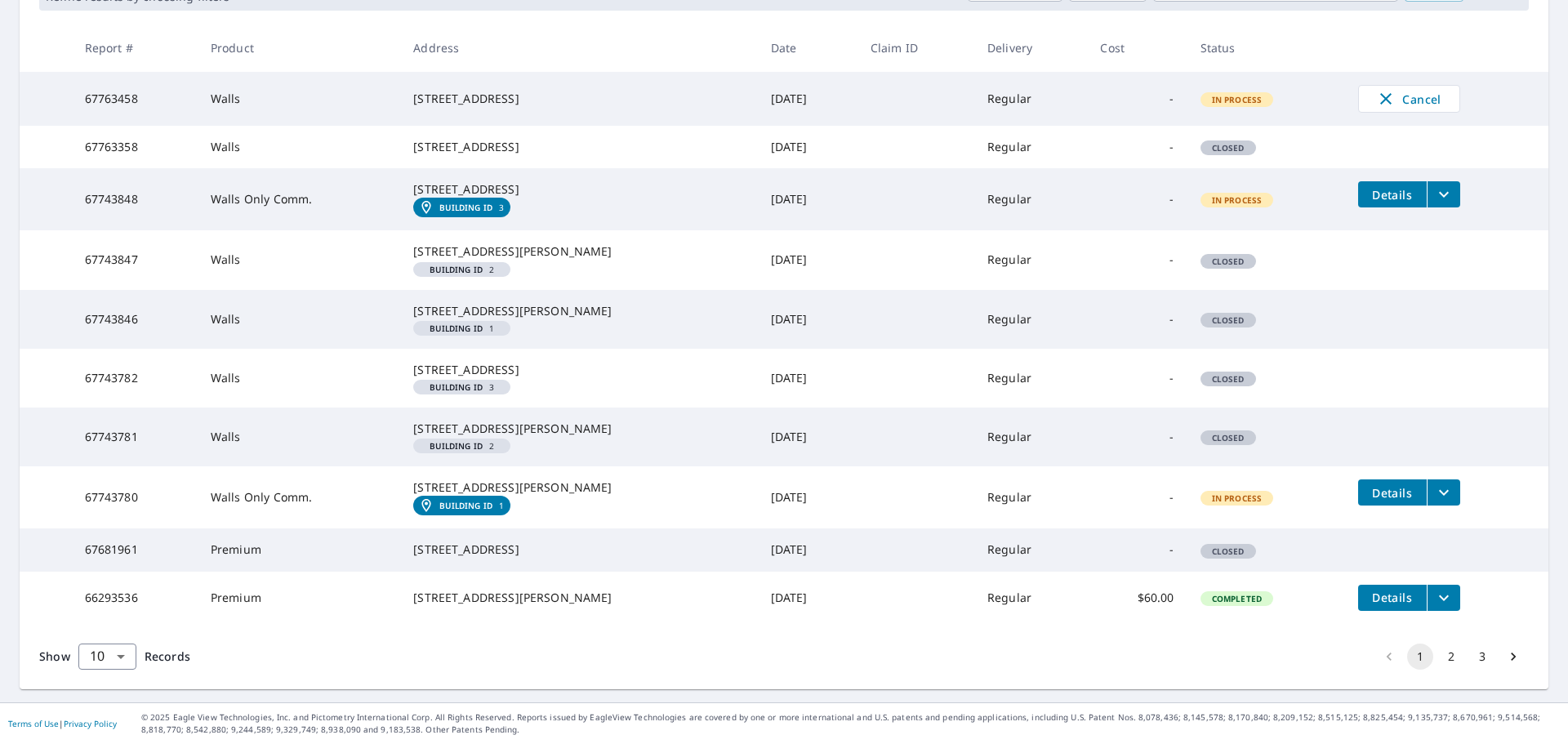
scroll to position [544, 0]
drag, startPoint x: 418, startPoint y: 454, endPoint x: 535, endPoint y: 465, distance: 117.5
click at [535, 466] on td "6912 River Run Dr Tampa, FL 33617 Building ID 1" at bounding box center [578, 497] width 357 height 62
copy div "[STREET_ADDRESS][PERSON_NAME]"
click at [1439, 479] on button "filesDropdownBtn-67743780" at bounding box center [1443, 492] width 34 height 26
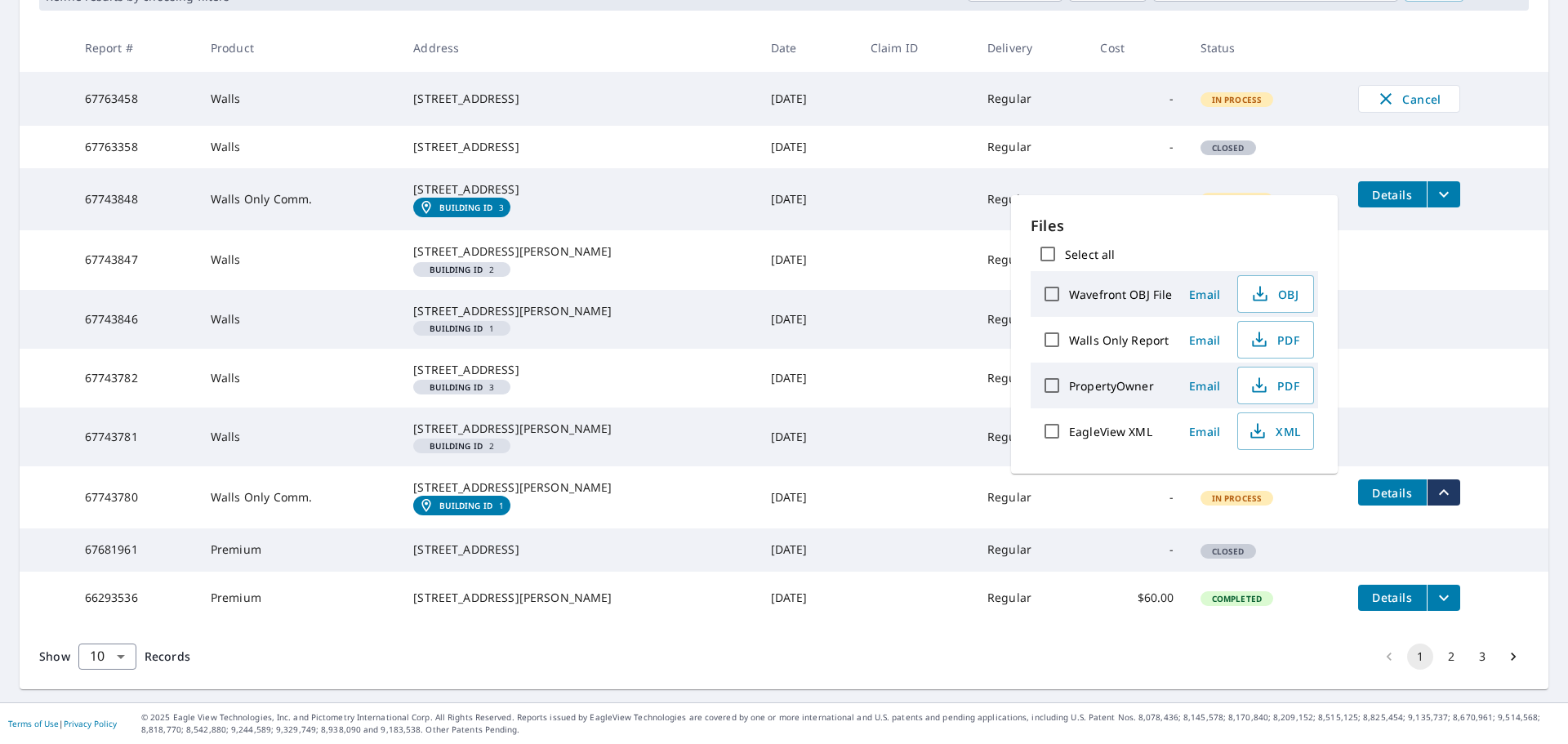
click at [1050, 337] on input "Walls Only Report" at bounding box center [1052, 340] width 35 height 35
checkbox input "true"
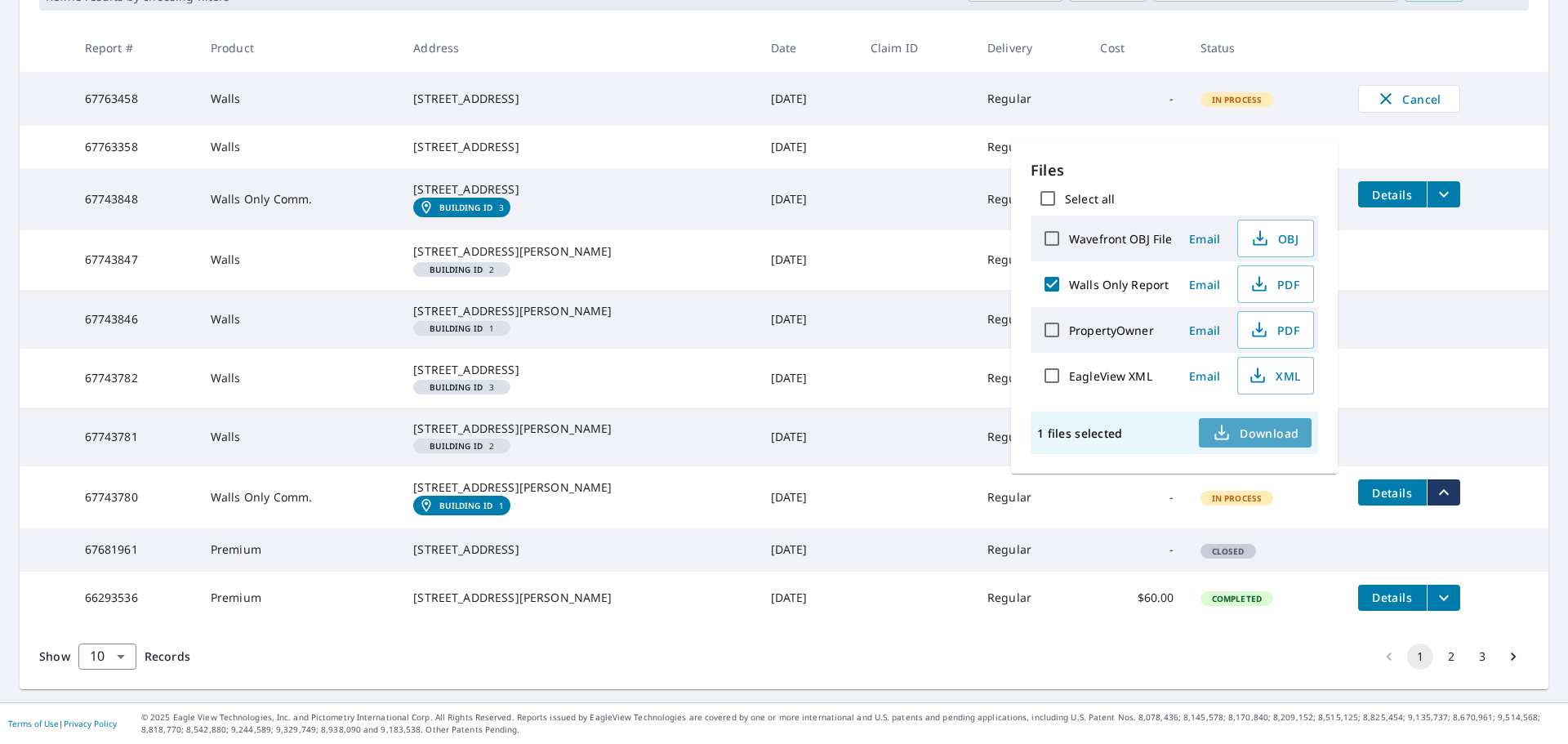
click at [1246, 428] on span "Download" at bounding box center [1255, 433] width 87 height 20
click at [889, 290] on td at bounding box center [916, 318] width 117 height 59
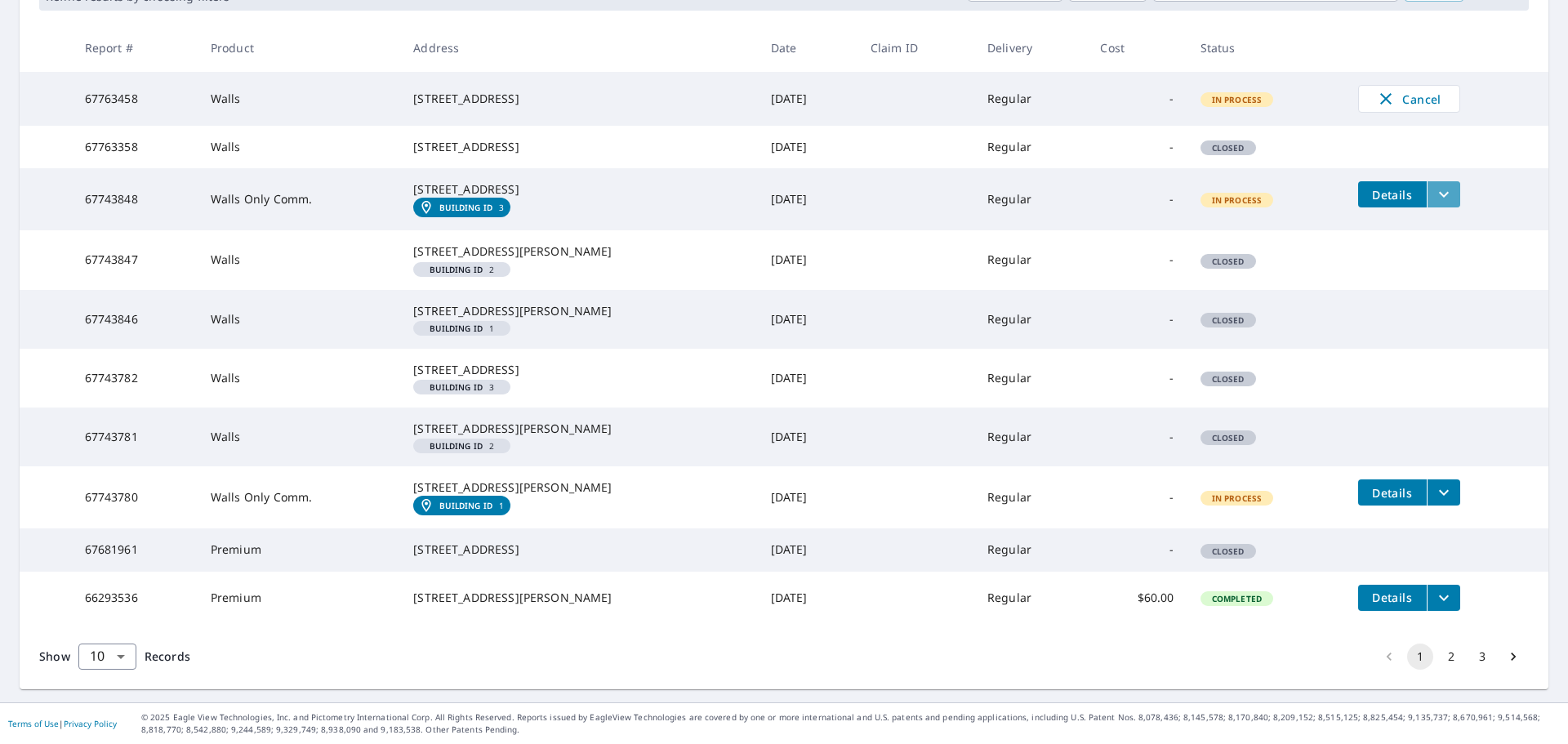
click at [1434, 185] on icon "filesDropdownBtn-67743848" at bounding box center [1444, 195] width 20 height 20
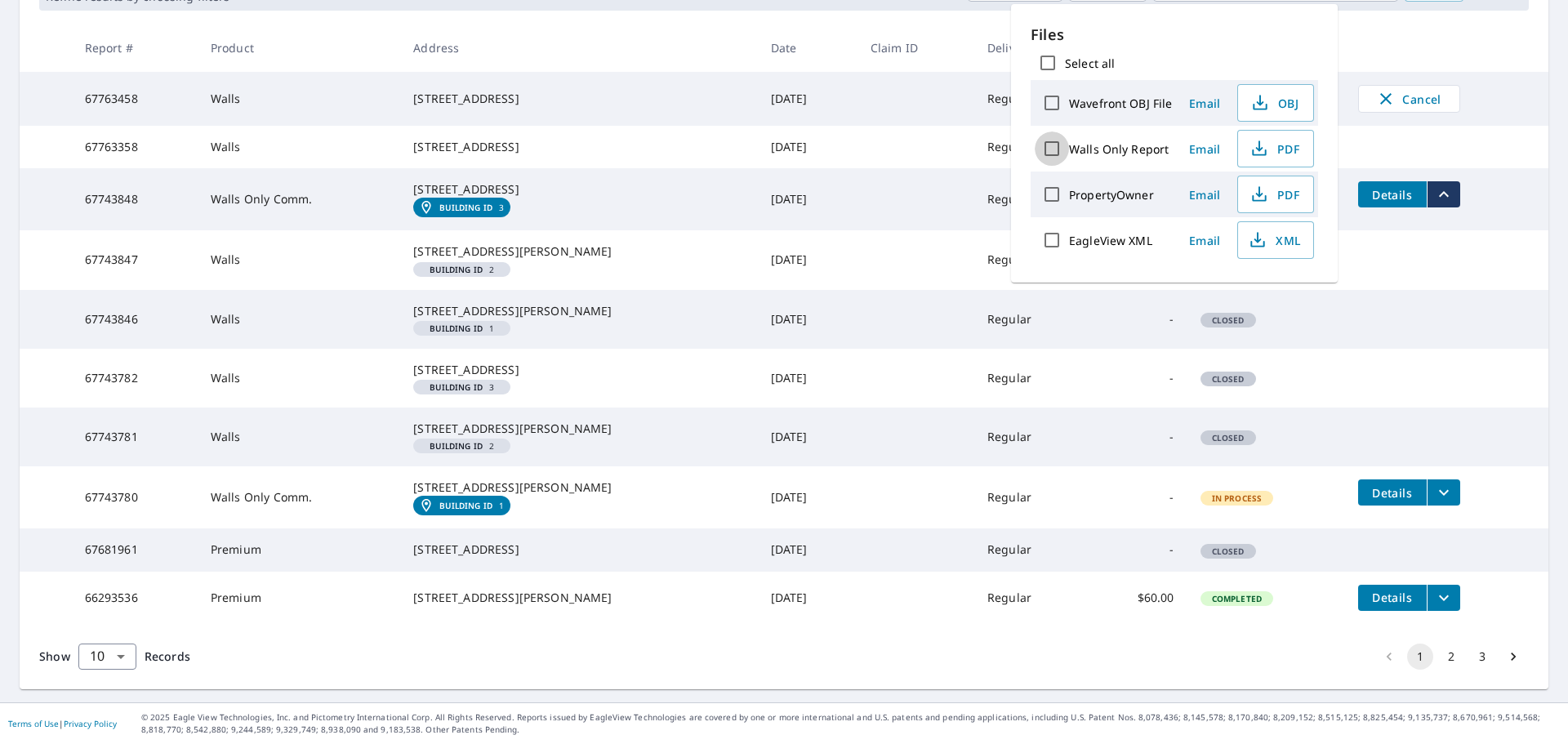
click at [1052, 149] on input "Walls Only Report" at bounding box center [1052, 148] width 35 height 35
checkbox input "true"
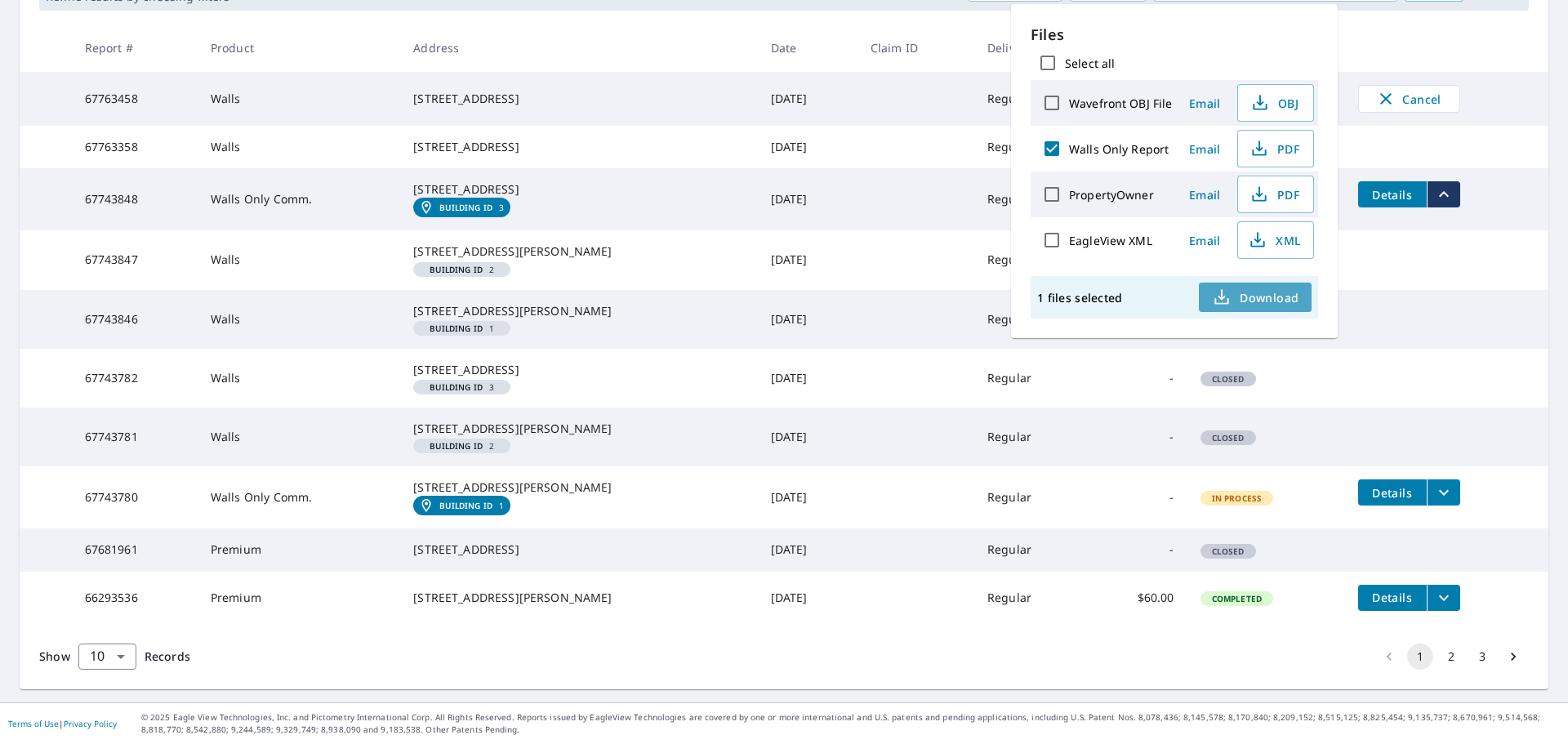
click at [1254, 288] on span "Download" at bounding box center [1255, 297] width 87 height 20
click at [939, 290] on td at bounding box center [916, 318] width 117 height 59
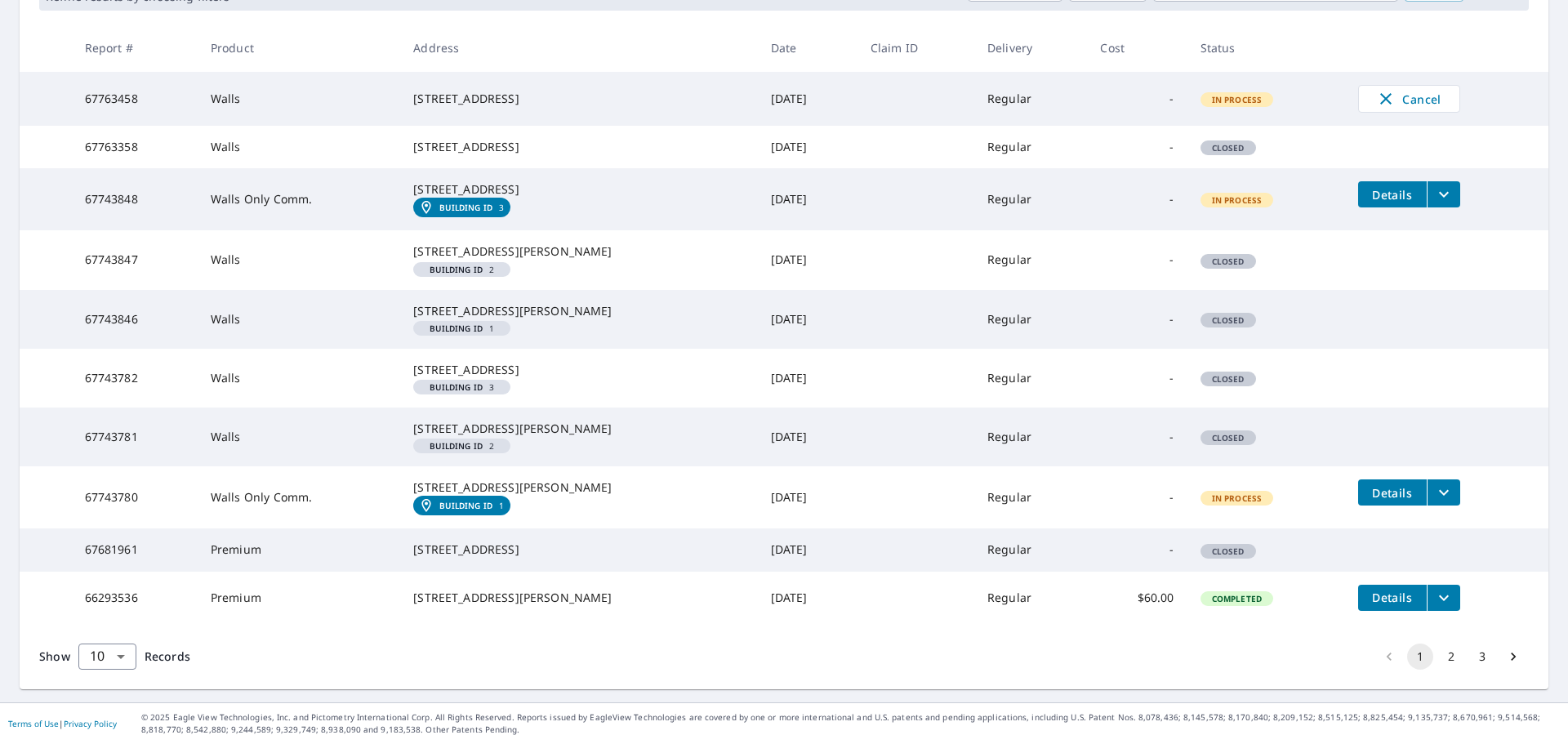
drag, startPoint x: 511, startPoint y: 400, endPoint x: 410, endPoint y: 384, distance: 102.3
click at [410, 407] on td "6916 Saint Johns River Dr Tampa, FL 33617 Building ID 2" at bounding box center [578, 436] width 357 height 59
copy div "[STREET_ADDRESS][PERSON_NAME]"
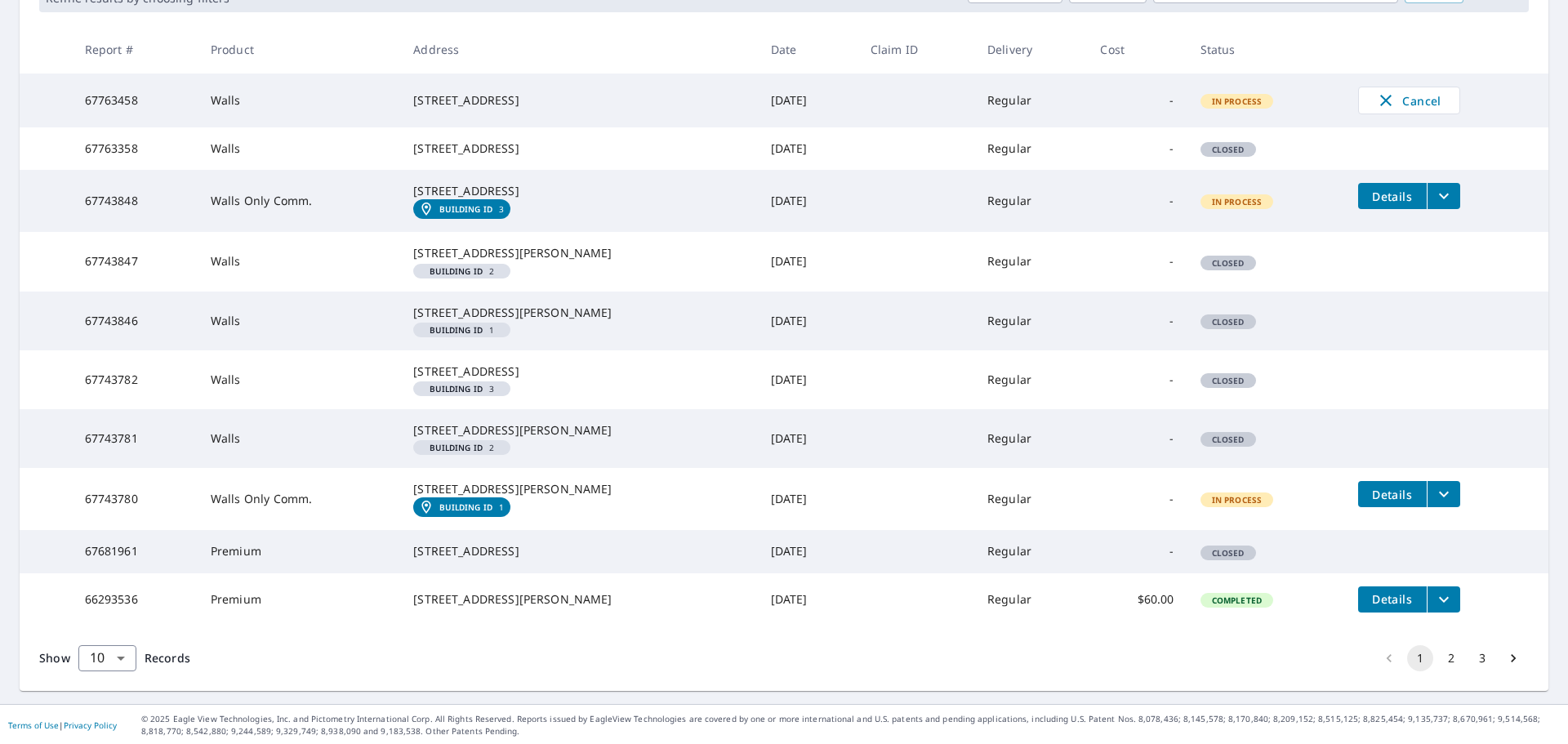
click at [858, 288] on td at bounding box center [916, 261] width 117 height 59
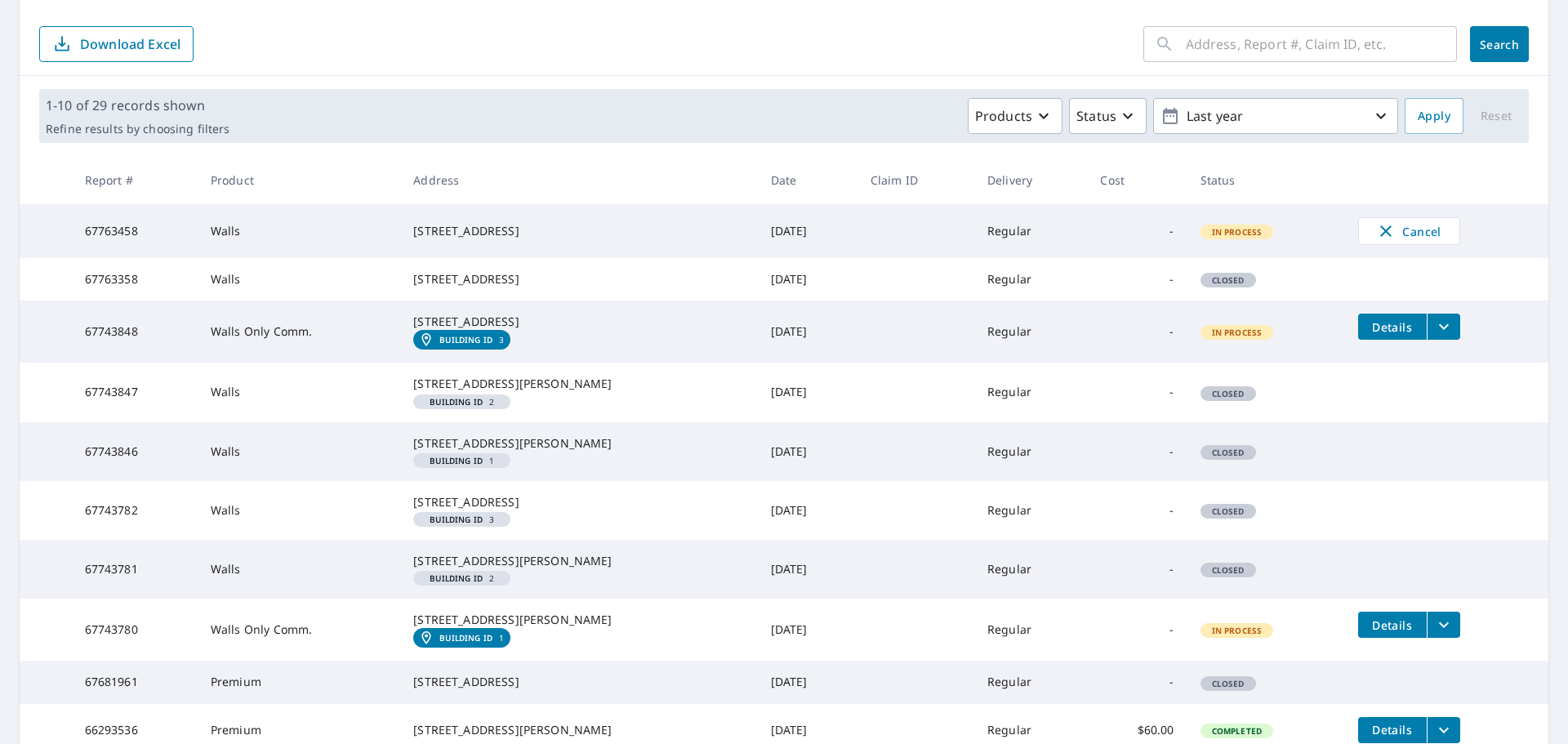
scroll to position [272, 0]
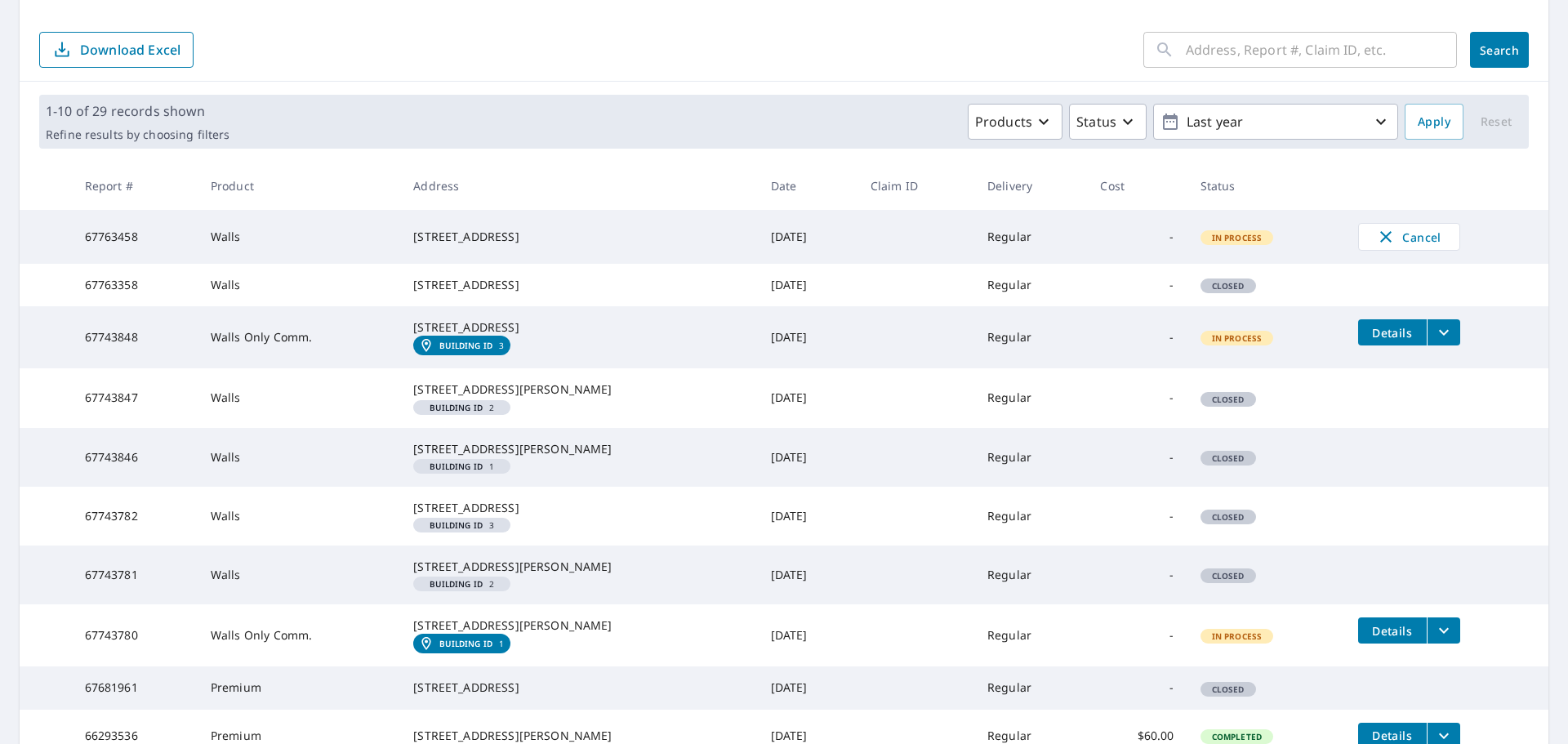
drag, startPoint x: 522, startPoint y: 247, endPoint x: 374, endPoint y: 211, distance: 152.3
click at [374, 211] on tr "67763458 Walls 4811 River Grass Ct Tampa, FL 33617 Oct 07, 2025 Regular - In Pr…" at bounding box center [784, 236] width 1528 height 54
copy tr "[STREET_ADDRESS]"
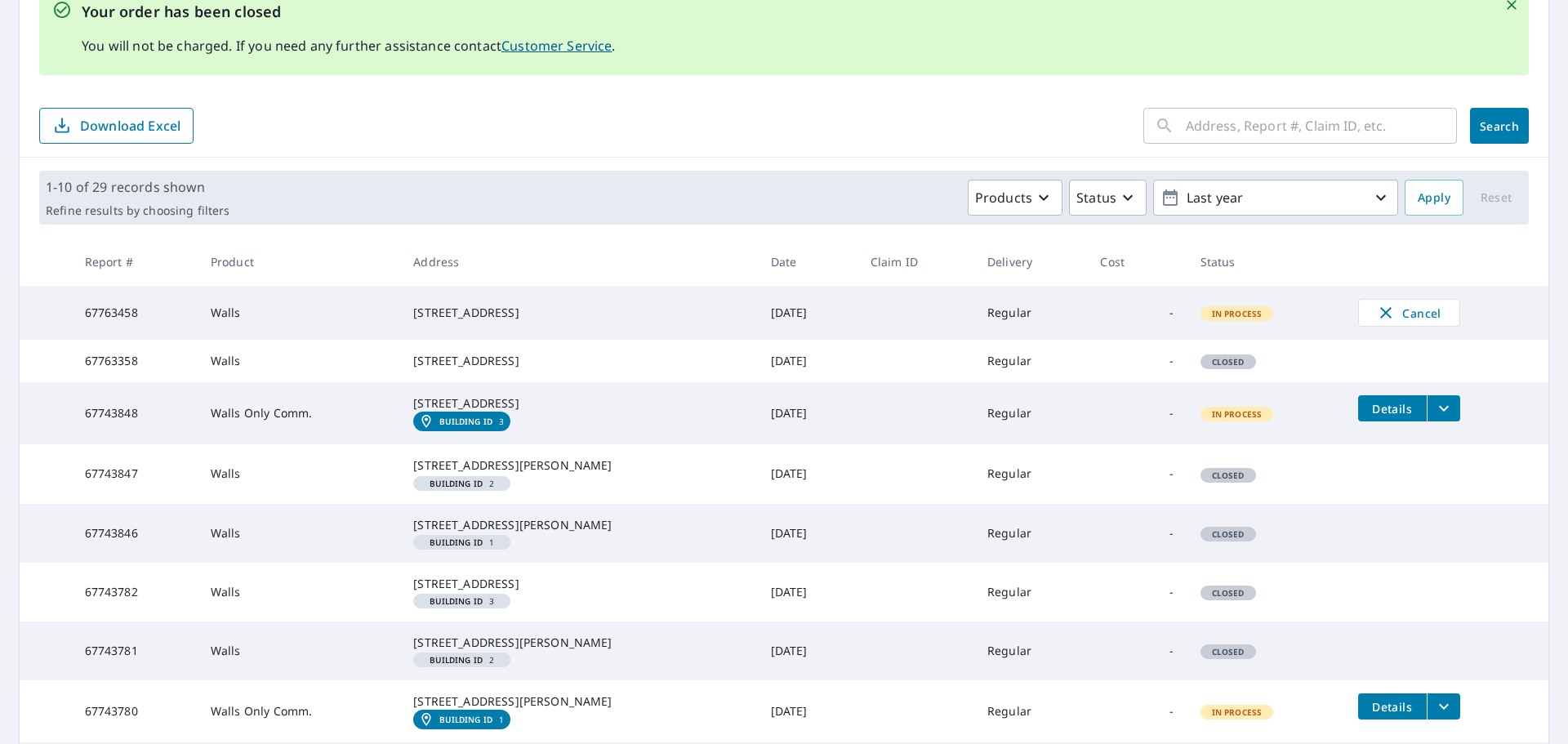
scroll to position [272, 0]
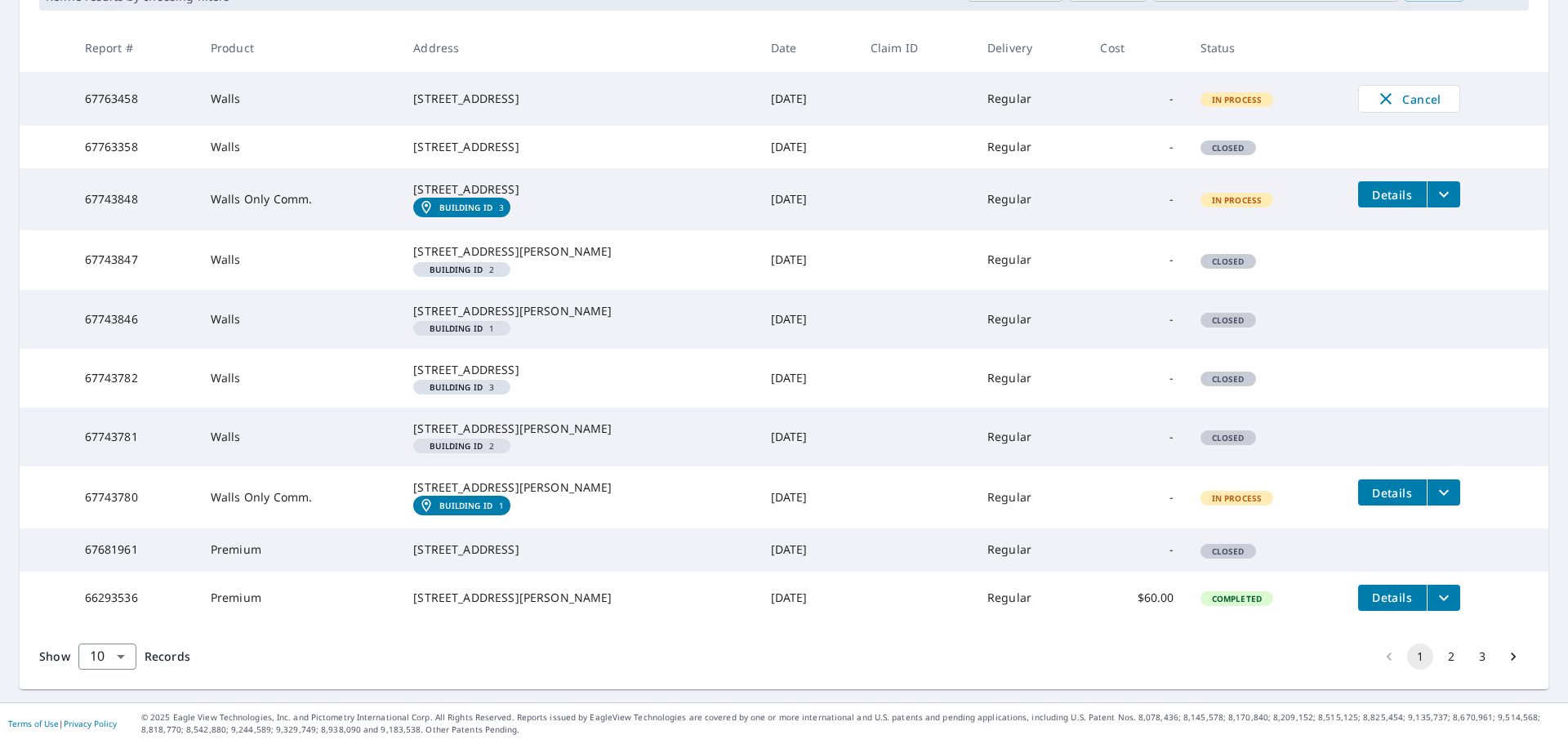
scroll to position [415, 0]
drag, startPoint x: 423, startPoint y: 84, endPoint x: 530, endPoint y: 81, distance: 107.0
click at [530, 91] on div "[STREET_ADDRESS]" at bounding box center [578, 99] width 331 height 16
copy div "[STREET_ADDRESS]"
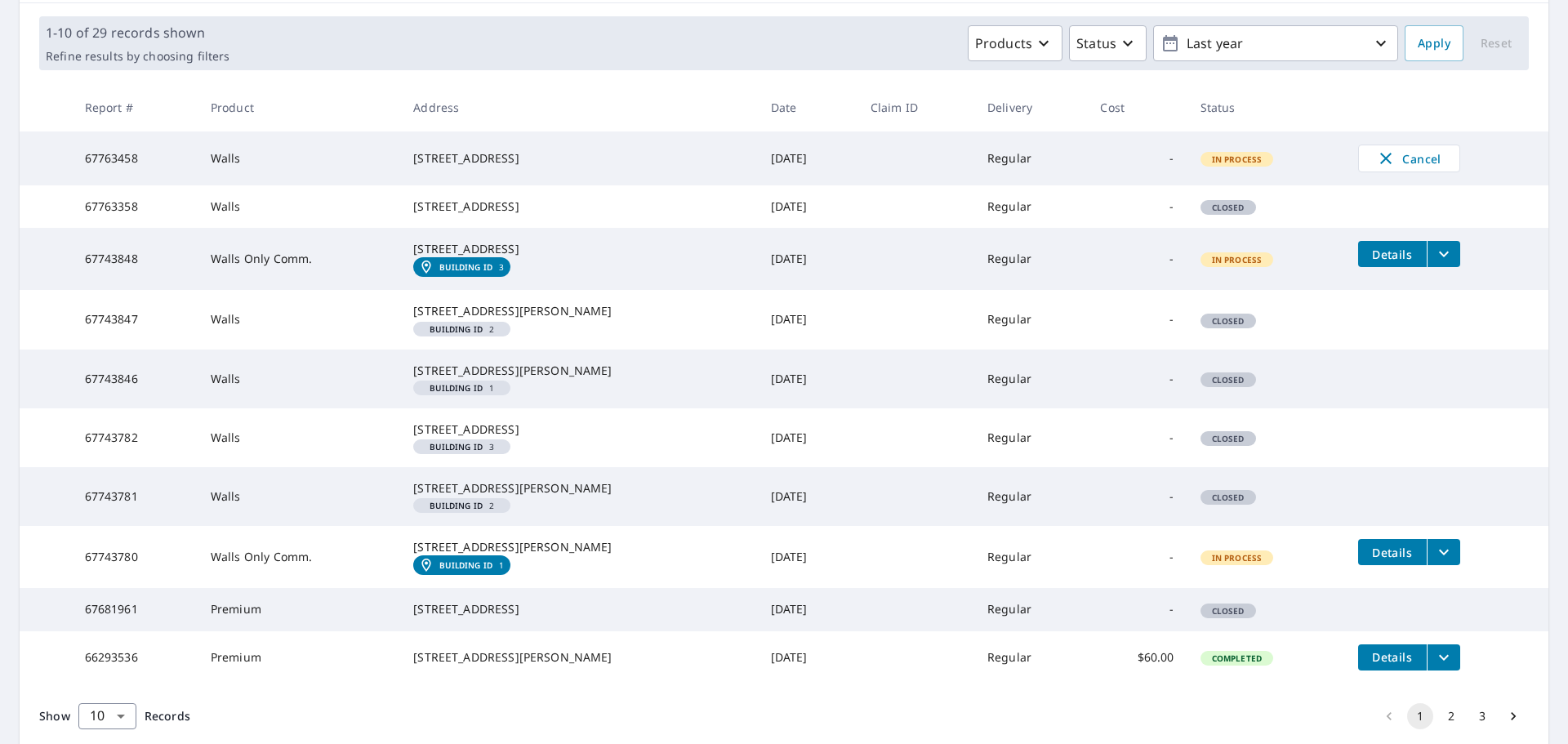
scroll to position [280, 0]
